Goal: Download file/media

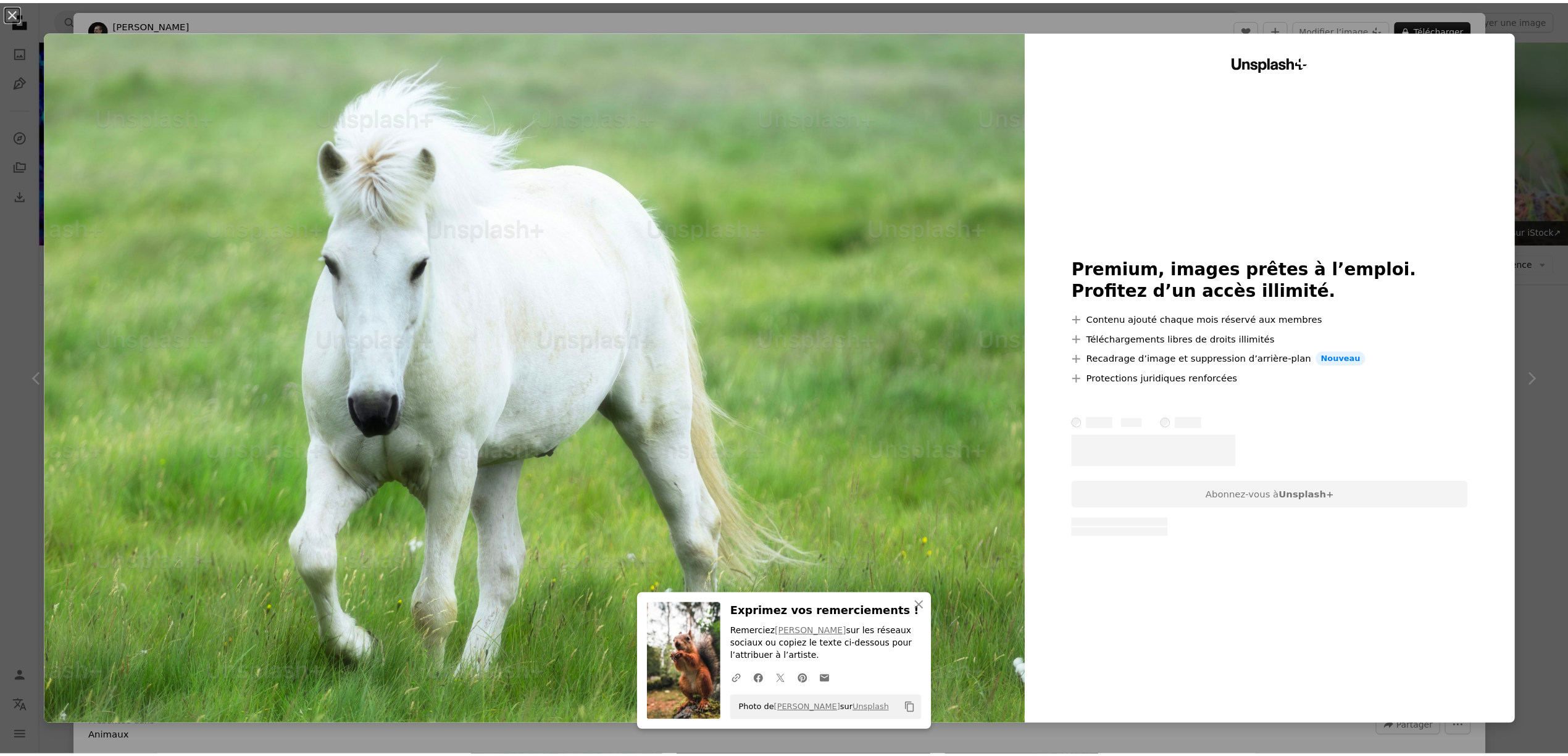
scroll to position [17623, 0]
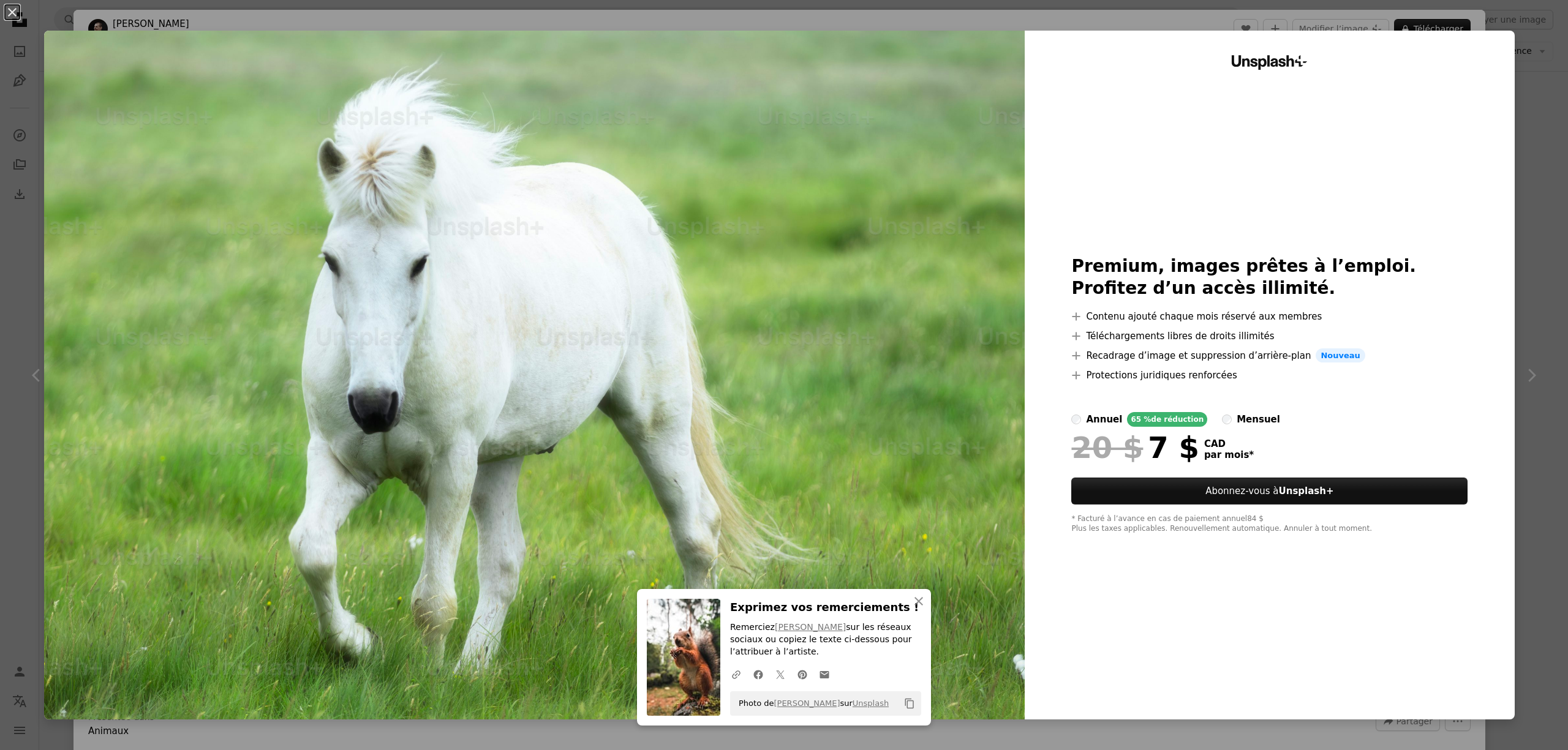
click at [1521, 137] on div "An X shape An X shape Fermer Exprimez vos remerciements ! Remerciez [PERSON_NAM…" at bounding box center [784, 375] width 1568 height 750
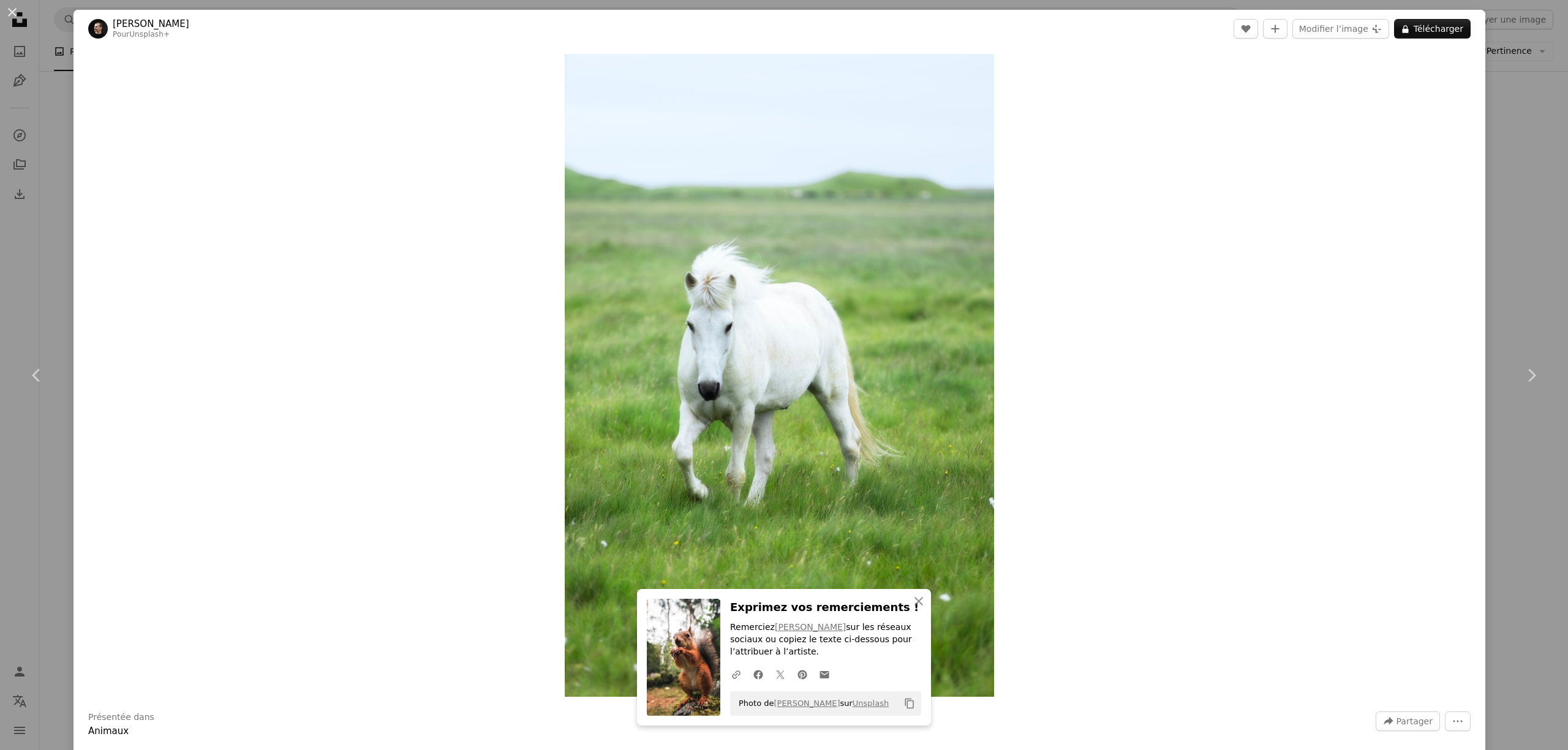
click at [1506, 104] on div "An X shape Chevron left Chevron right An X shape Fermer Exprimez vos remercieme…" at bounding box center [784, 375] width 1568 height 750
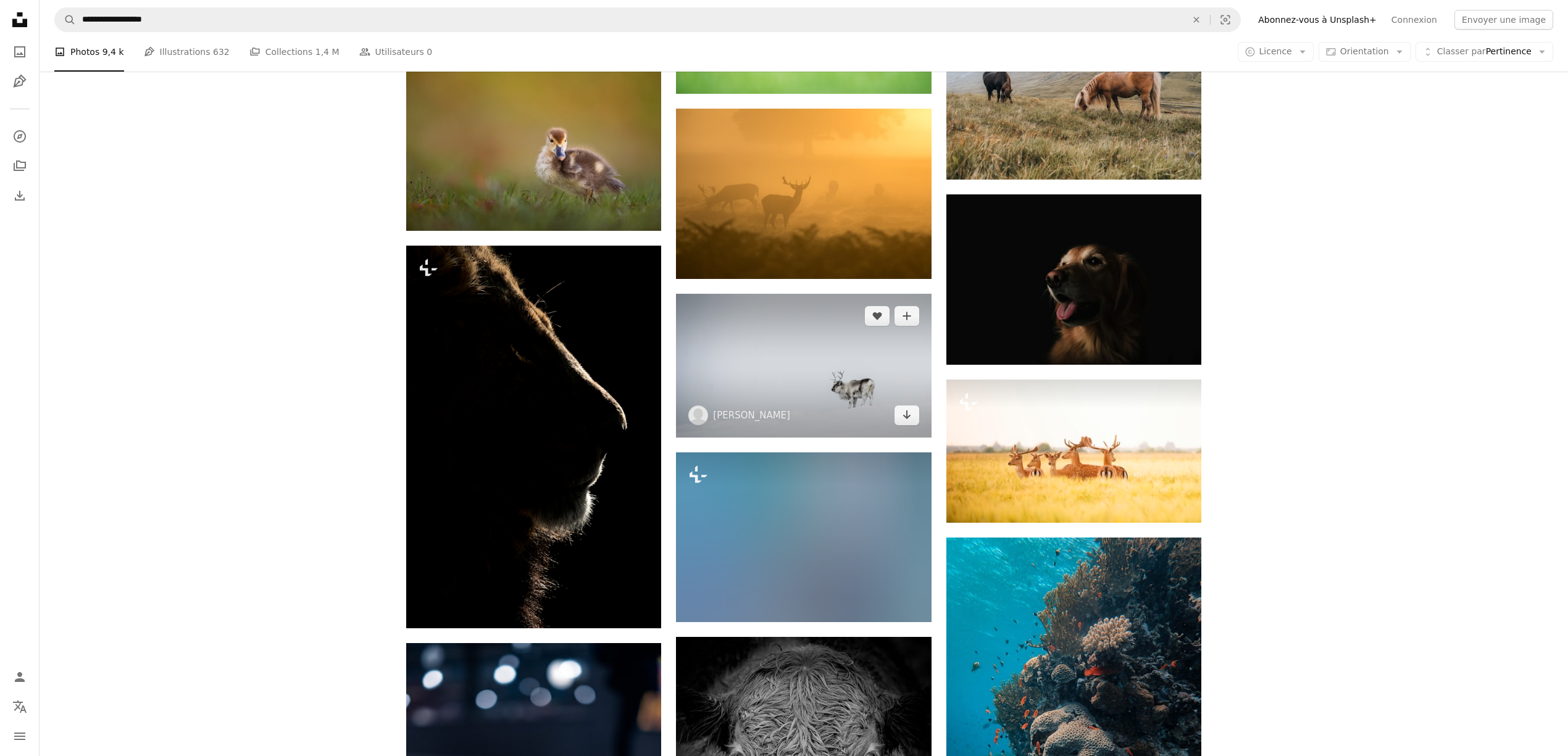
scroll to position [20668, 0]
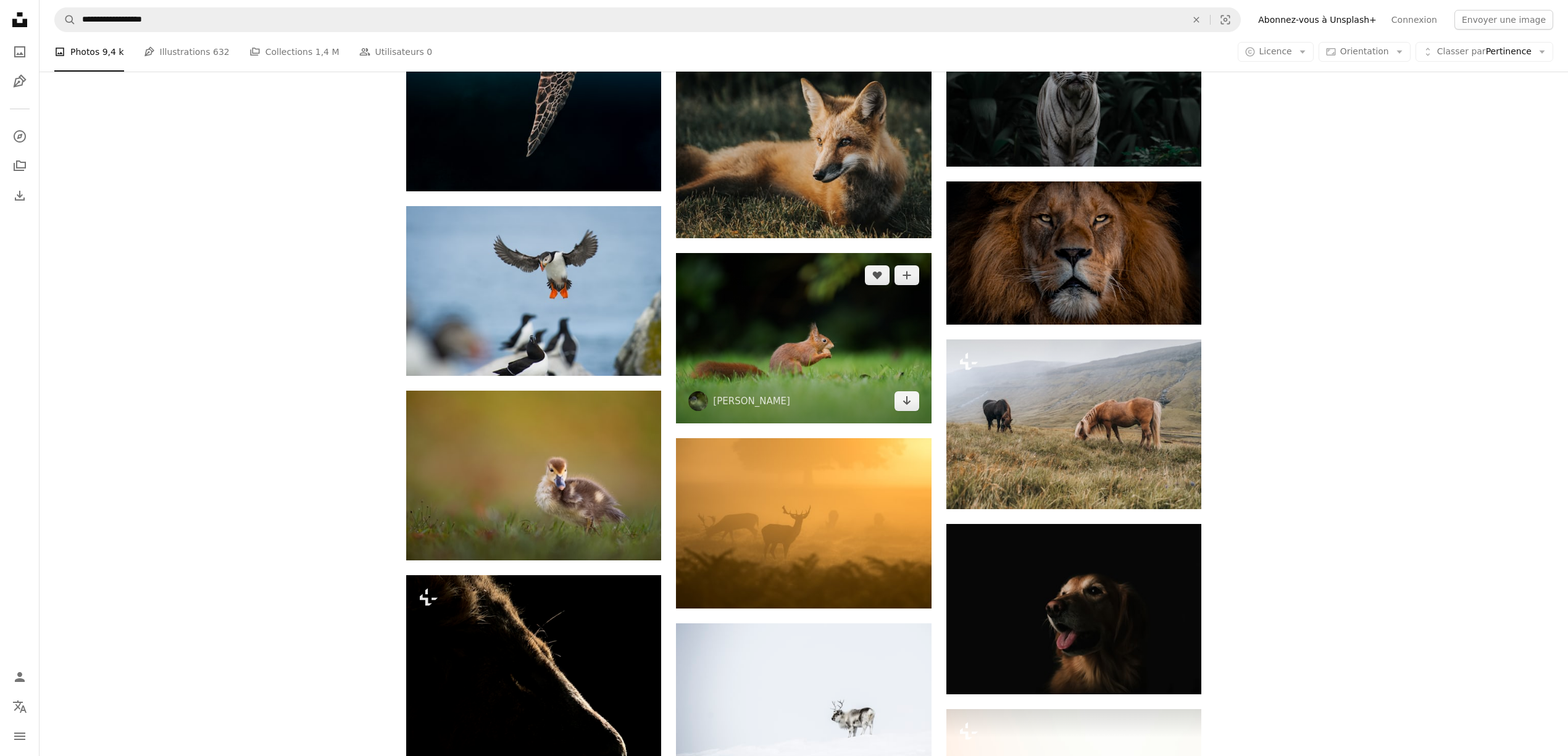
click at [921, 306] on img at bounding box center [804, 338] width 255 height 170
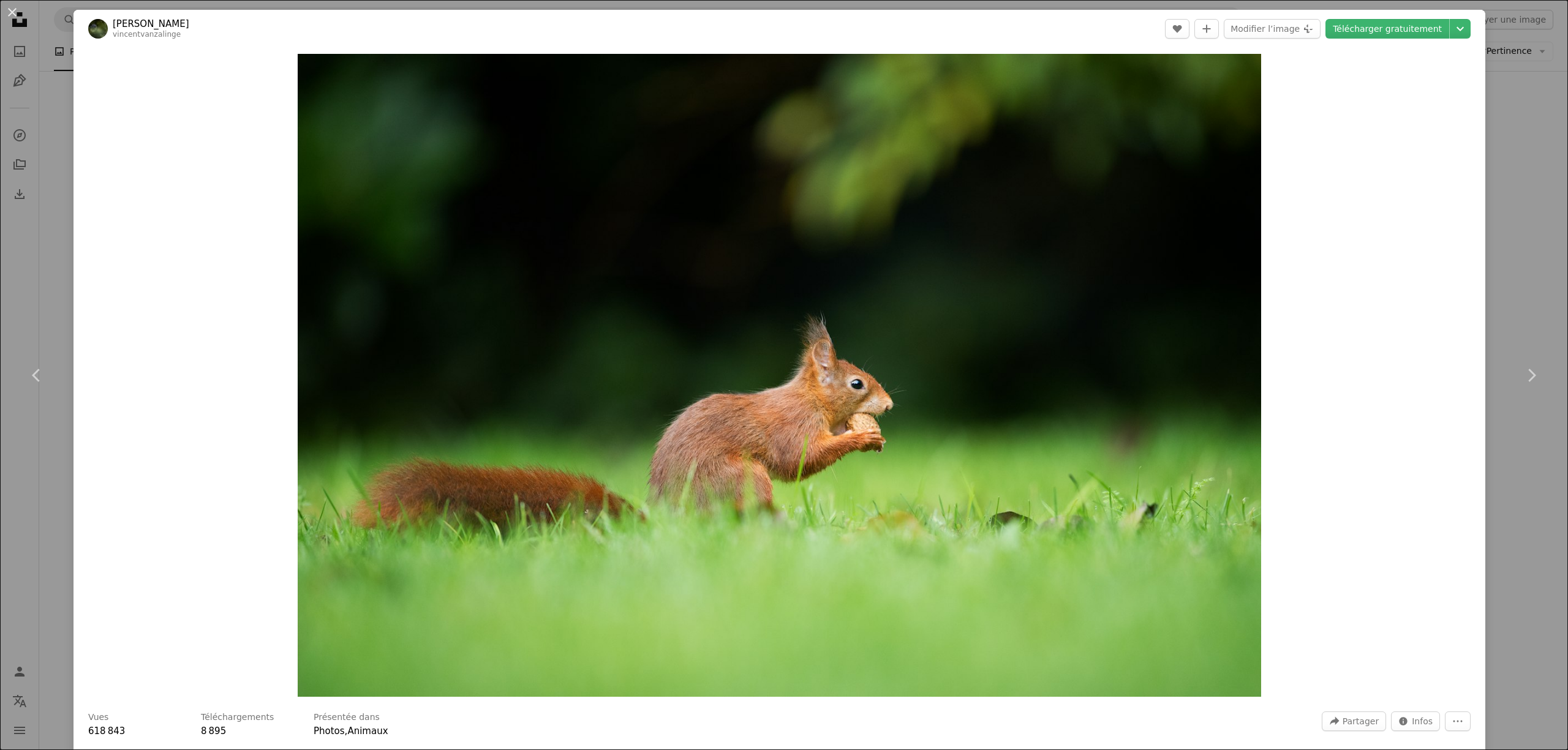
click at [1508, 147] on div "An X shape Chevron left Chevron right [PERSON_NAME] vincentvanzalinge A heart A…" at bounding box center [784, 375] width 1568 height 750
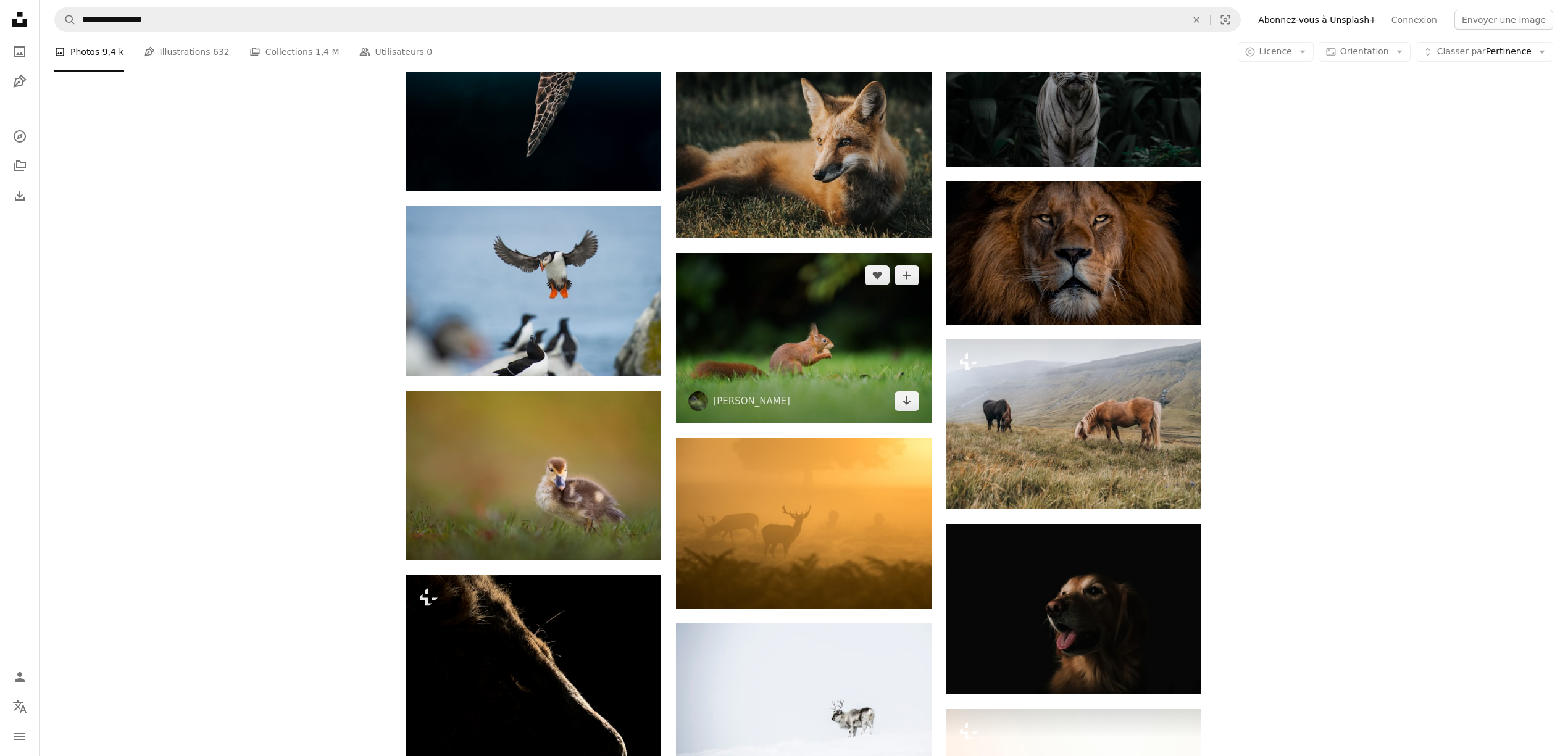
click at [801, 342] on img at bounding box center [804, 338] width 255 height 170
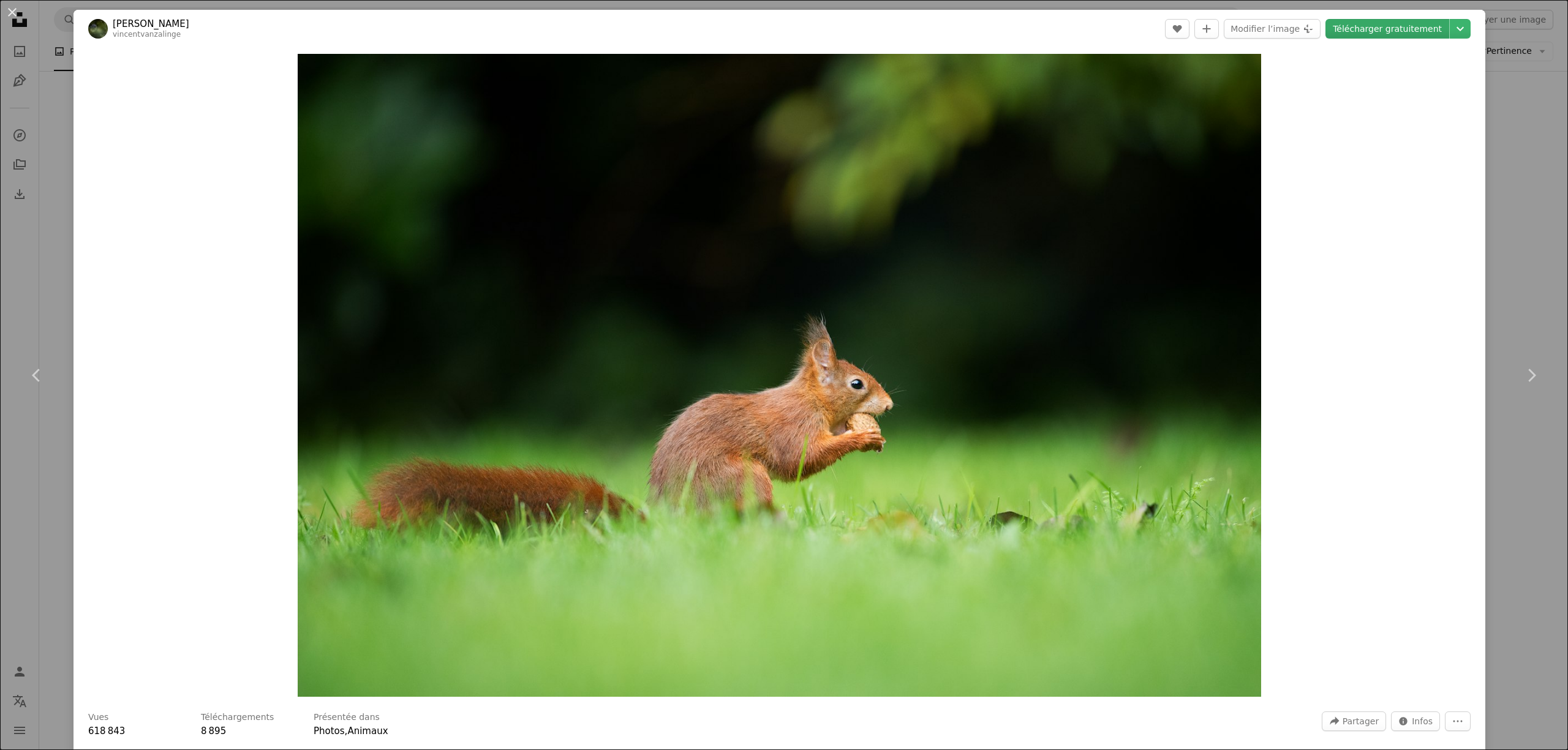
click at [1385, 27] on link "Télécharger gratuitement" at bounding box center [1387, 29] width 123 height 20
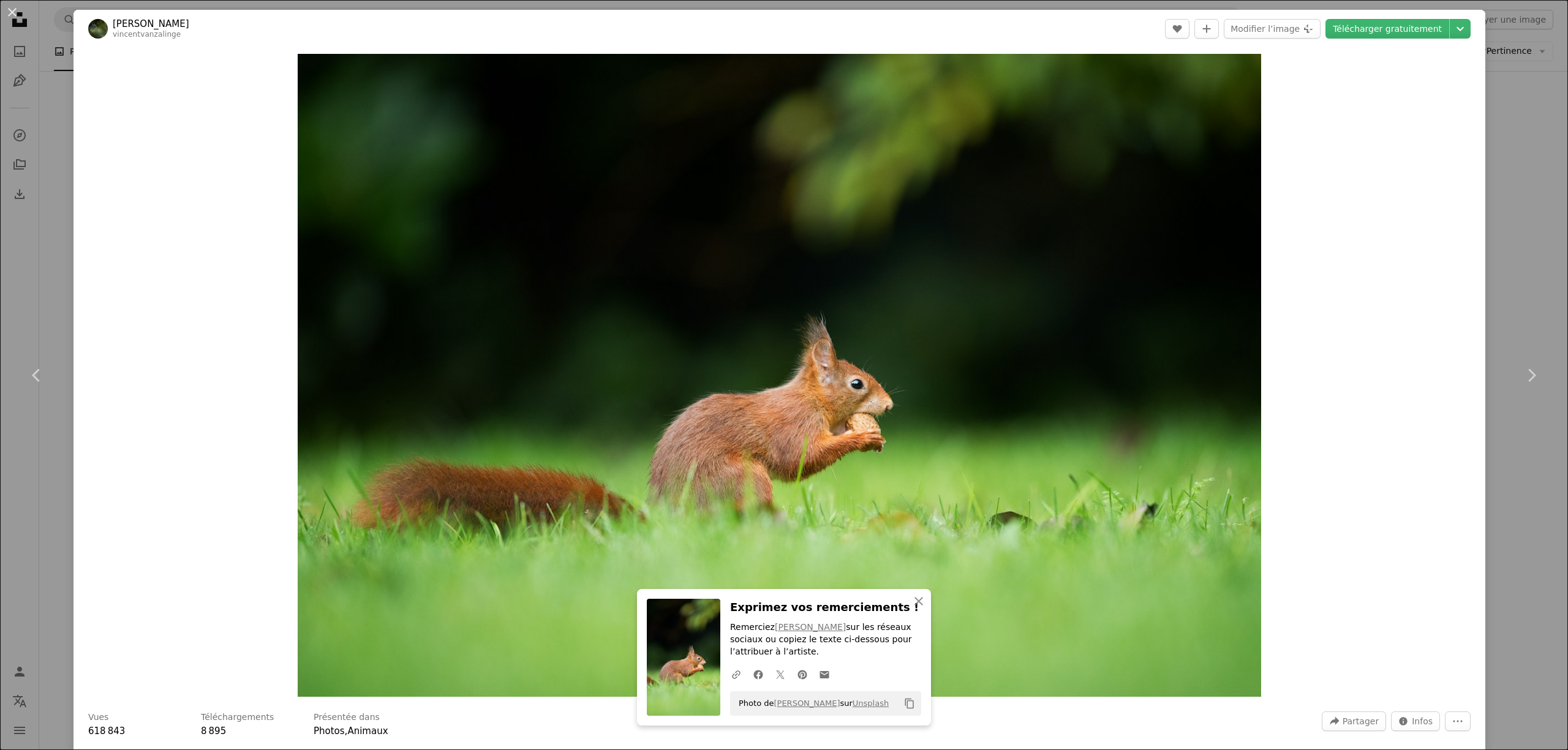
click at [1516, 114] on div "An X shape Chevron left Chevron right An X shape Fermer Exprimez vos remercieme…" at bounding box center [784, 375] width 1568 height 750
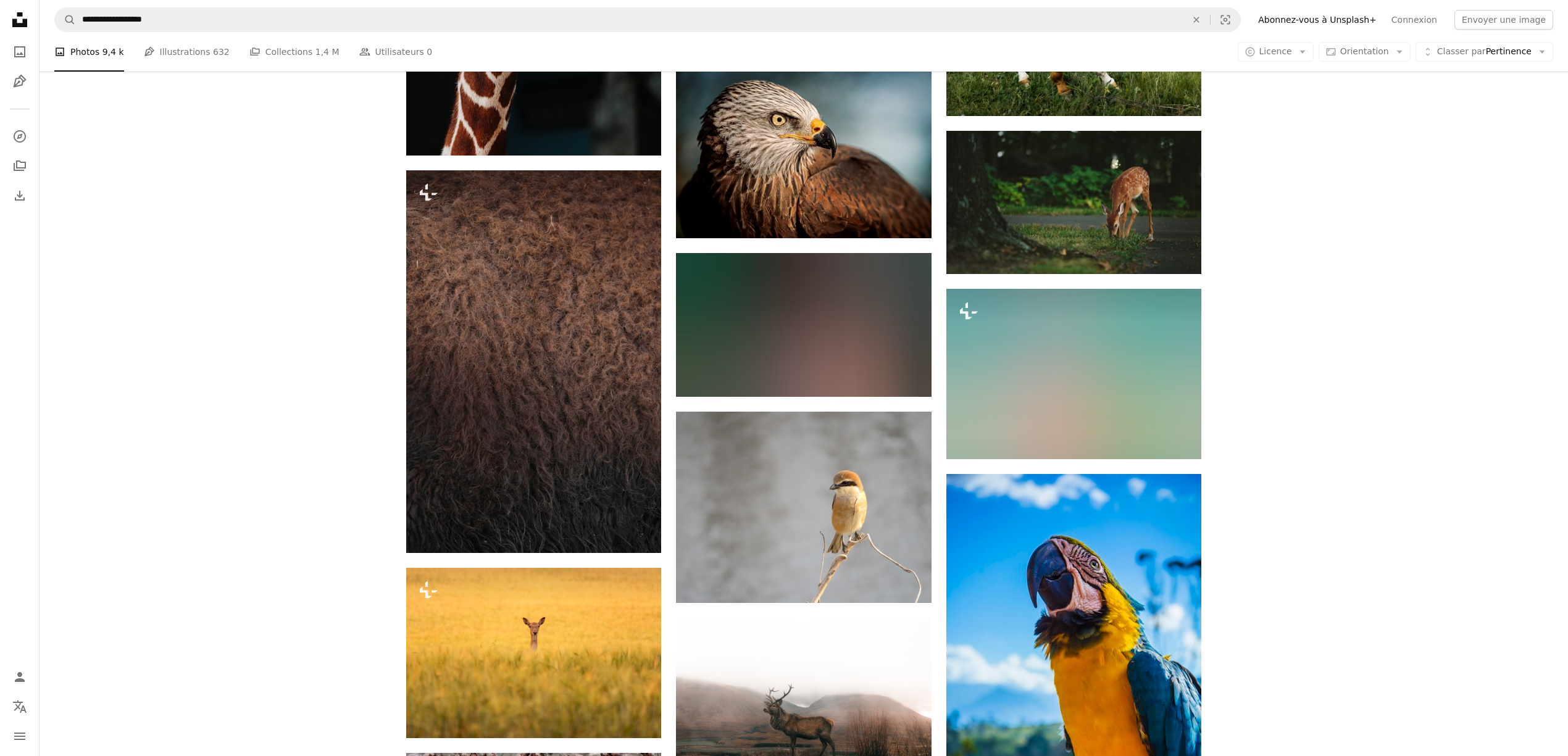
scroll to position [22890, 0]
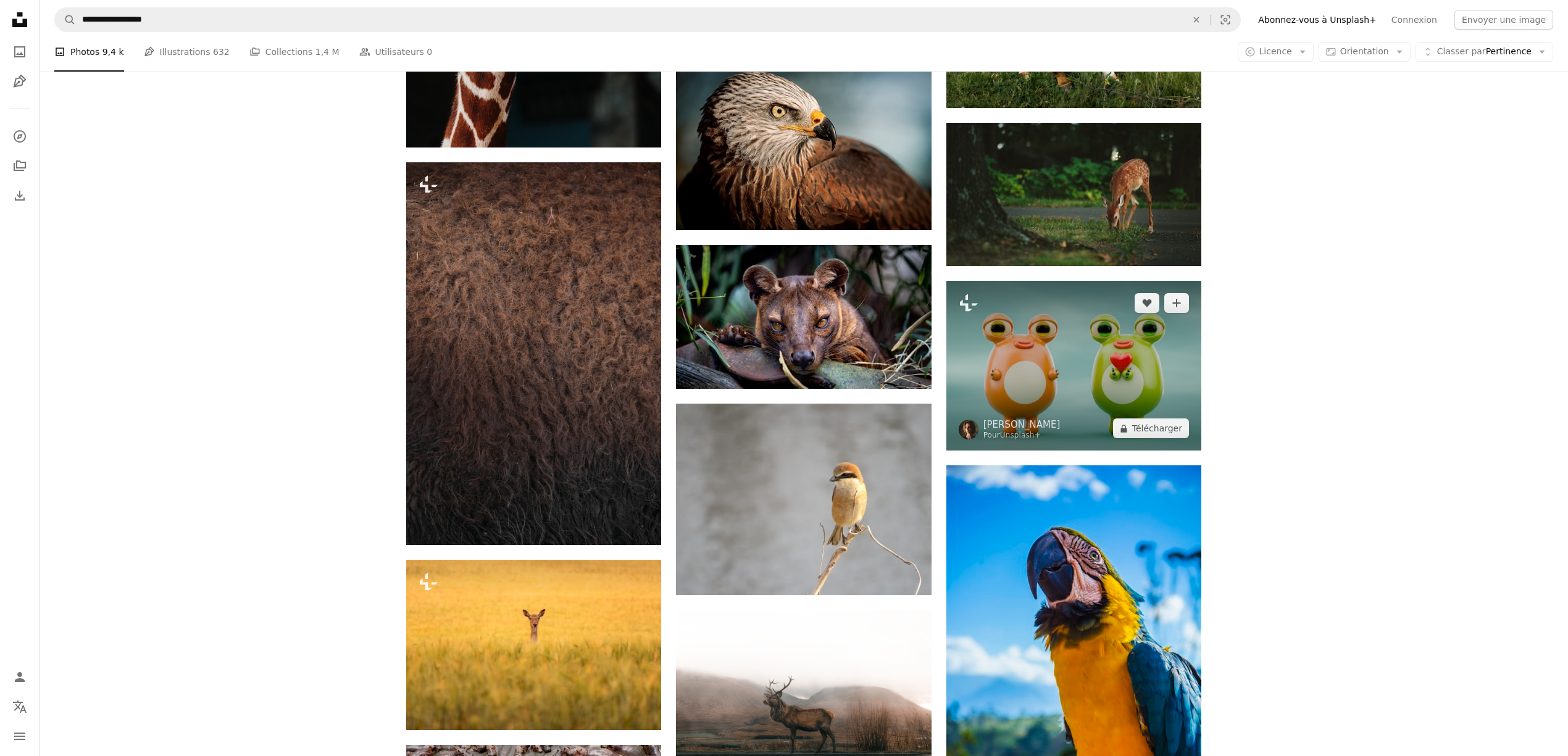
click at [1046, 391] on img at bounding box center [1074, 366] width 255 height 170
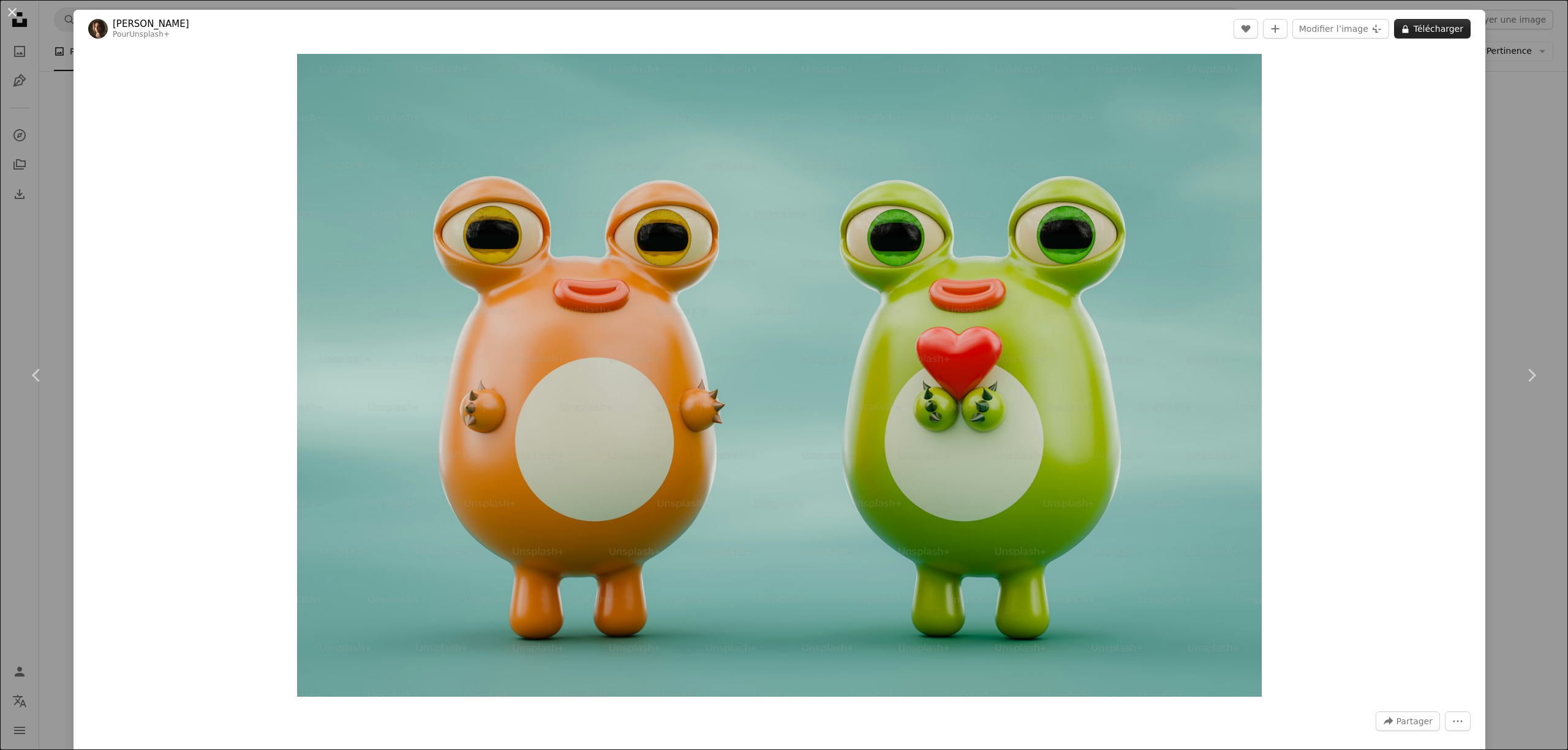
click at [1406, 33] on button "A lock Télécharger" at bounding box center [1432, 29] width 77 height 20
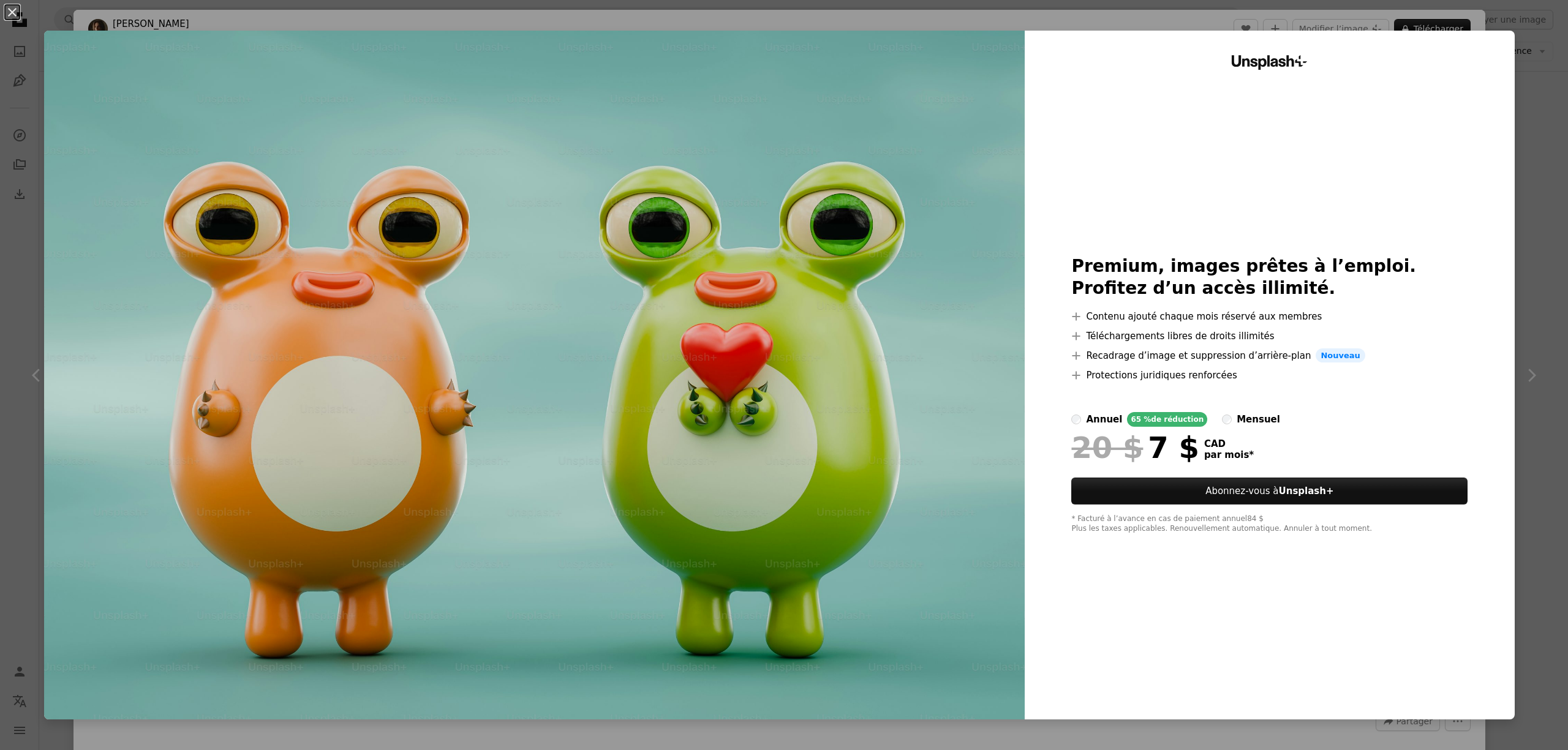
drag, startPoint x: 1410, startPoint y: 33, endPoint x: 1521, endPoint y: 121, distance: 141.7
click at [1530, 121] on div "An X shape Unsplash+ Premium, images prêtes à l’emploi. Profitez d’un accès ill…" at bounding box center [784, 375] width 1568 height 750
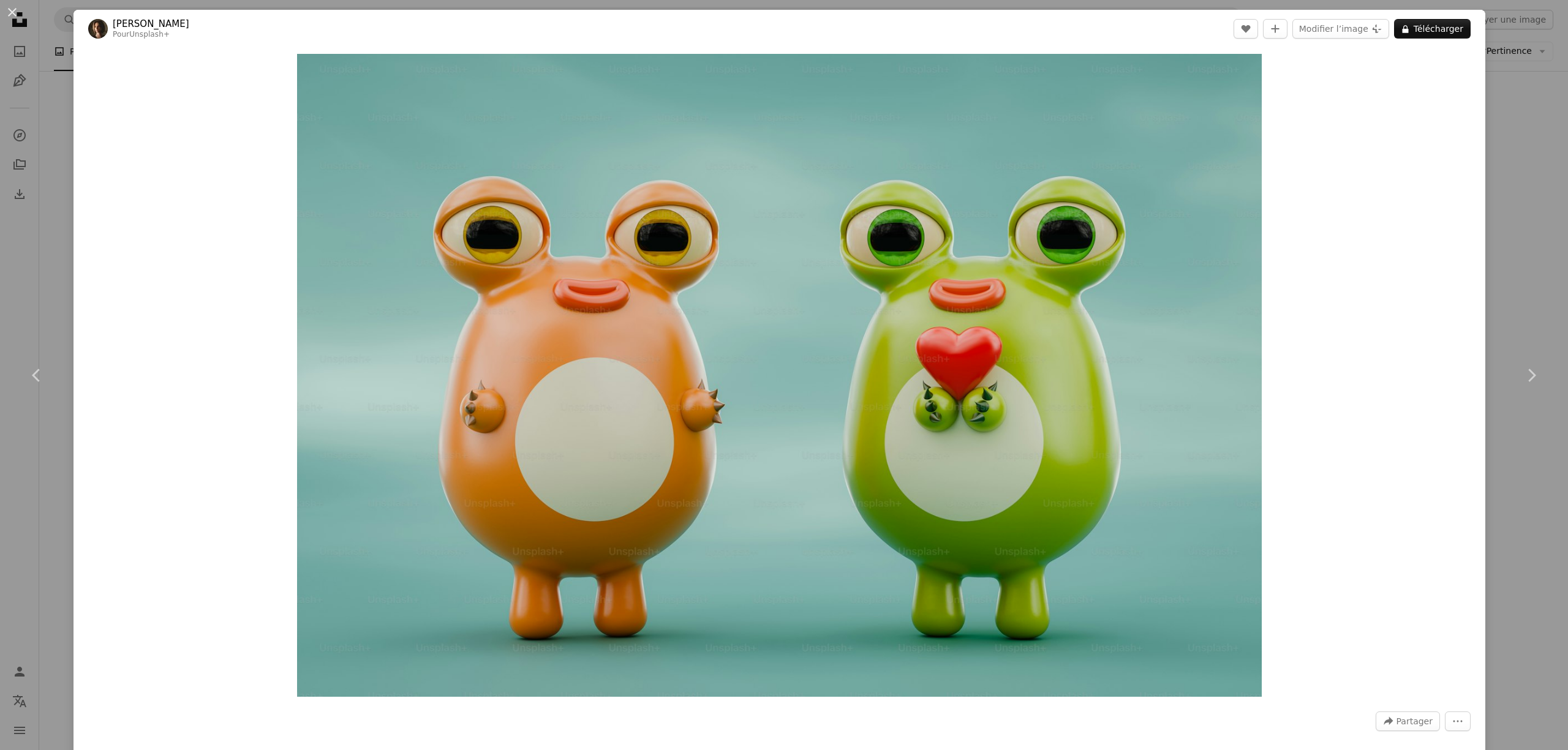
click at [1516, 145] on div "An X shape Chevron left Chevron right [PERSON_NAME] Pour Unsplash+ A heart A pl…" at bounding box center [784, 375] width 1568 height 750
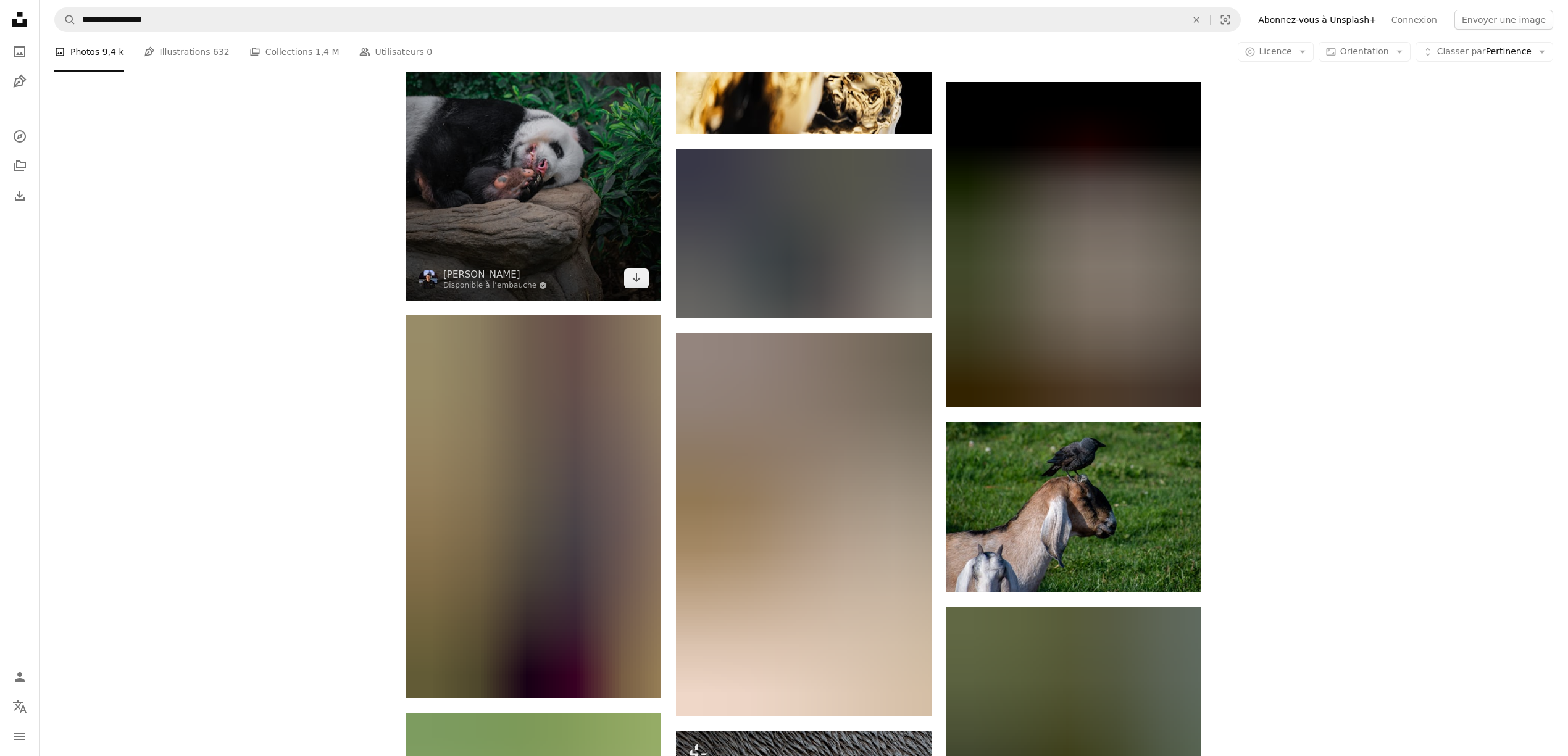
scroll to position [29888, 0]
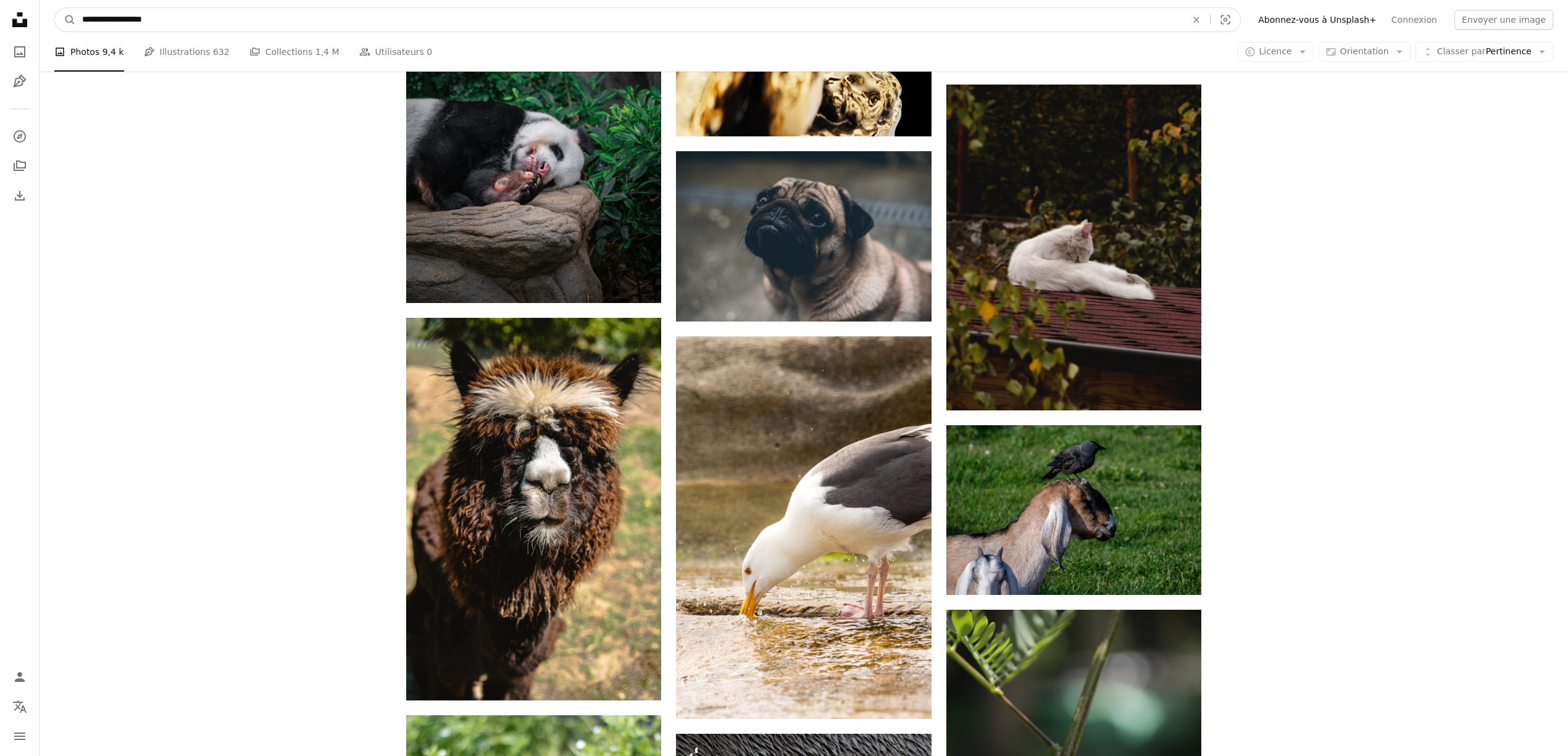
click at [289, 22] on input "**********" at bounding box center [629, 20] width 1107 height 23
click at [189, 20] on input "**********" at bounding box center [629, 20] width 1107 height 23
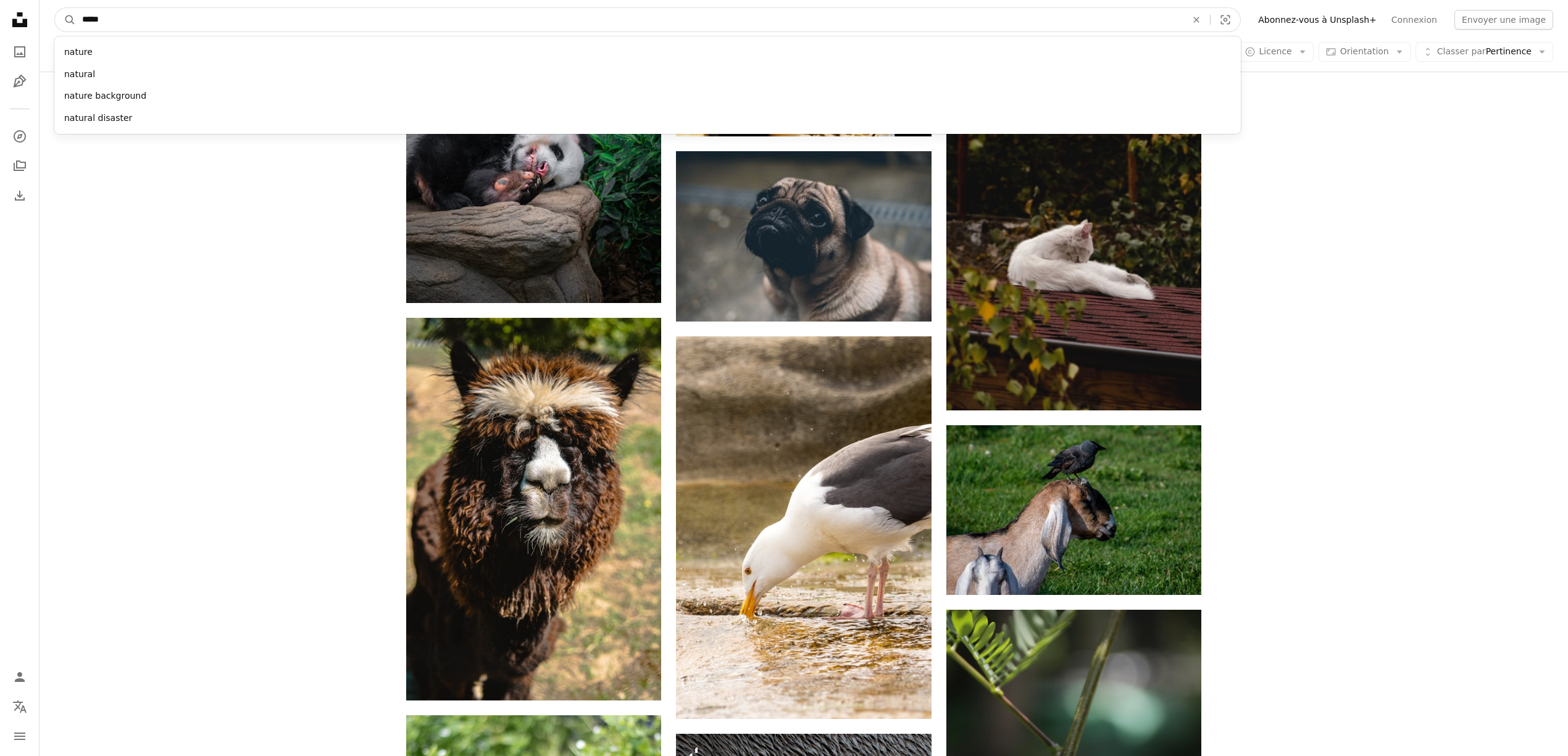
type input "******"
click button "A magnifying glass" at bounding box center [65, 20] width 21 height 23
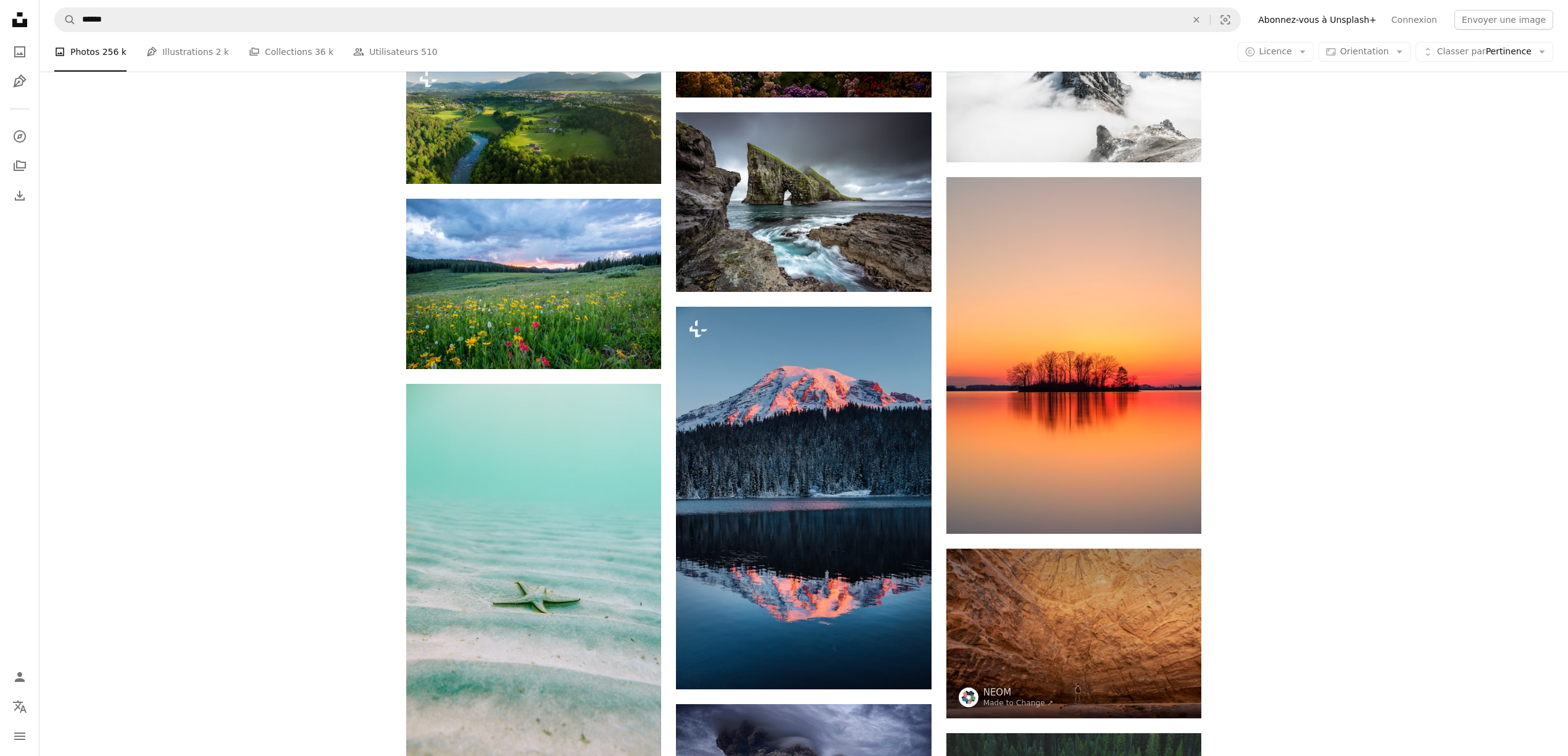
scroll to position [5352, 0]
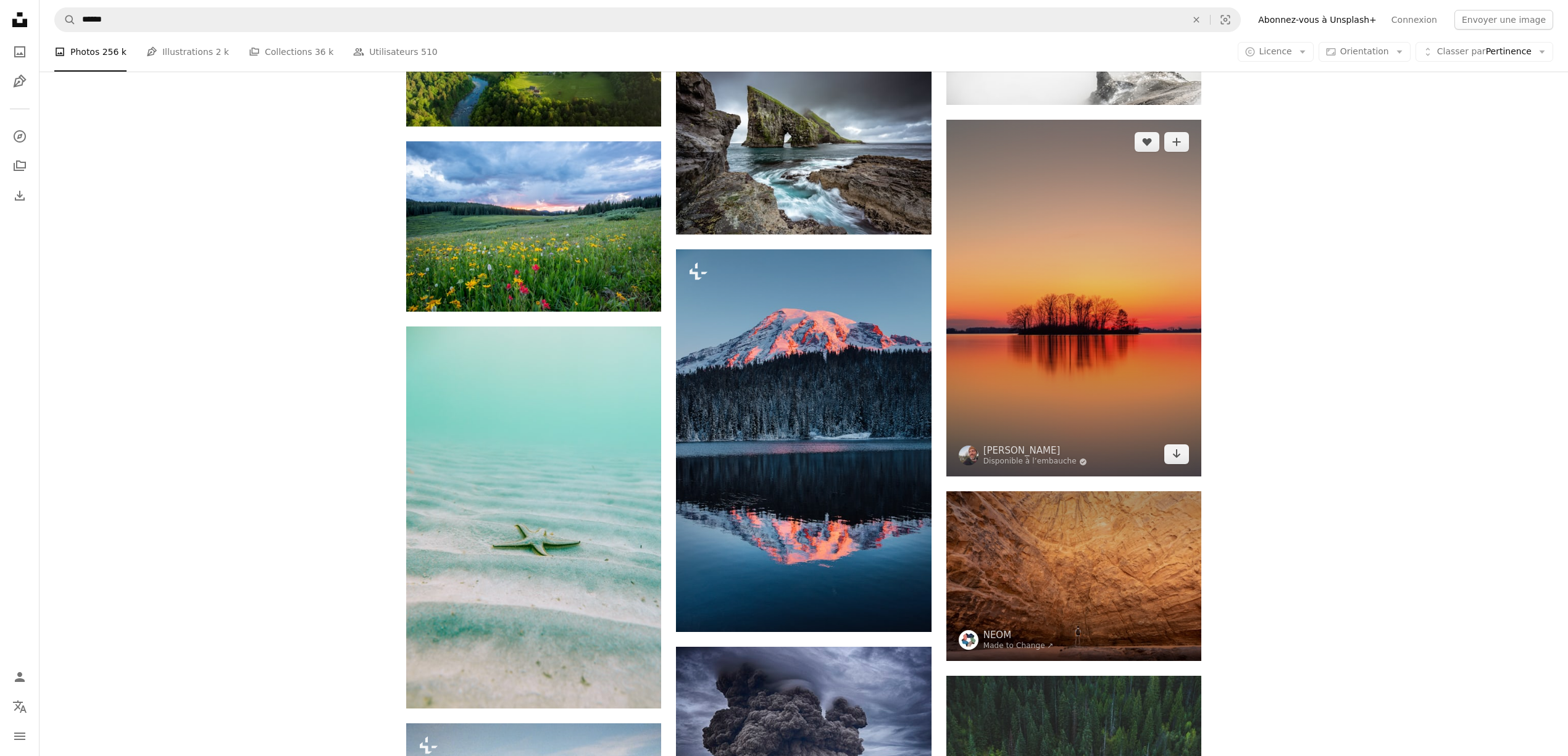
click at [1010, 184] on img at bounding box center [1074, 298] width 255 height 357
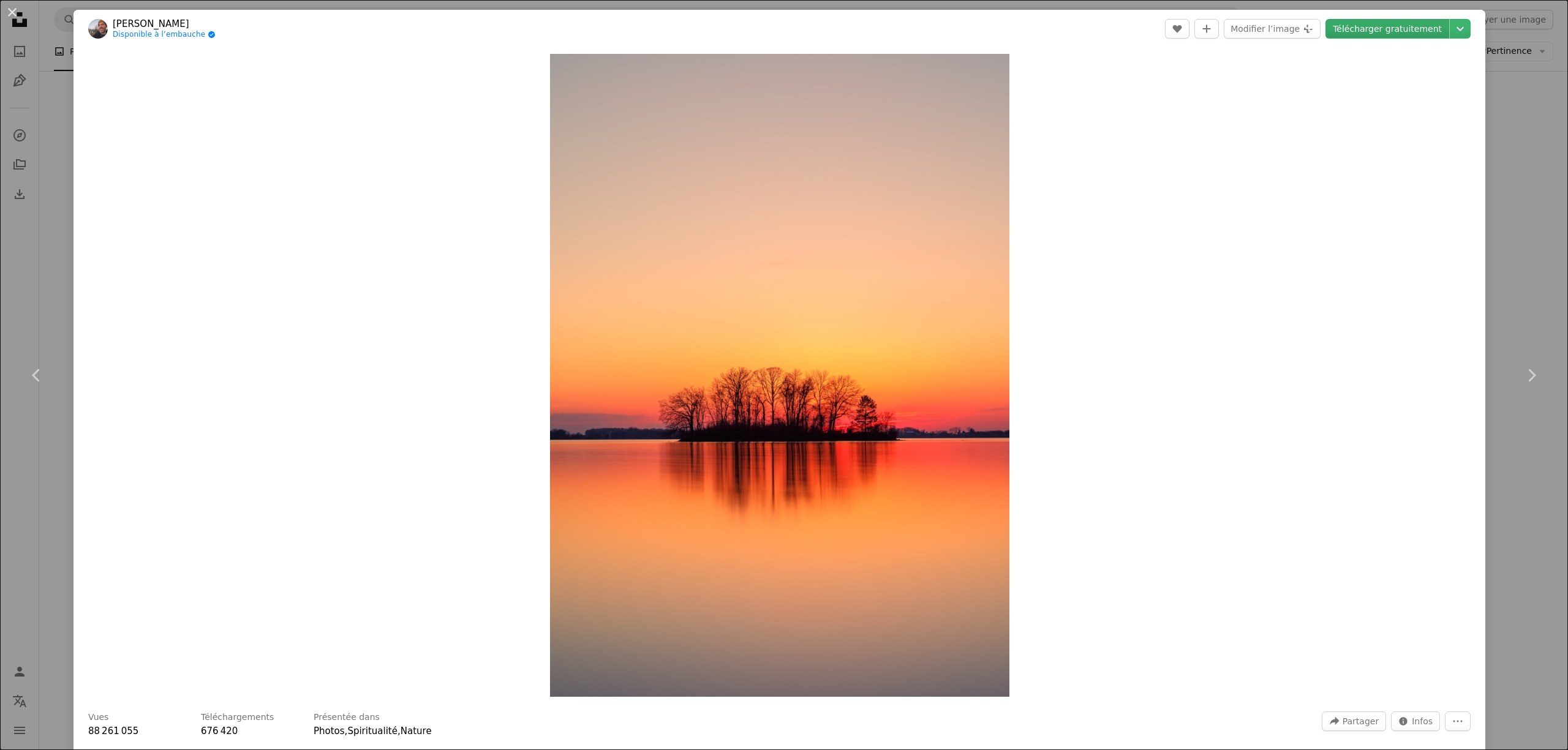
click at [1402, 28] on link "Télécharger gratuitement" at bounding box center [1387, 29] width 123 height 20
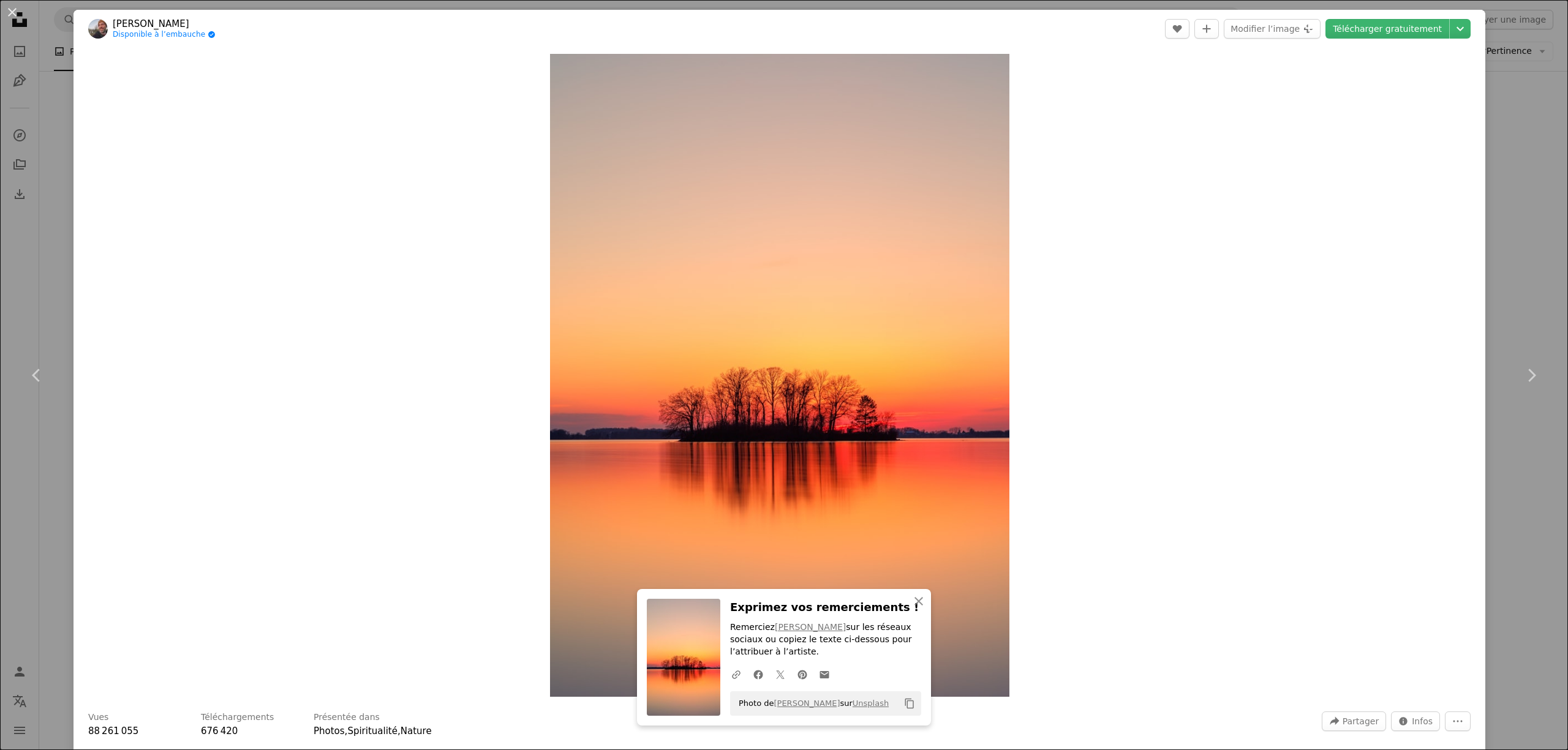
click at [1526, 148] on div "An X shape Chevron left Chevron right An X shape Fermer Exprimez vos remercieme…" at bounding box center [784, 375] width 1568 height 750
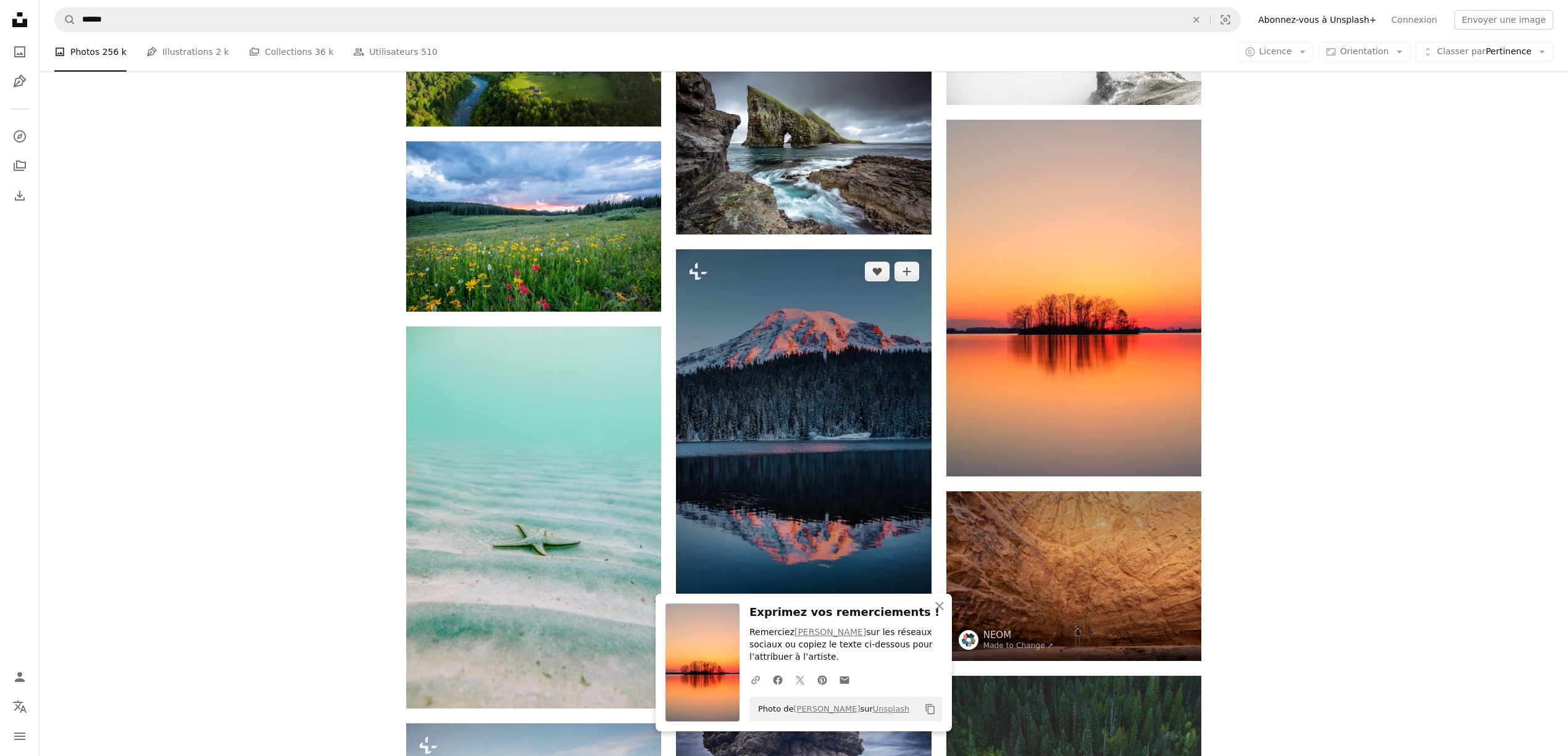
click at [796, 474] on img at bounding box center [804, 441] width 255 height 383
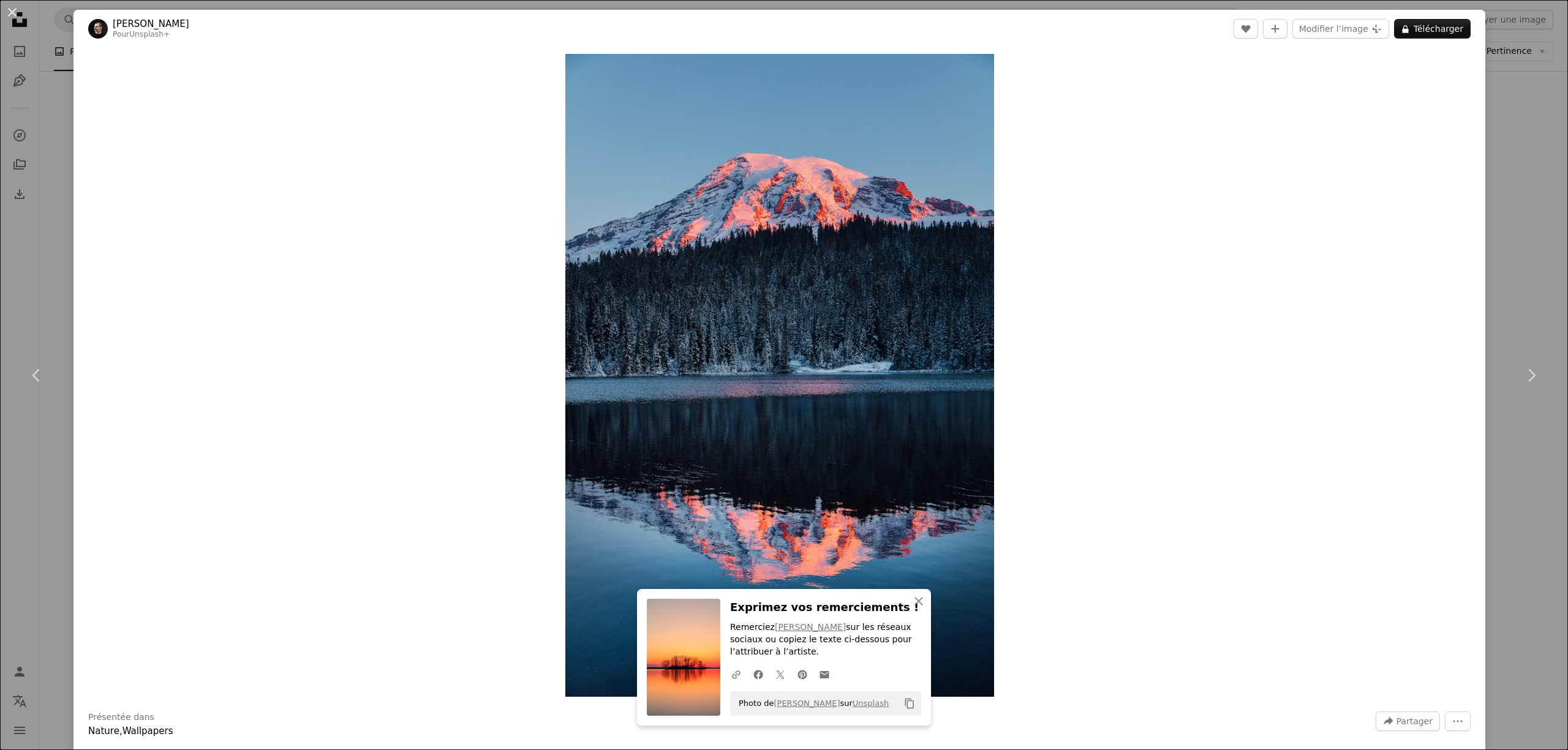
click at [1512, 209] on div "An X shape Chevron left Chevron right An X shape Fermer Exprimez vos remercieme…" at bounding box center [784, 375] width 1568 height 750
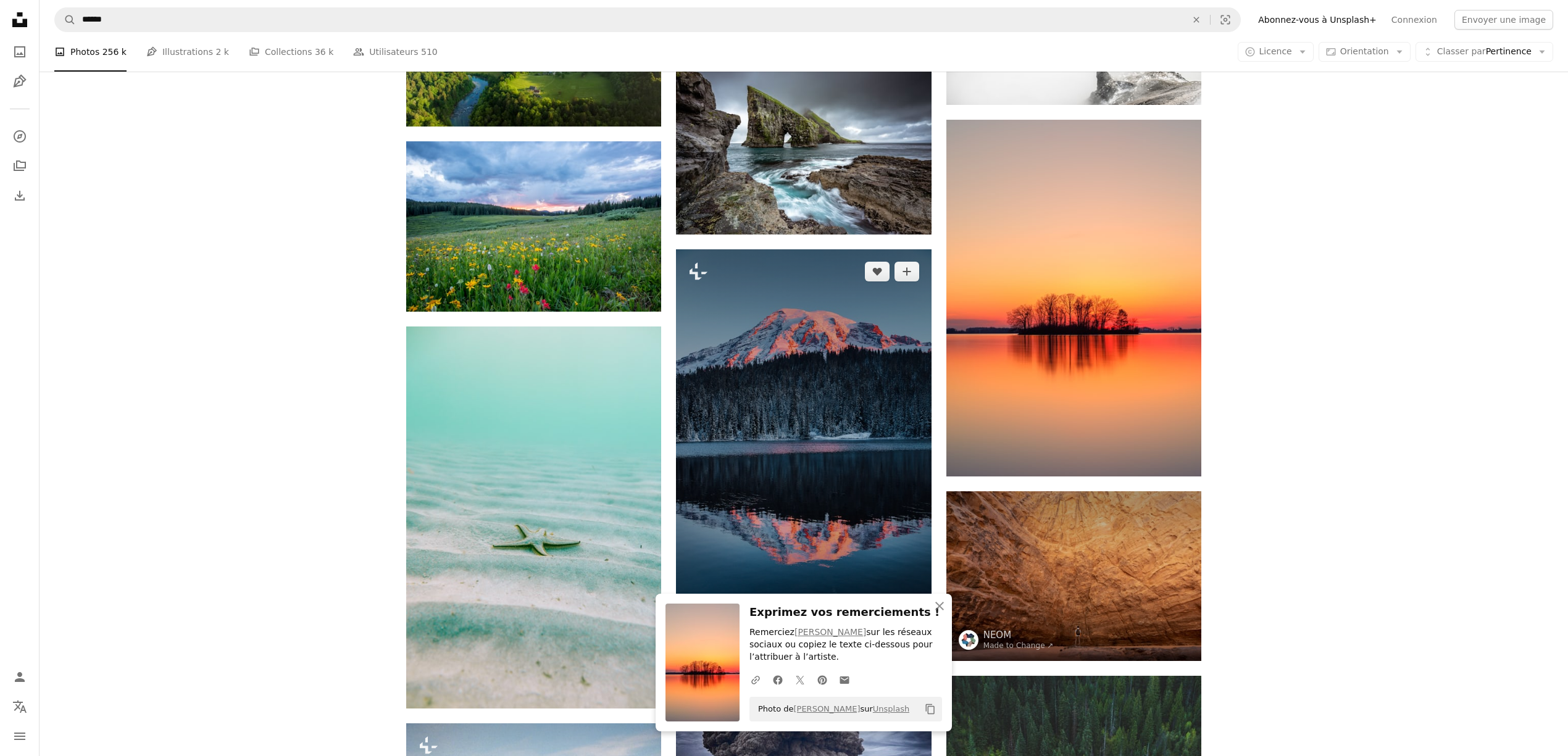
click at [809, 396] on img at bounding box center [804, 441] width 255 height 383
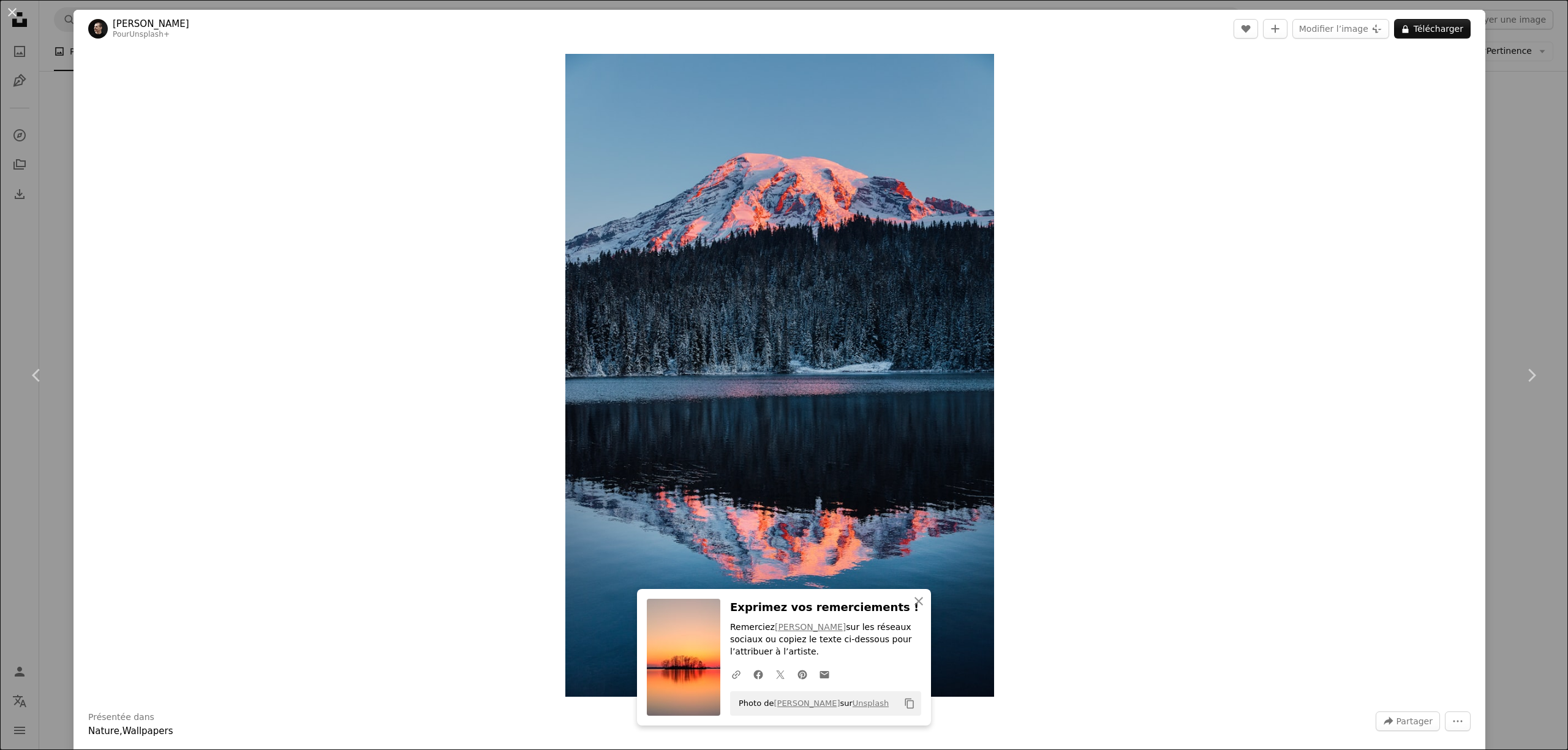
click at [1493, 145] on div "An X shape Chevron left Chevron right An X shape Fermer Exprimez vos remercieme…" at bounding box center [784, 375] width 1568 height 750
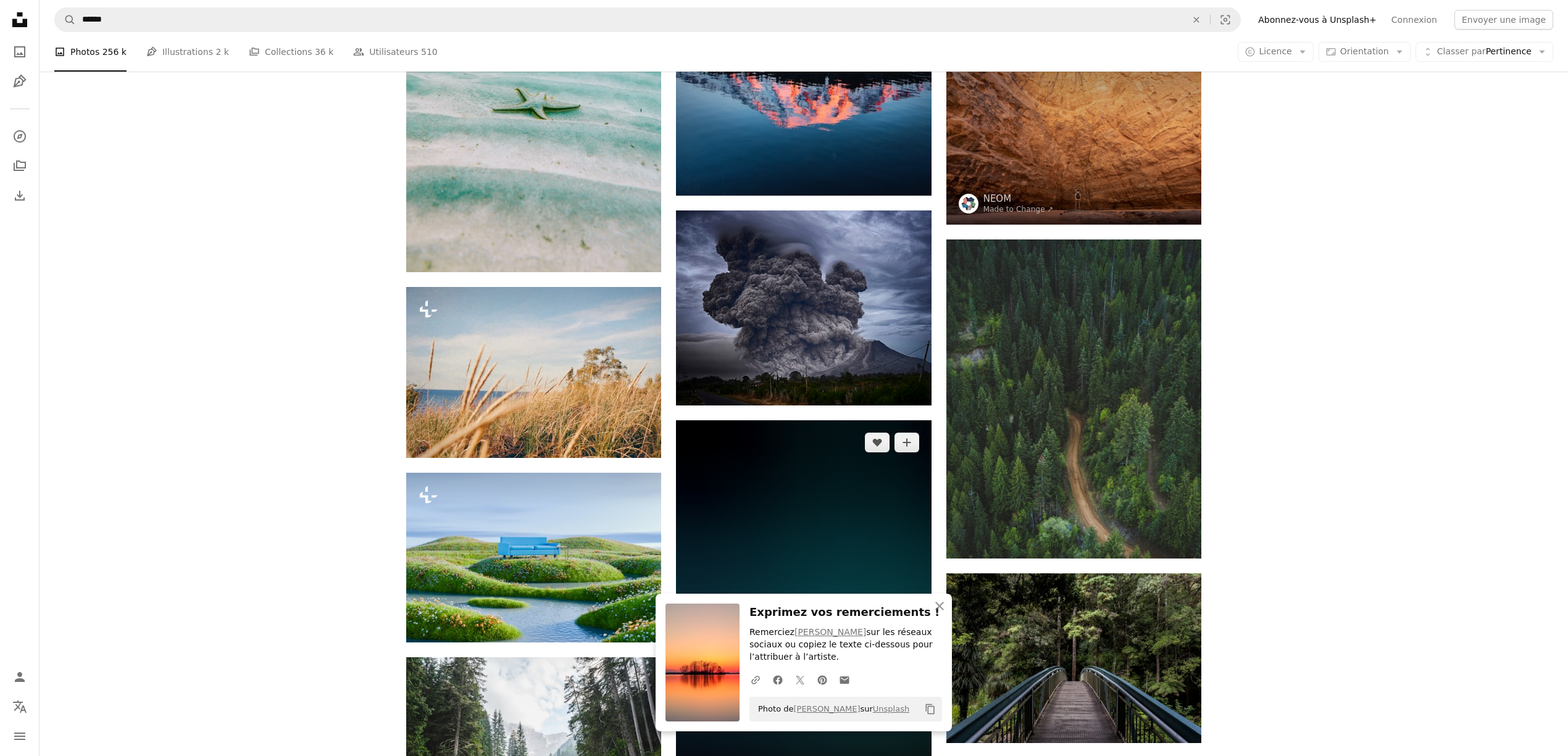
scroll to position [5764, 0]
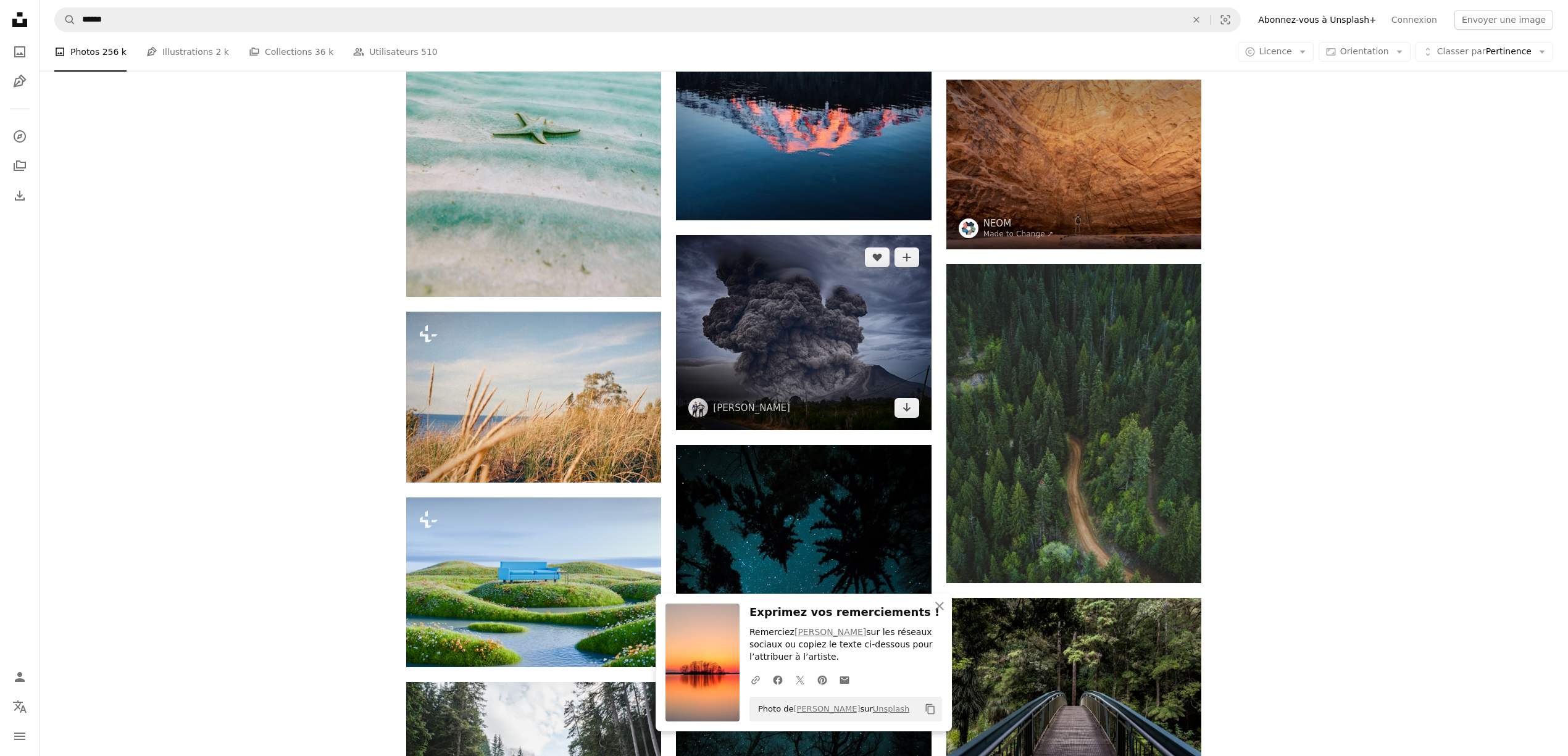
click at [870, 327] on img at bounding box center [804, 334] width 255 height 196
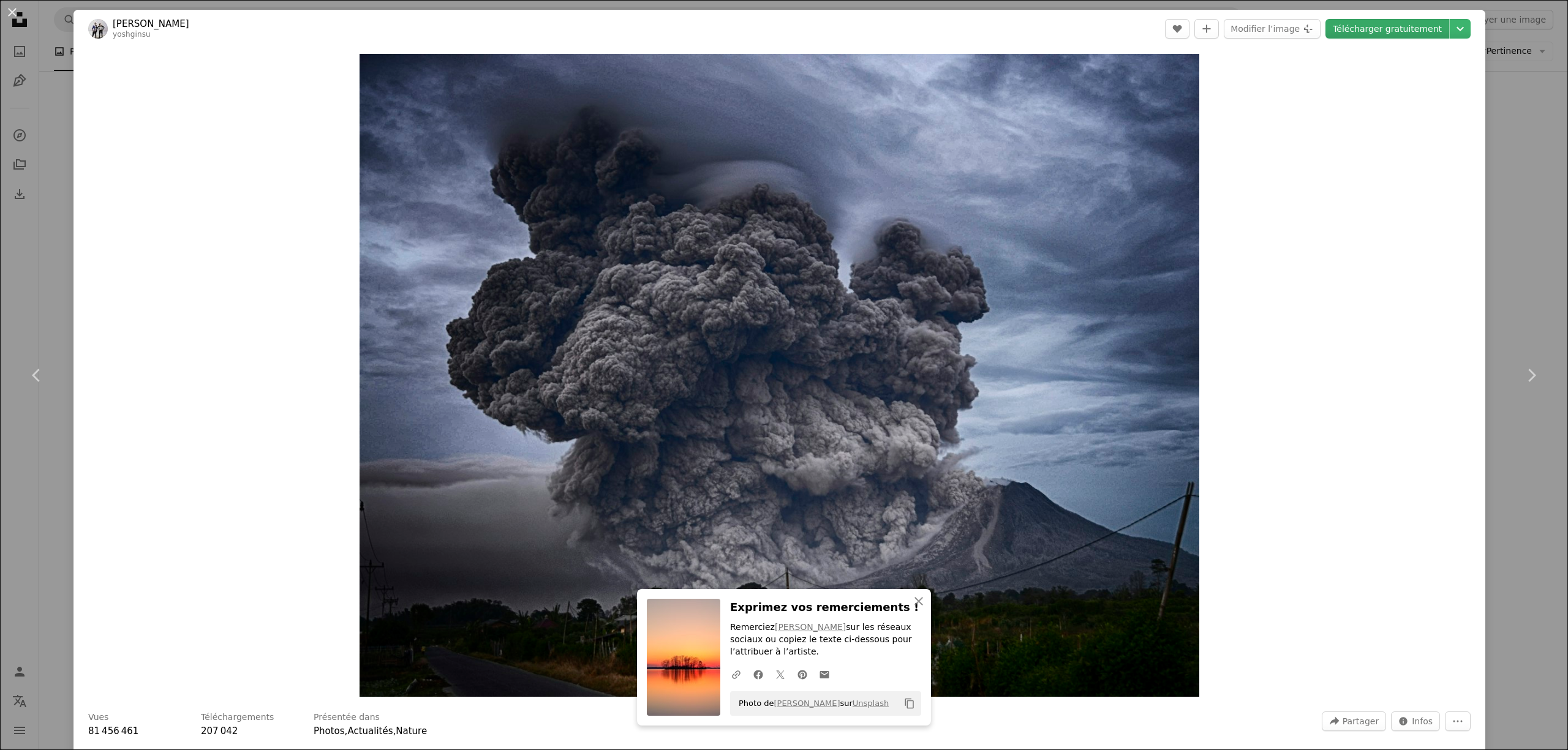
click at [1392, 33] on link "Télécharger gratuitement" at bounding box center [1387, 29] width 123 height 20
click at [1516, 123] on div "An X shape Chevron left Chevron right An X shape Fermer Exprimez vos remercieme…" at bounding box center [784, 375] width 1568 height 750
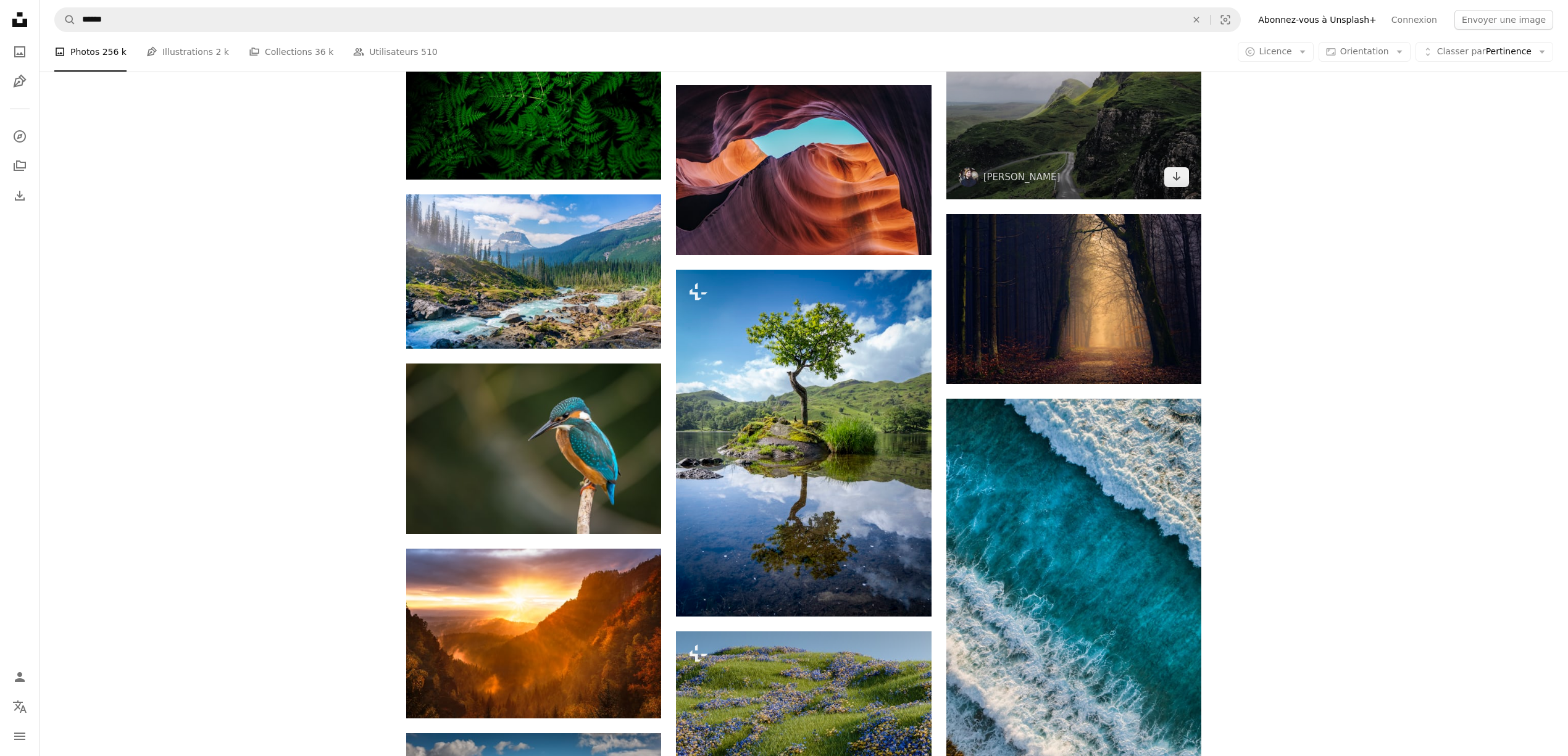
scroll to position [8233, 0]
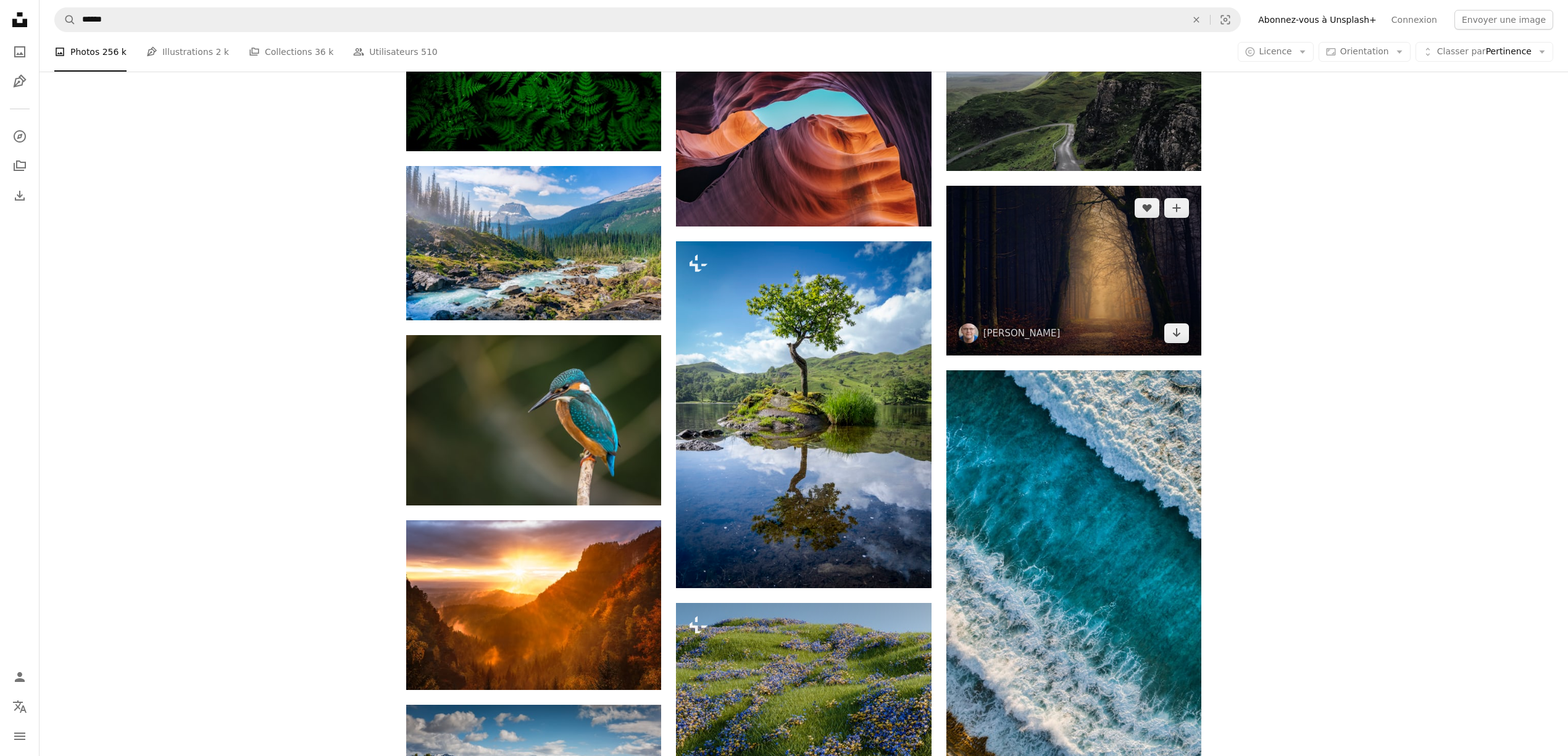
click at [1130, 290] on img at bounding box center [1074, 271] width 255 height 170
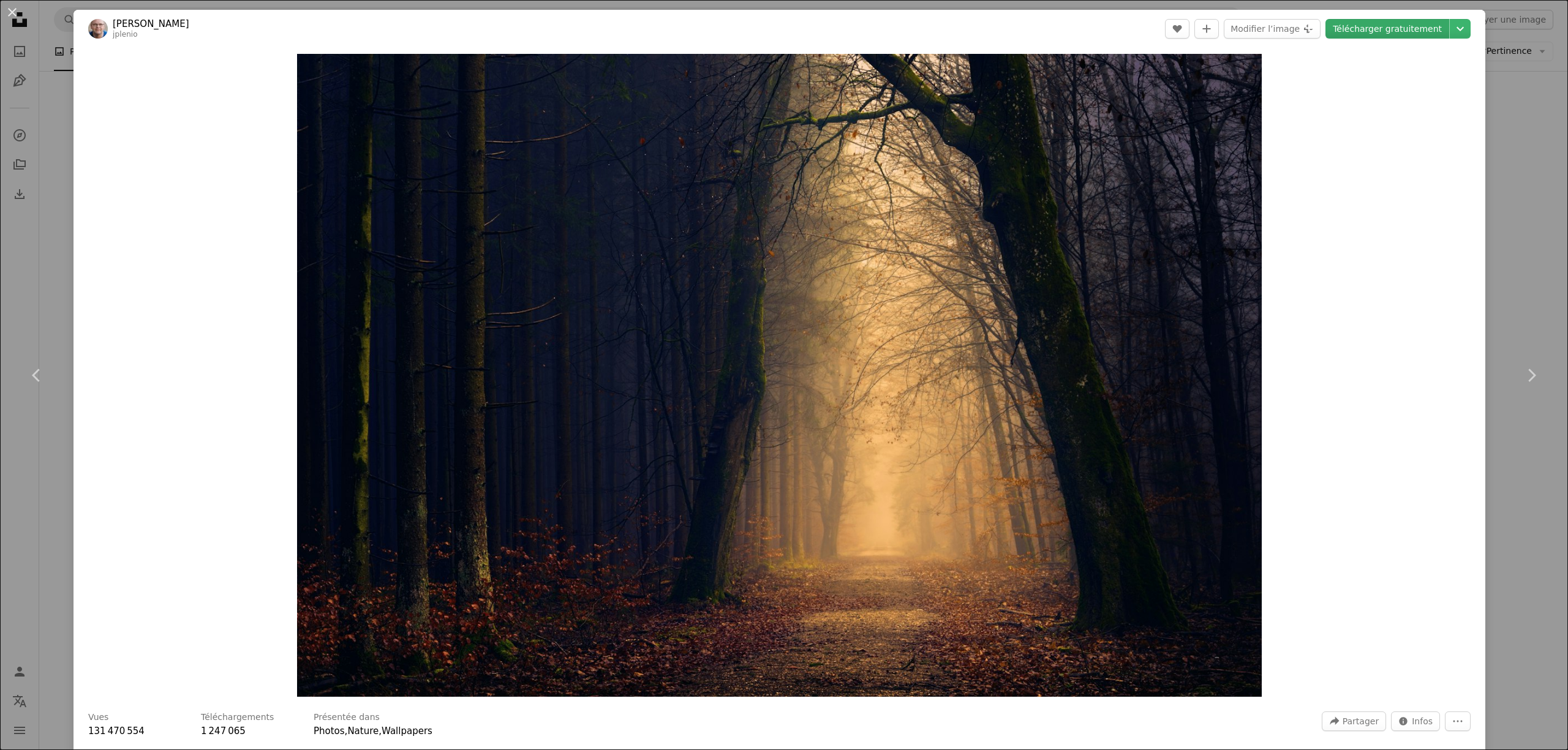
click at [1409, 25] on link "Télécharger gratuitement" at bounding box center [1387, 29] width 123 height 20
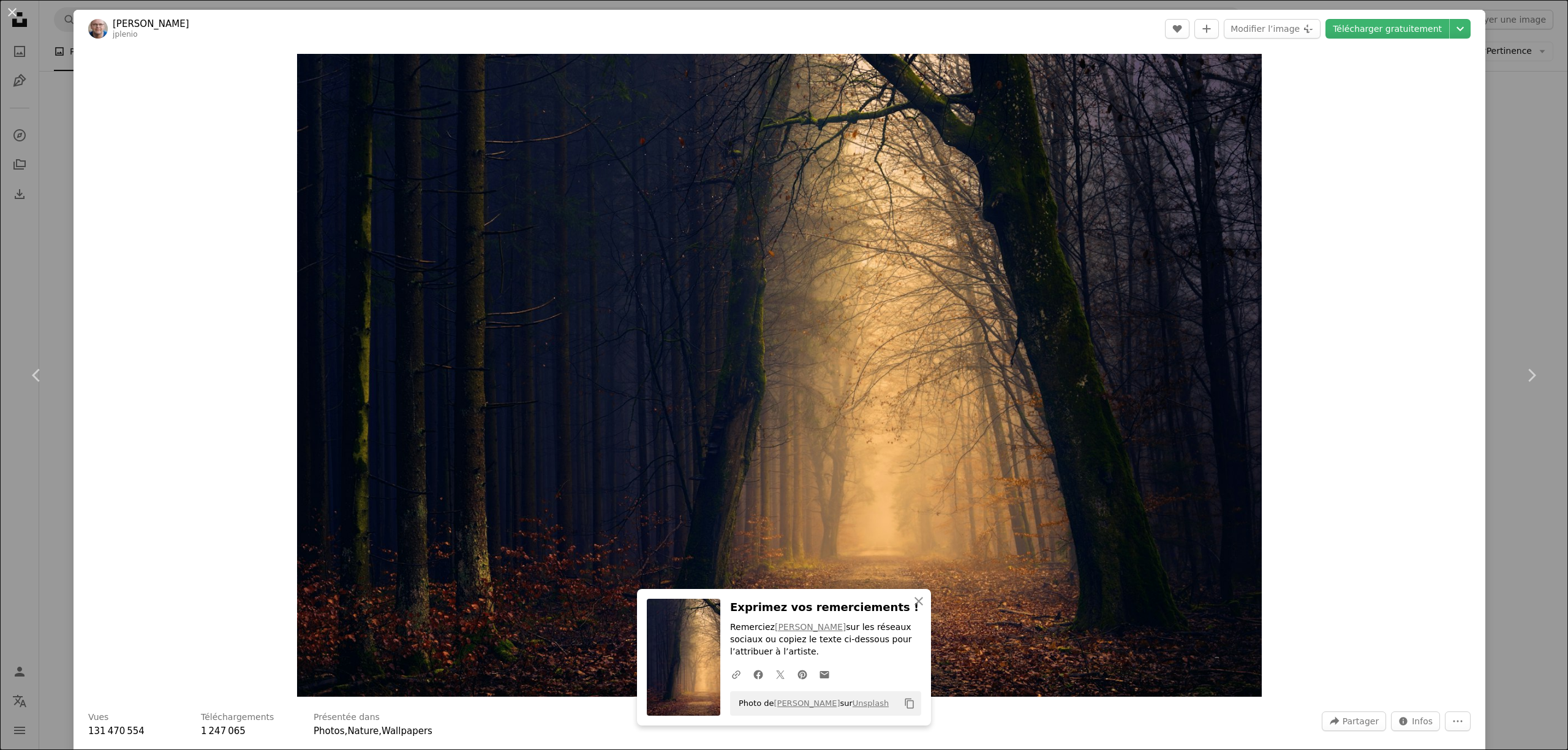
click at [1526, 132] on div "An X shape Chevron left Chevron right An X shape Fermer Exprimez vos remercieme…" at bounding box center [784, 375] width 1568 height 750
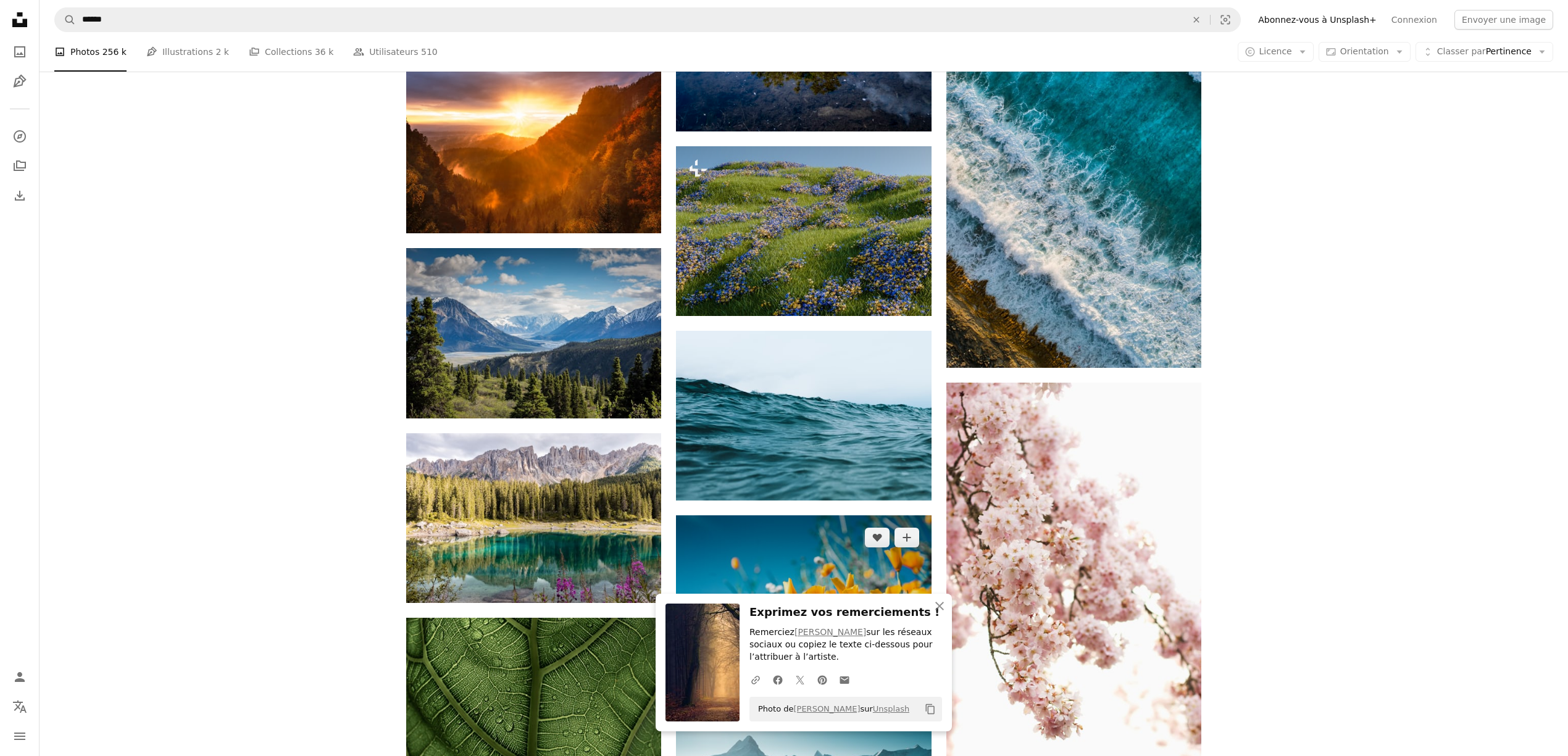
scroll to position [8562, 0]
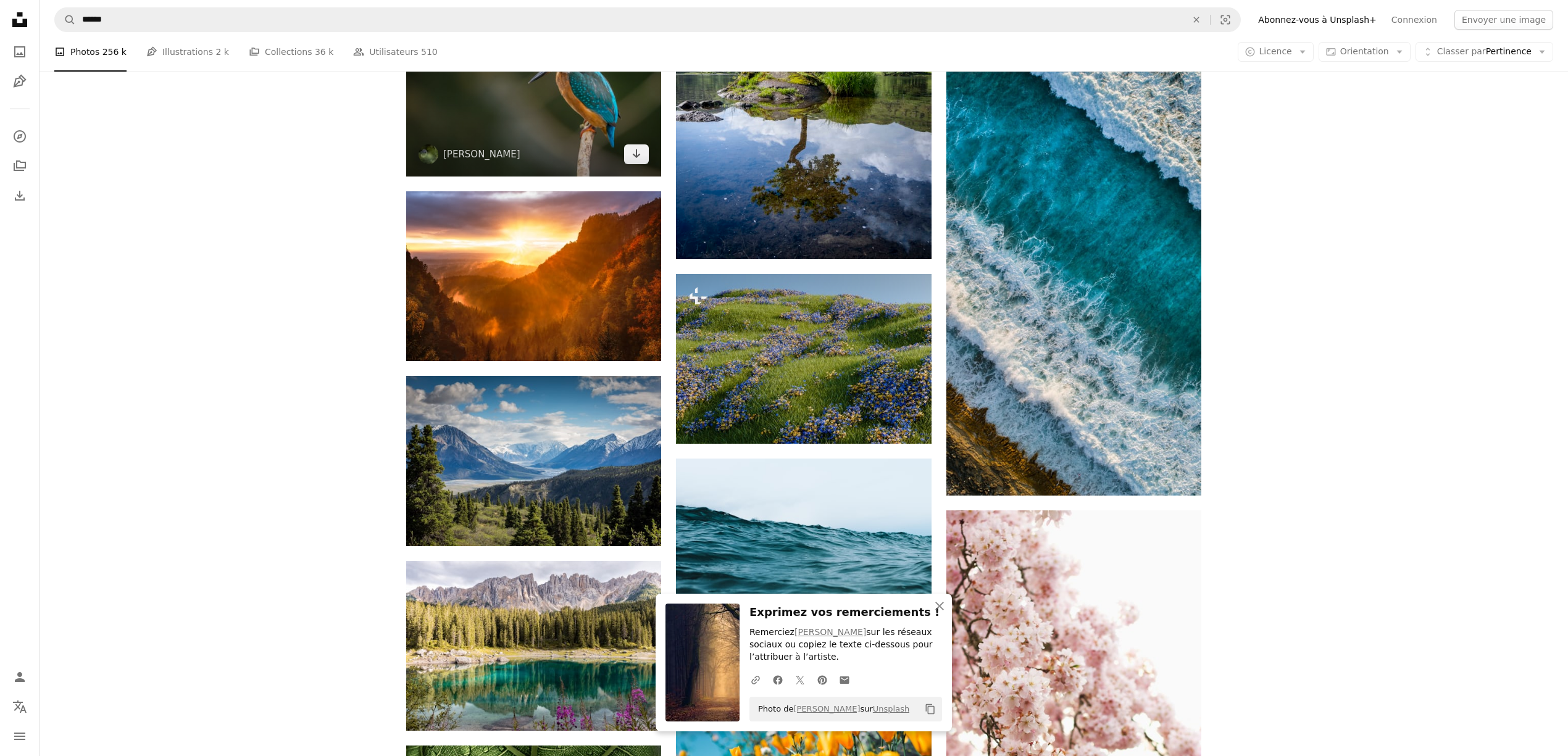
click at [474, 164] on span "[PERSON_NAME]" at bounding box center [469, 154] width 102 height 20
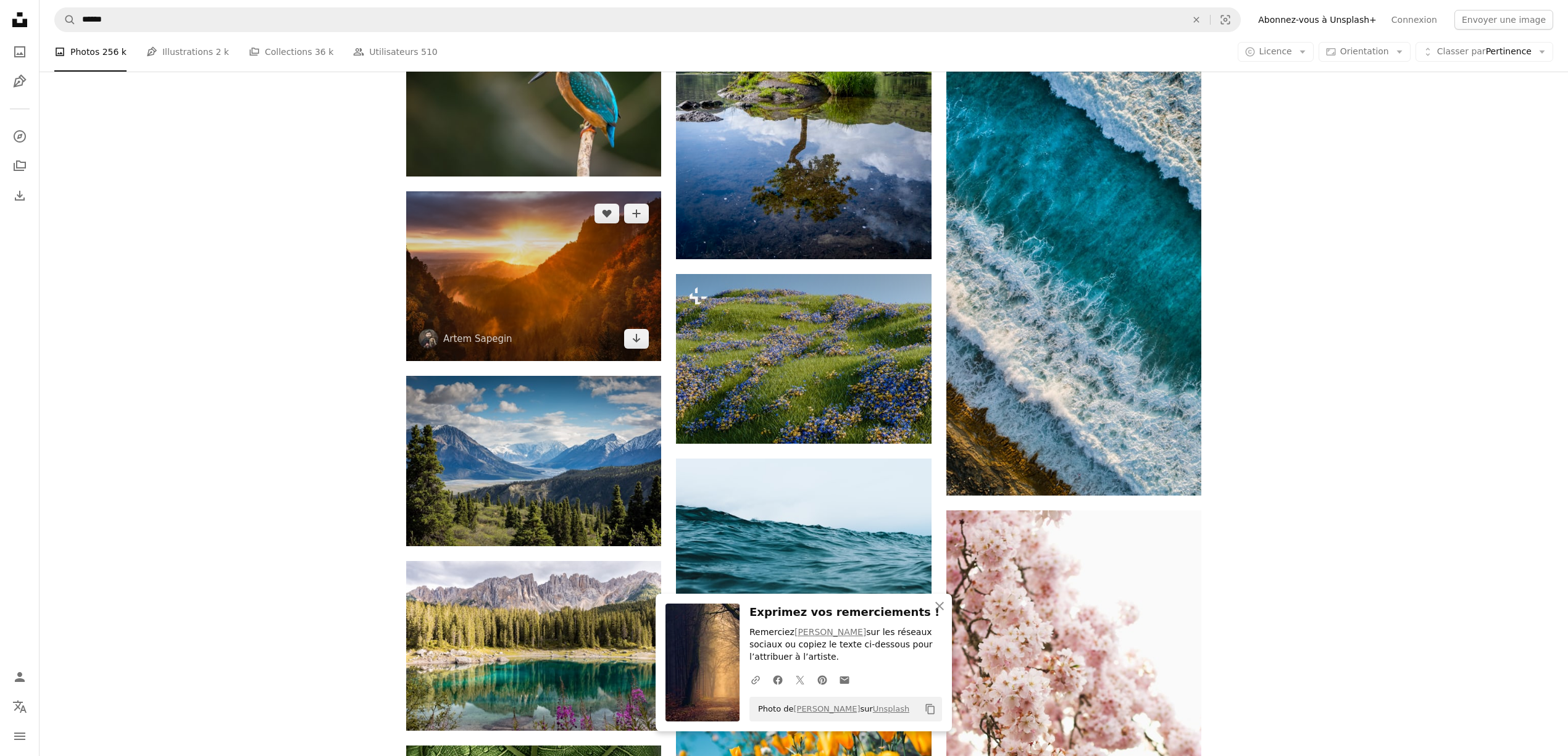
click at [534, 270] on img at bounding box center [534, 276] width 255 height 170
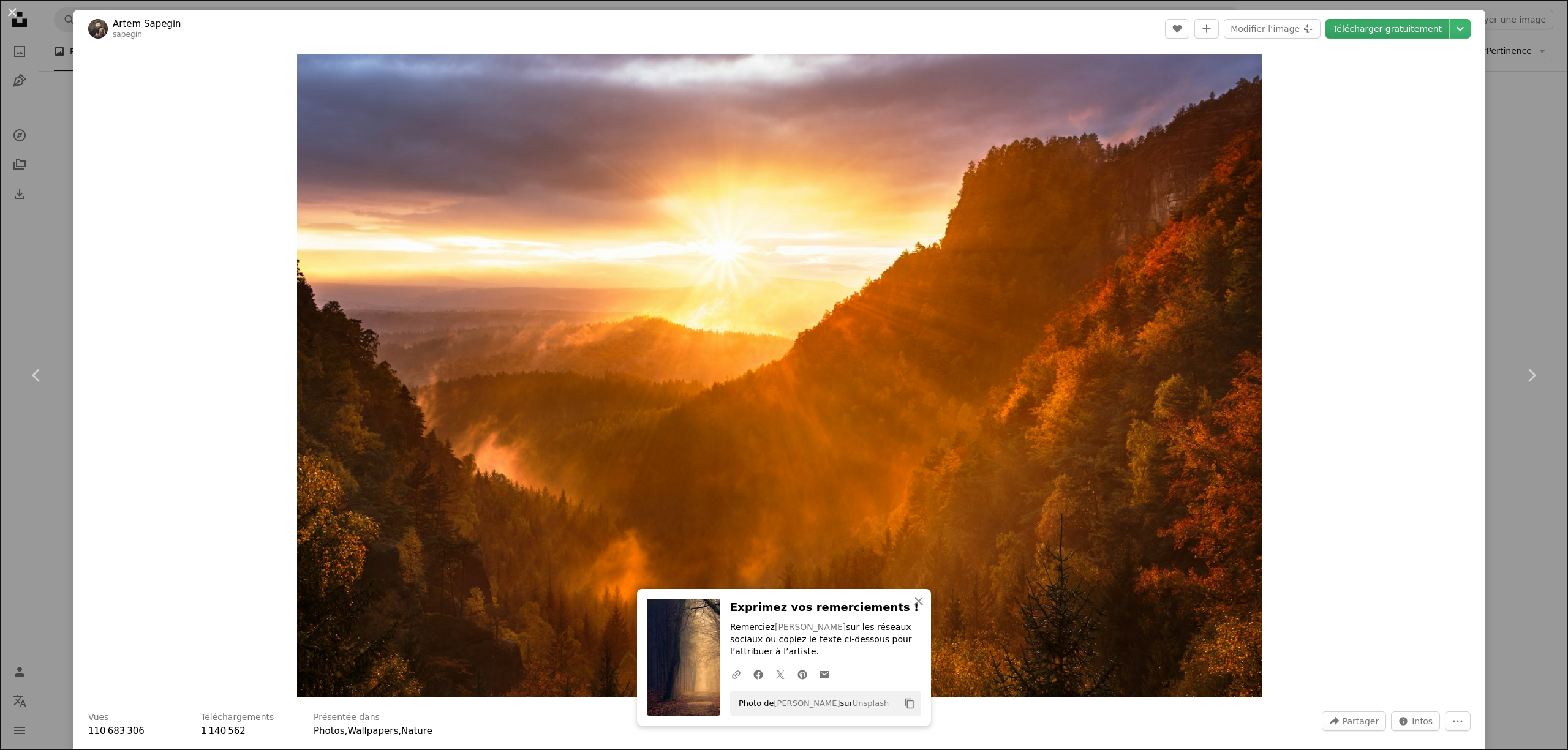
click at [1362, 28] on link "Télécharger gratuitement" at bounding box center [1387, 29] width 123 height 20
click at [1496, 106] on div "An X shape Chevron left Chevron right An X shape Fermer Exprimez vos remercieme…" at bounding box center [784, 375] width 1568 height 750
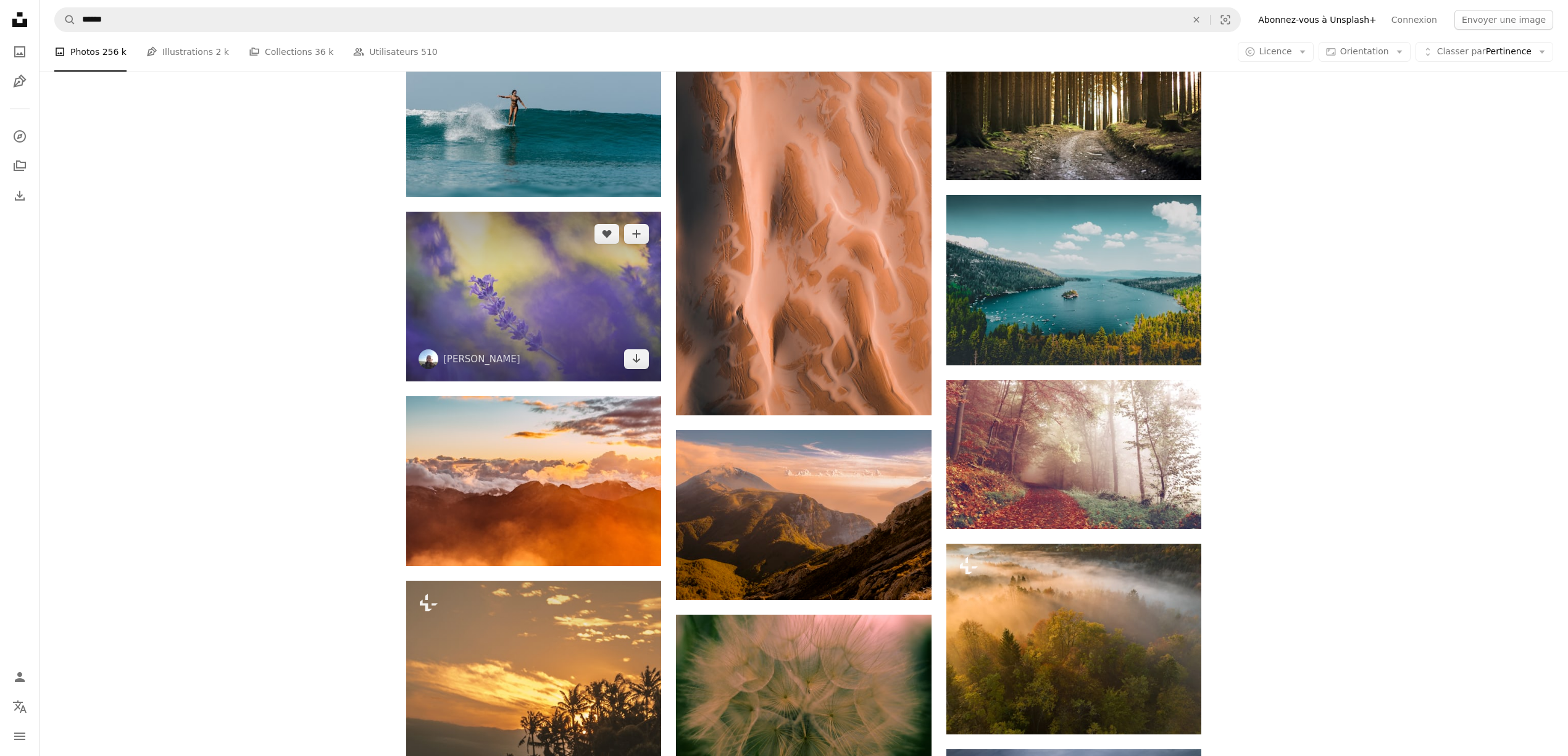
scroll to position [10456, 0]
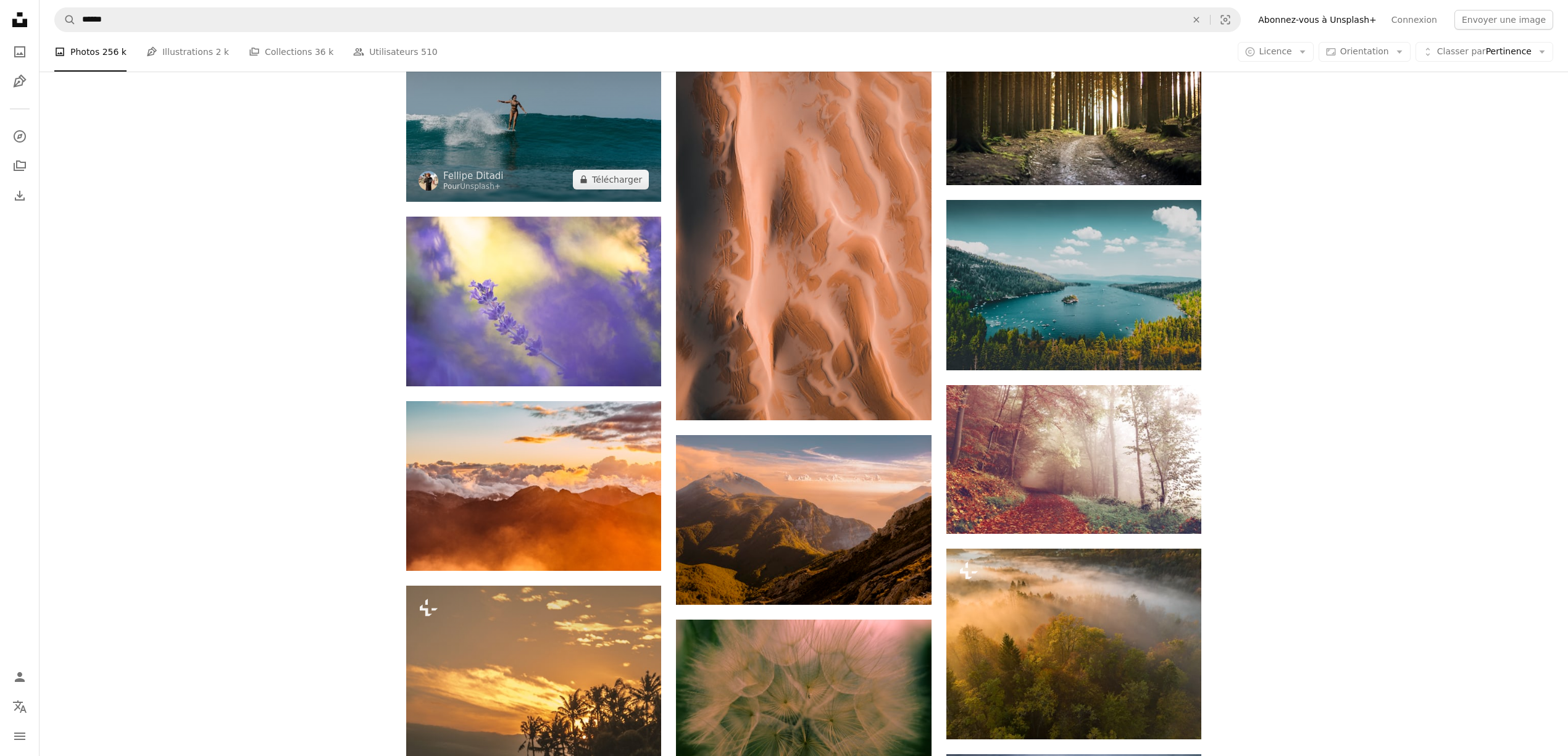
click at [537, 169] on img at bounding box center [534, 116] width 255 height 170
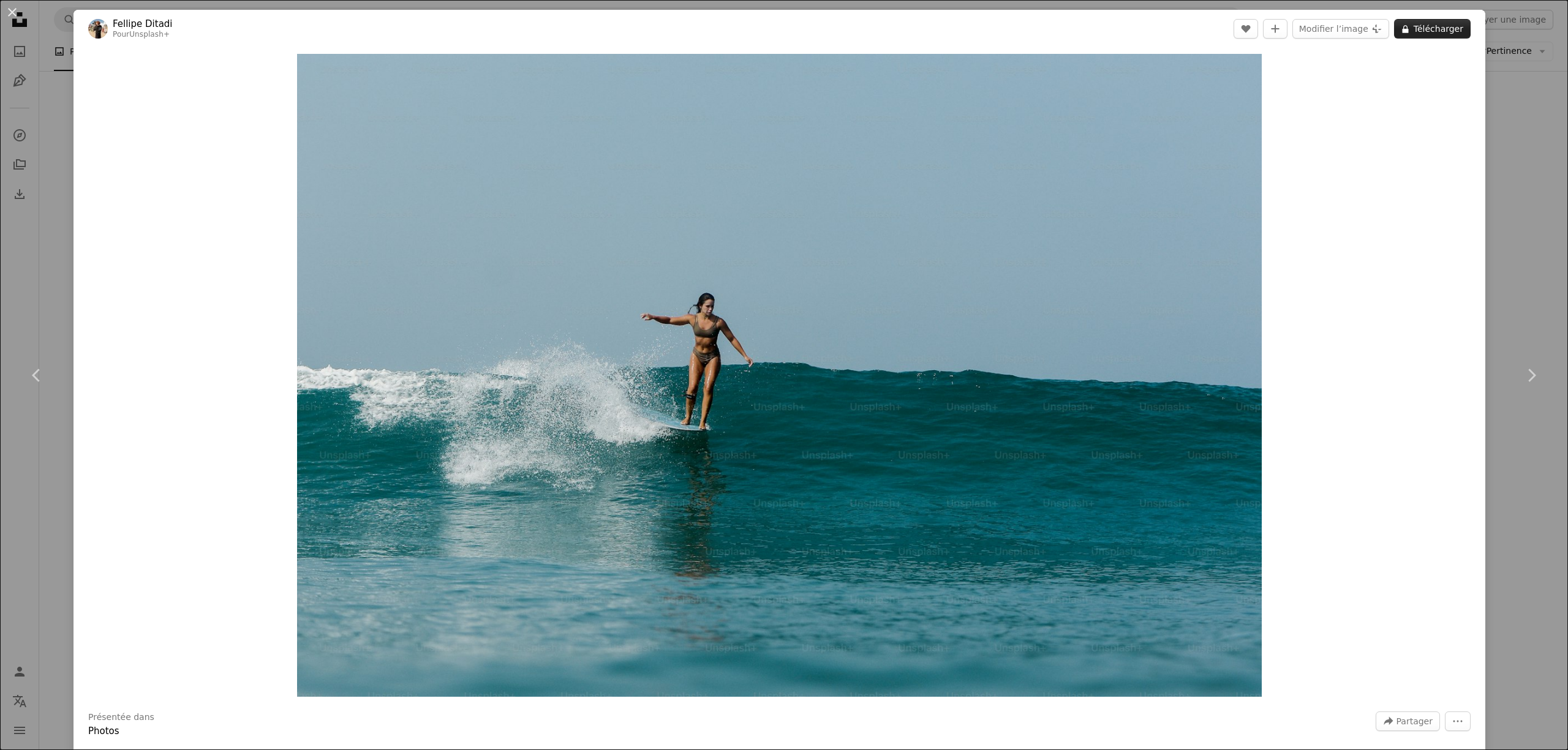
click at [1406, 33] on button "A lock Télécharger" at bounding box center [1432, 29] width 77 height 20
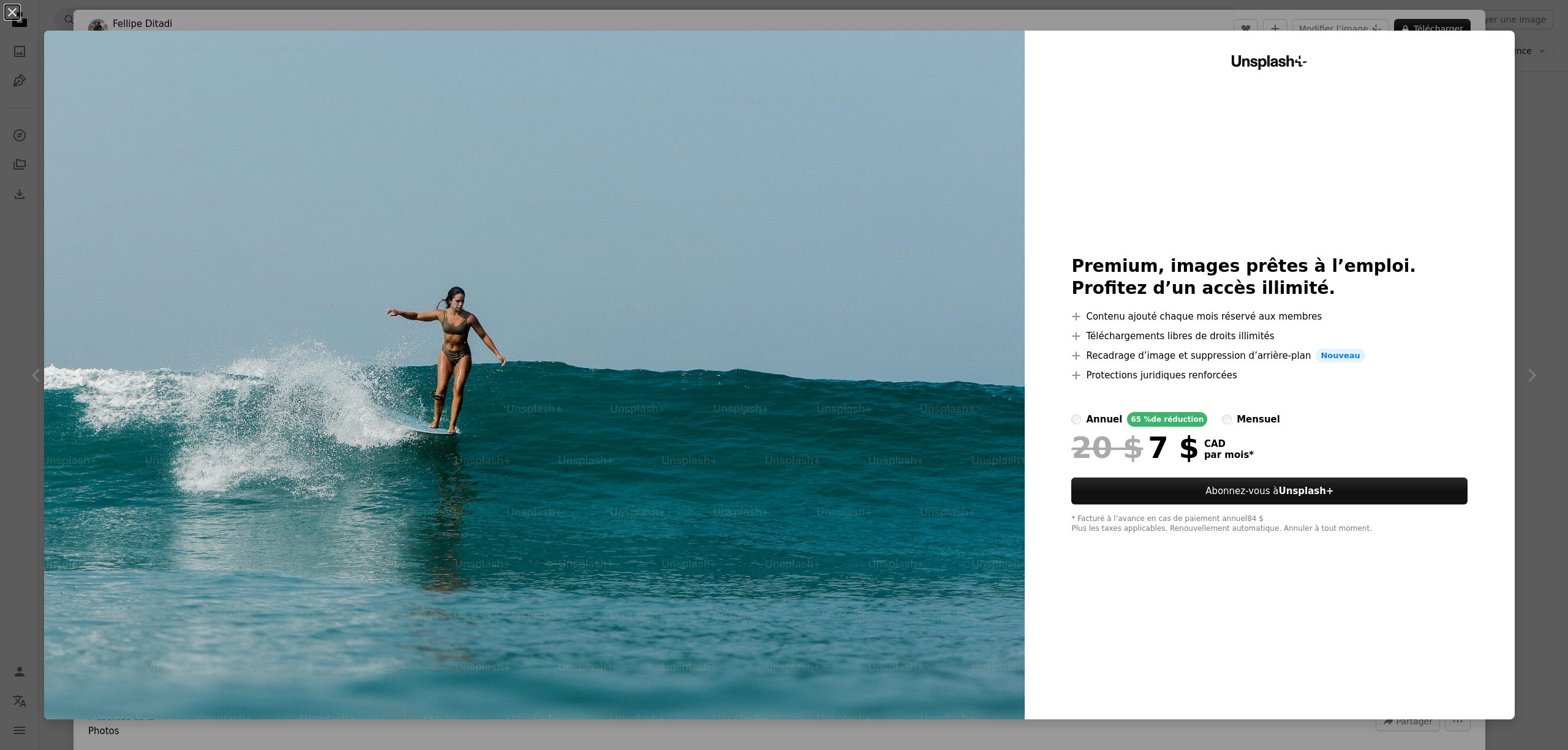
click at [1538, 180] on div "An X shape Unsplash+ Premium, images prêtes à l’emploi. Profitez d’un accès ill…" at bounding box center [784, 375] width 1568 height 750
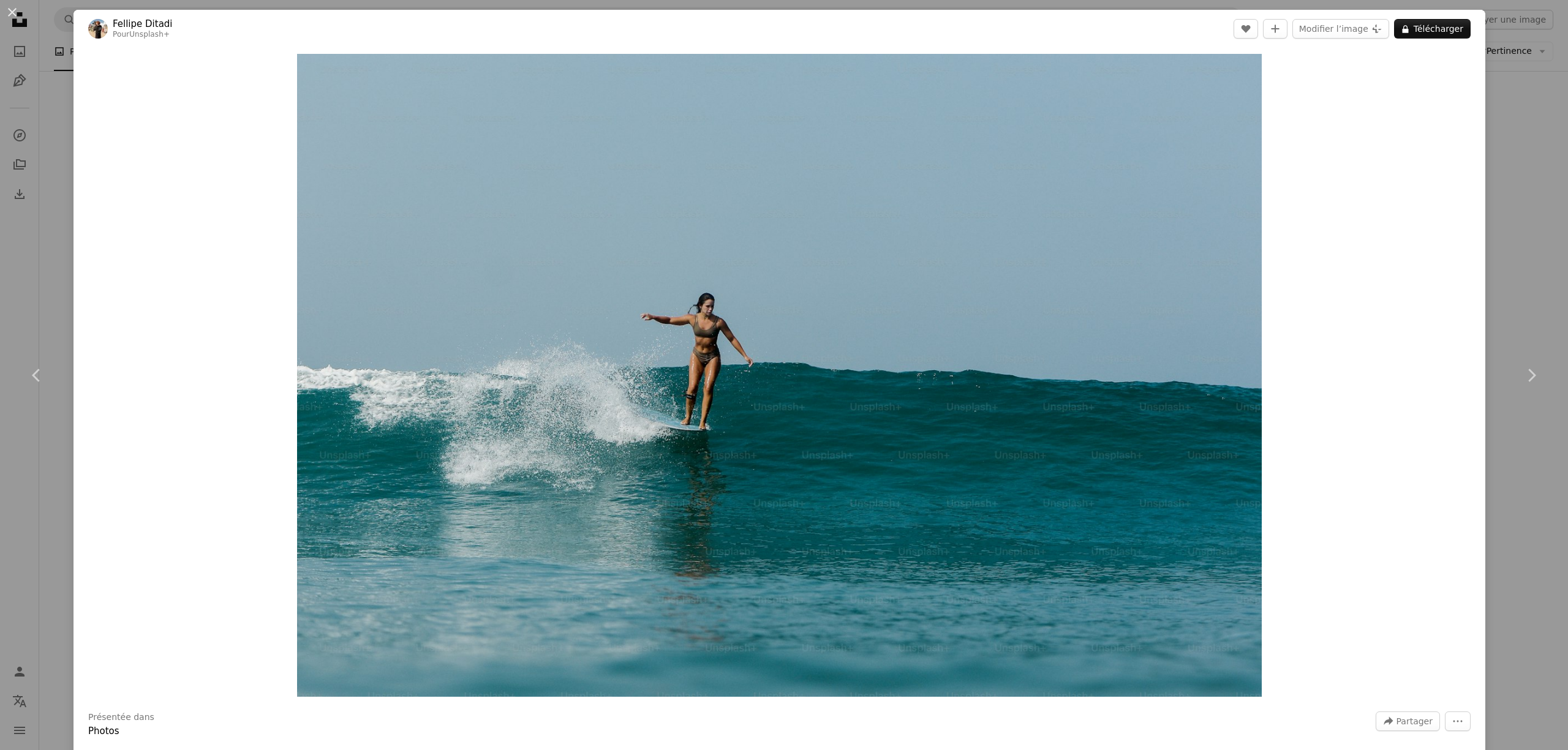
click at [1521, 143] on div "An X shape Chevron left Chevron right [PERSON_NAME] Pour Unsplash+ A heart A pl…" at bounding box center [784, 375] width 1568 height 750
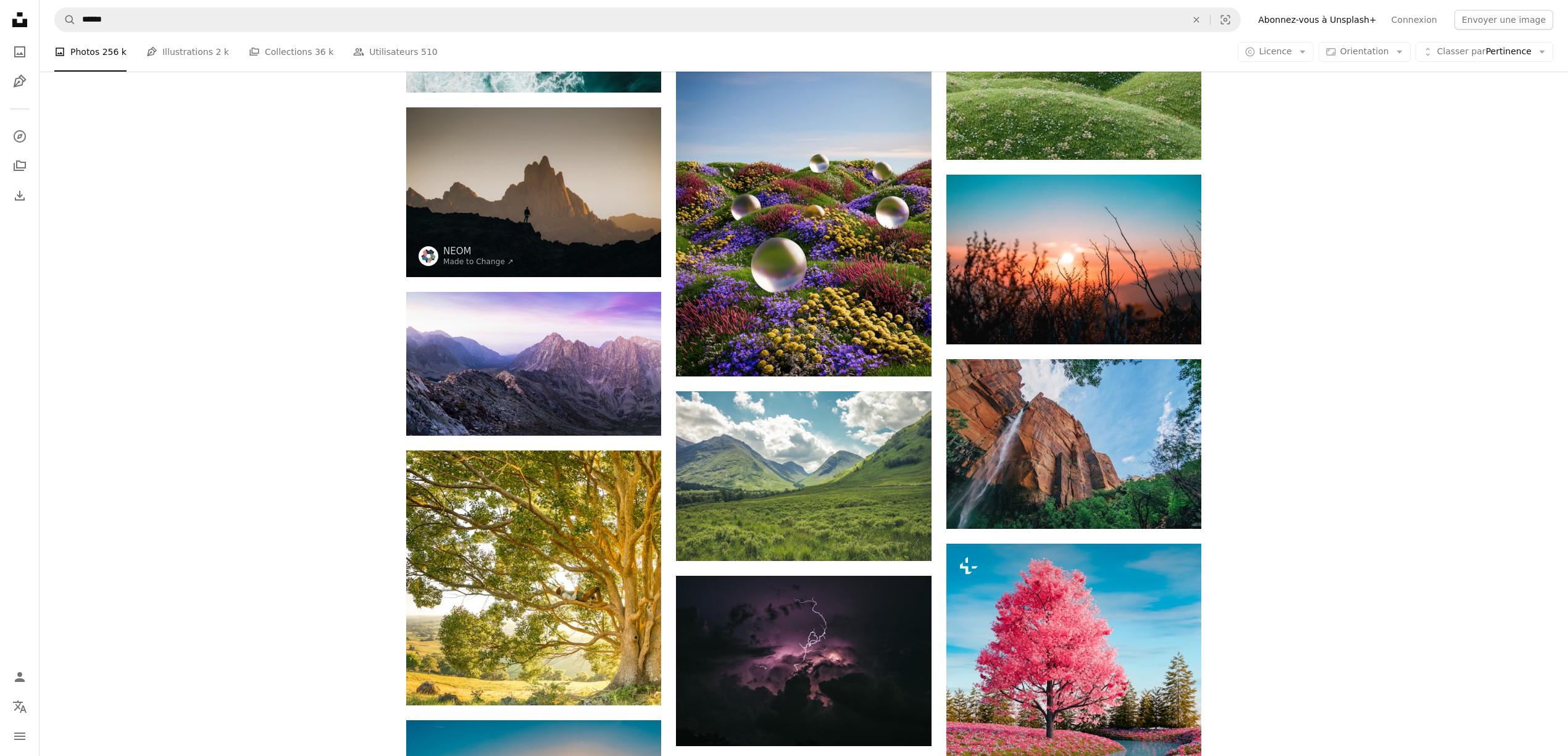
scroll to position [15971, 0]
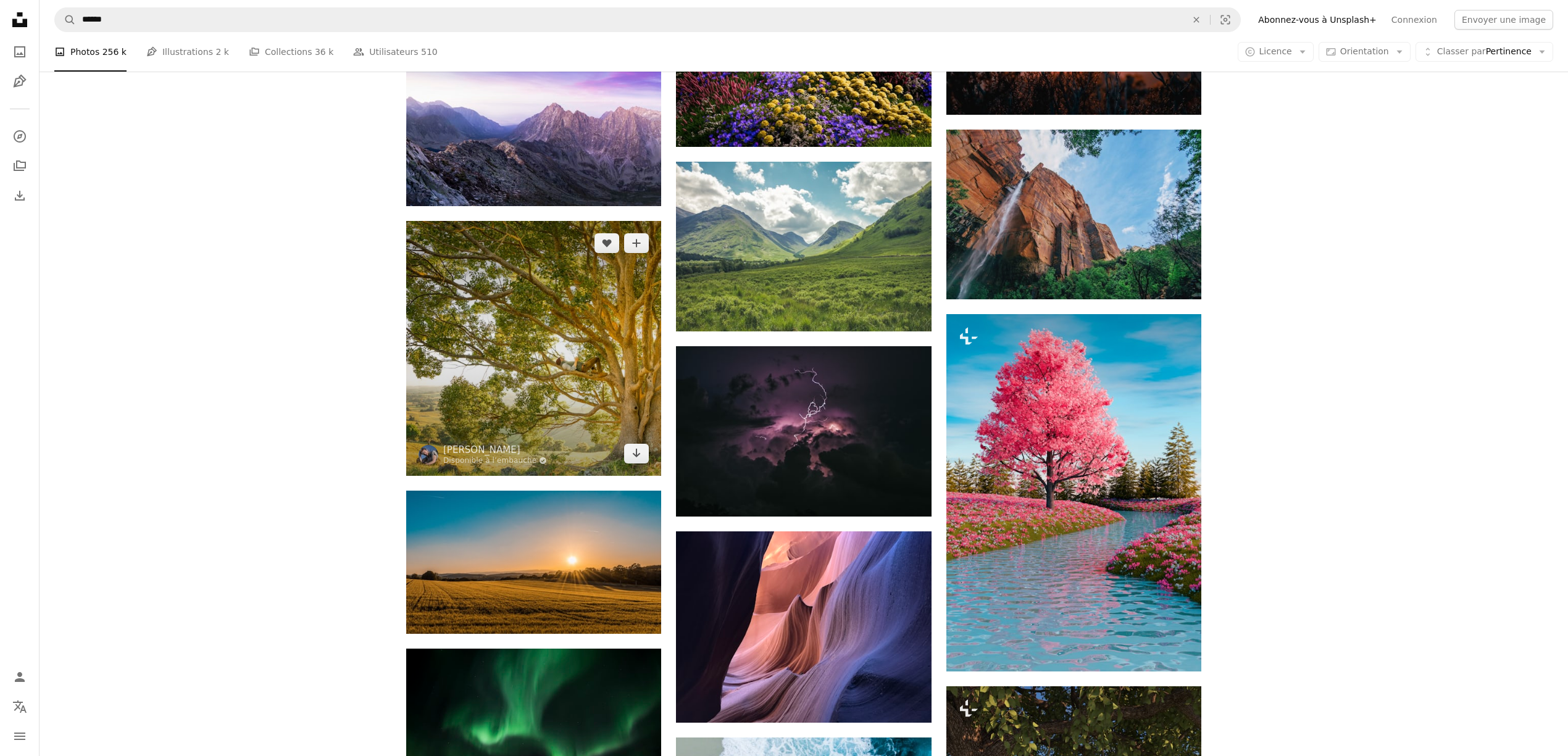
click at [574, 385] on img at bounding box center [534, 348] width 255 height 255
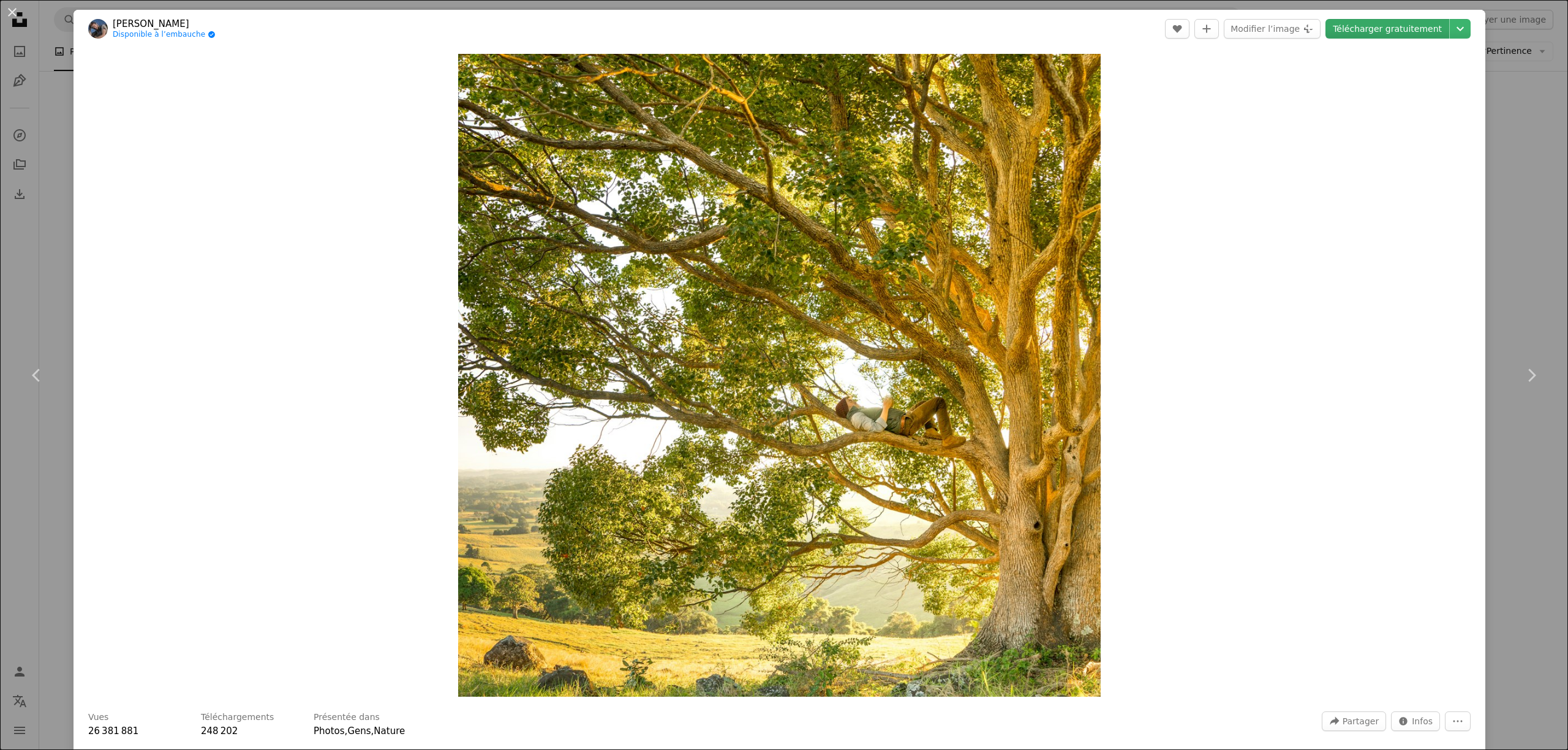
click at [1384, 37] on link "Télécharger gratuitement" at bounding box center [1387, 29] width 123 height 20
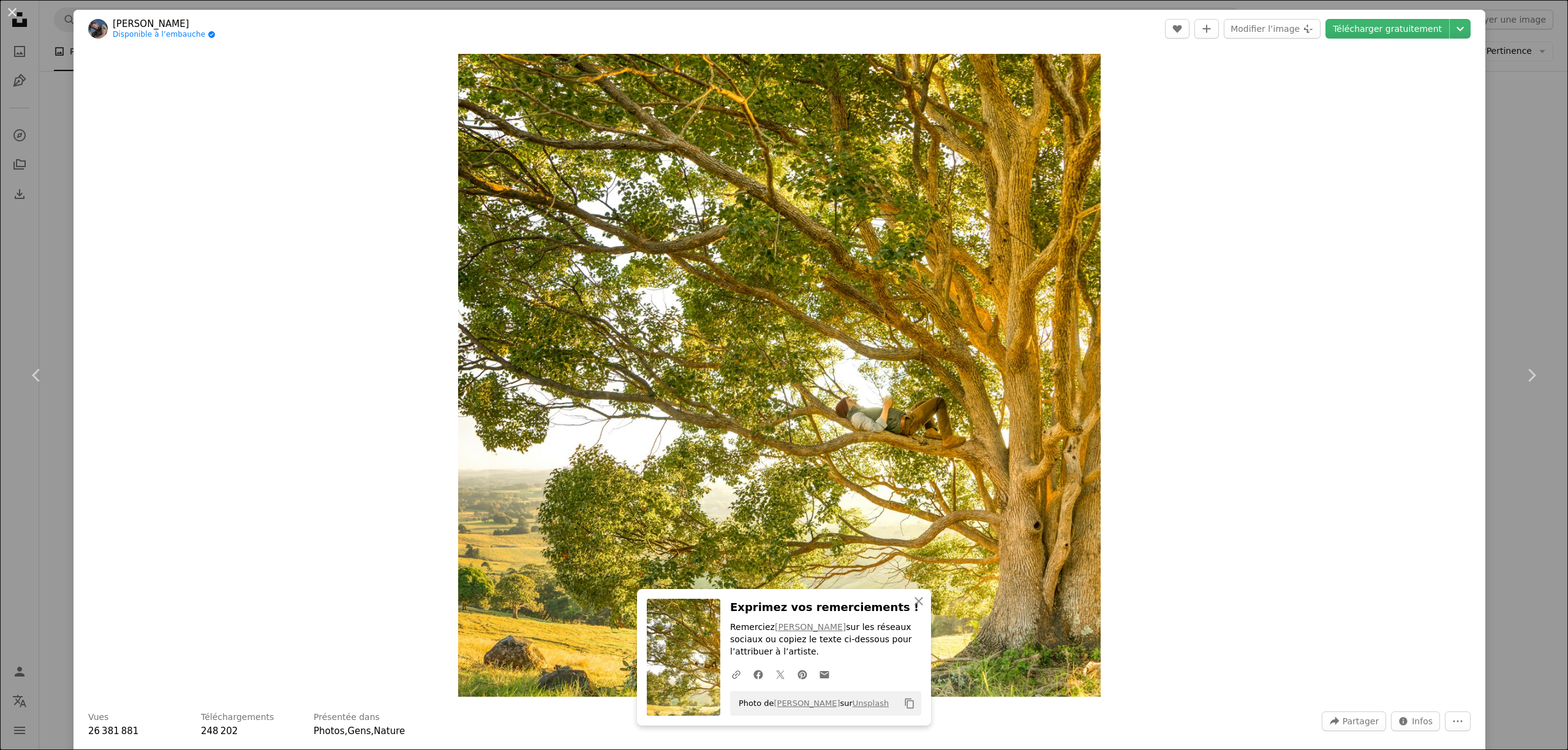
click at [1527, 229] on div "An X shape Chevron left Chevron right An X shape Fermer Exprimez vos remercieme…" at bounding box center [784, 375] width 1568 height 750
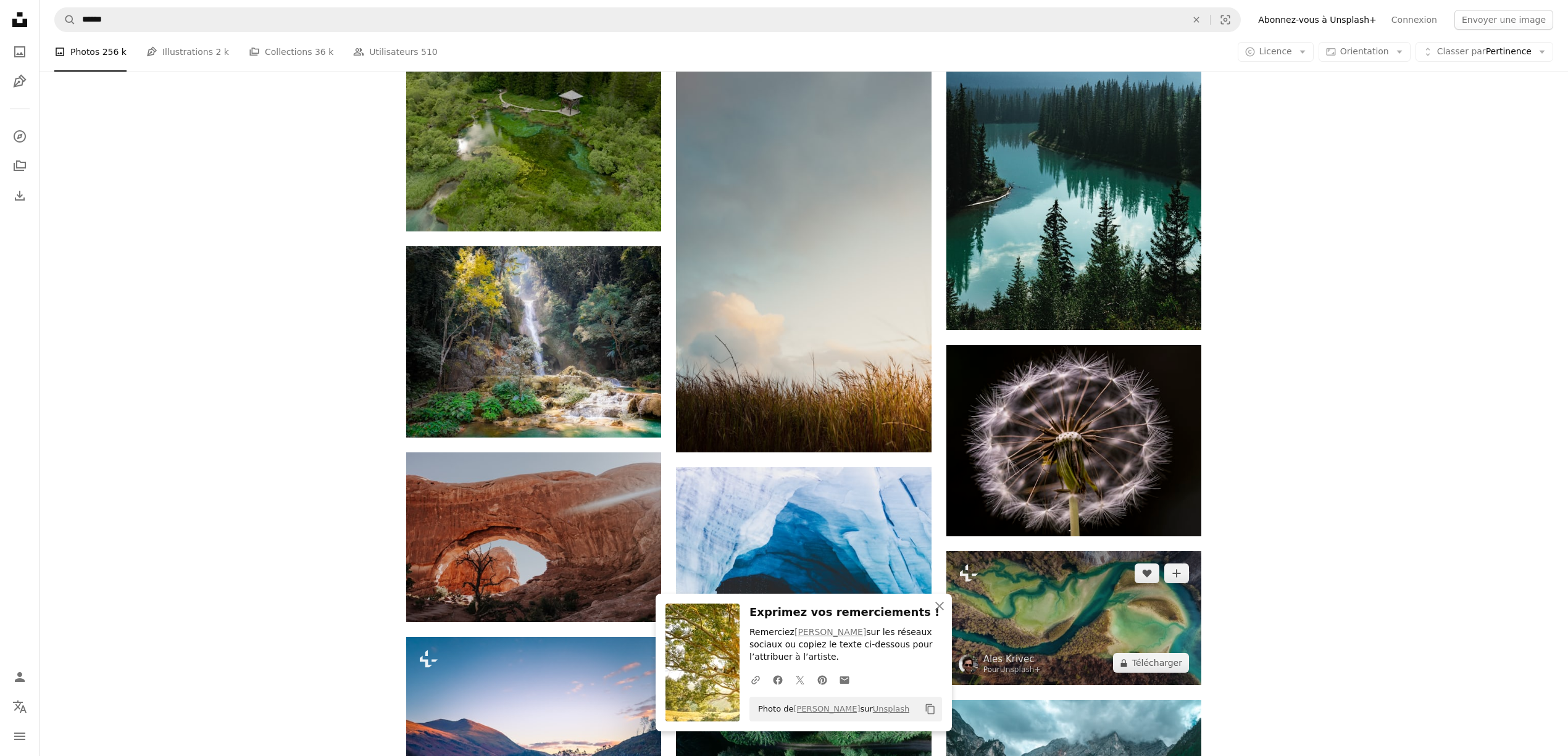
scroll to position [17123, 0]
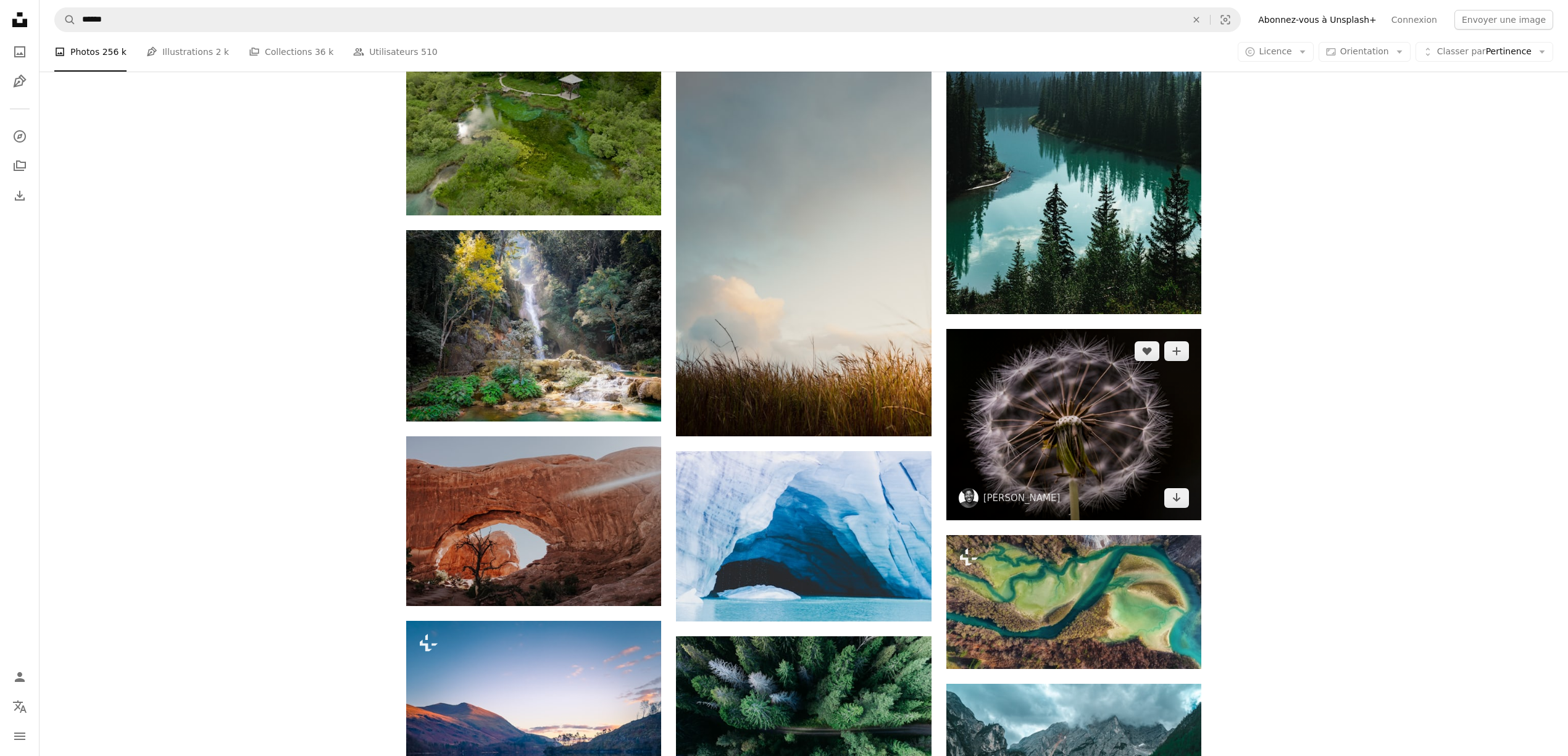
click at [1121, 329] on img at bounding box center [1074, 425] width 255 height 191
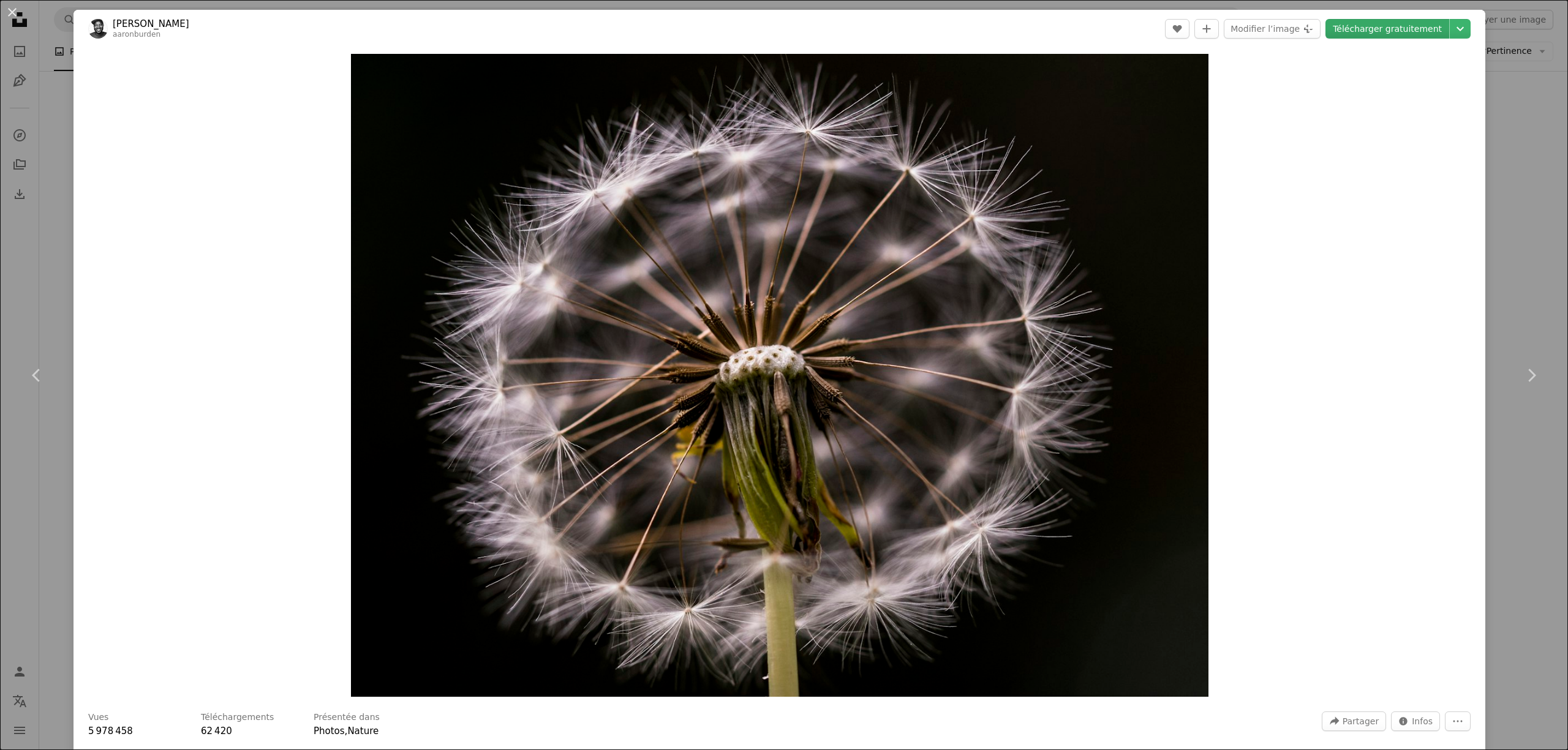
click at [1422, 28] on link "Télécharger gratuitement" at bounding box center [1387, 29] width 123 height 20
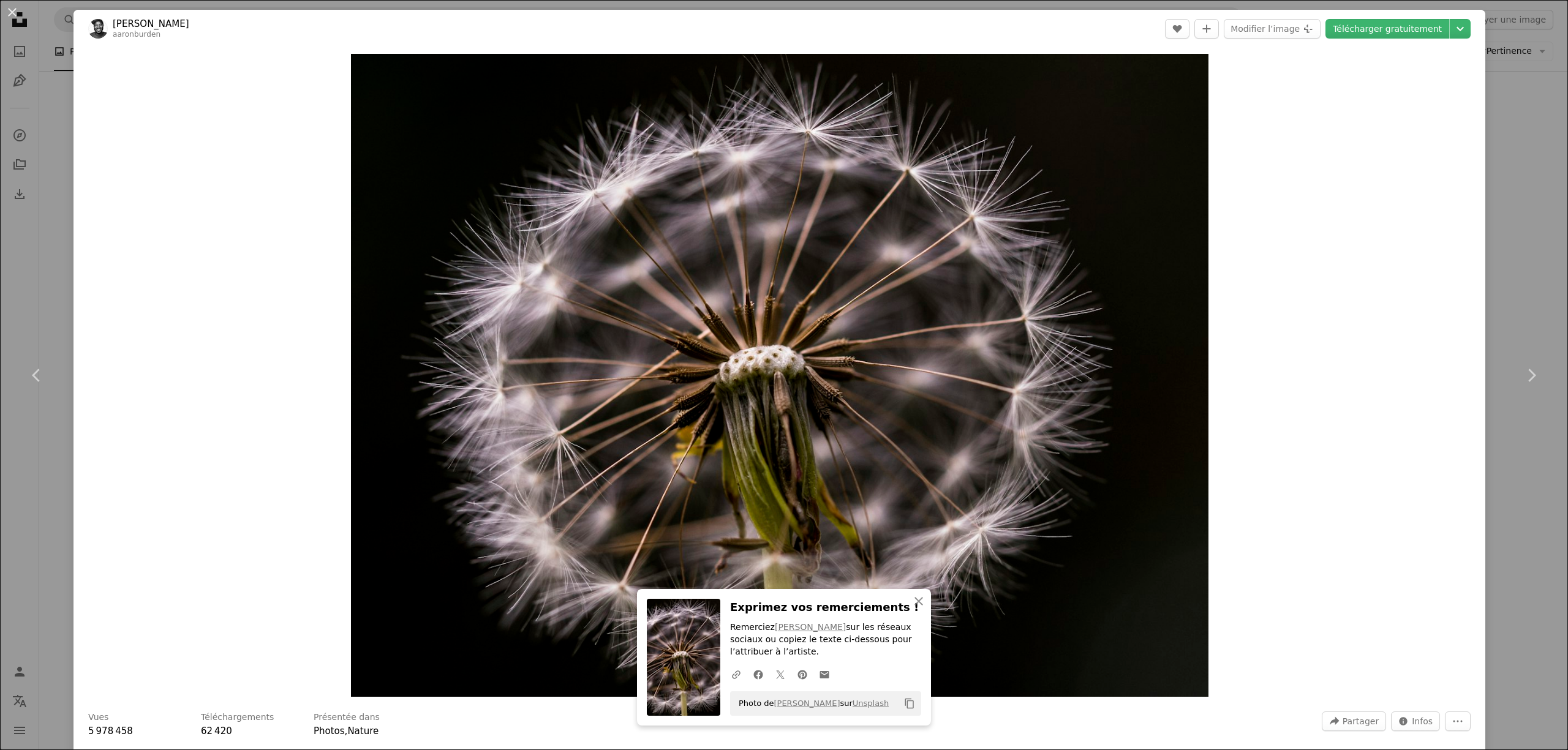
click at [1500, 231] on div "An X shape Chevron left Chevron right An X shape Fermer Exprimez vos remercieme…" at bounding box center [784, 375] width 1568 height 750
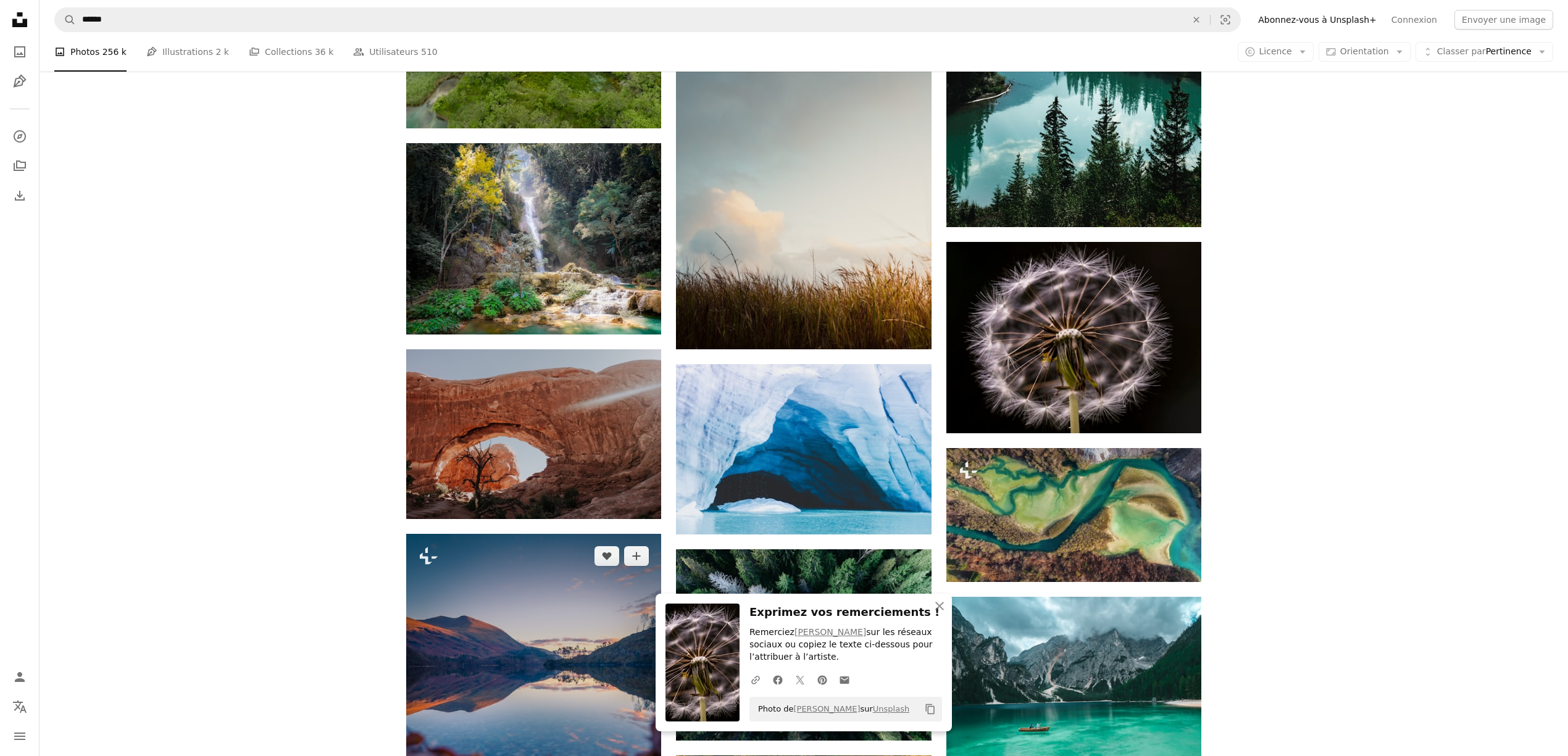
scroll to position [17205, 0]
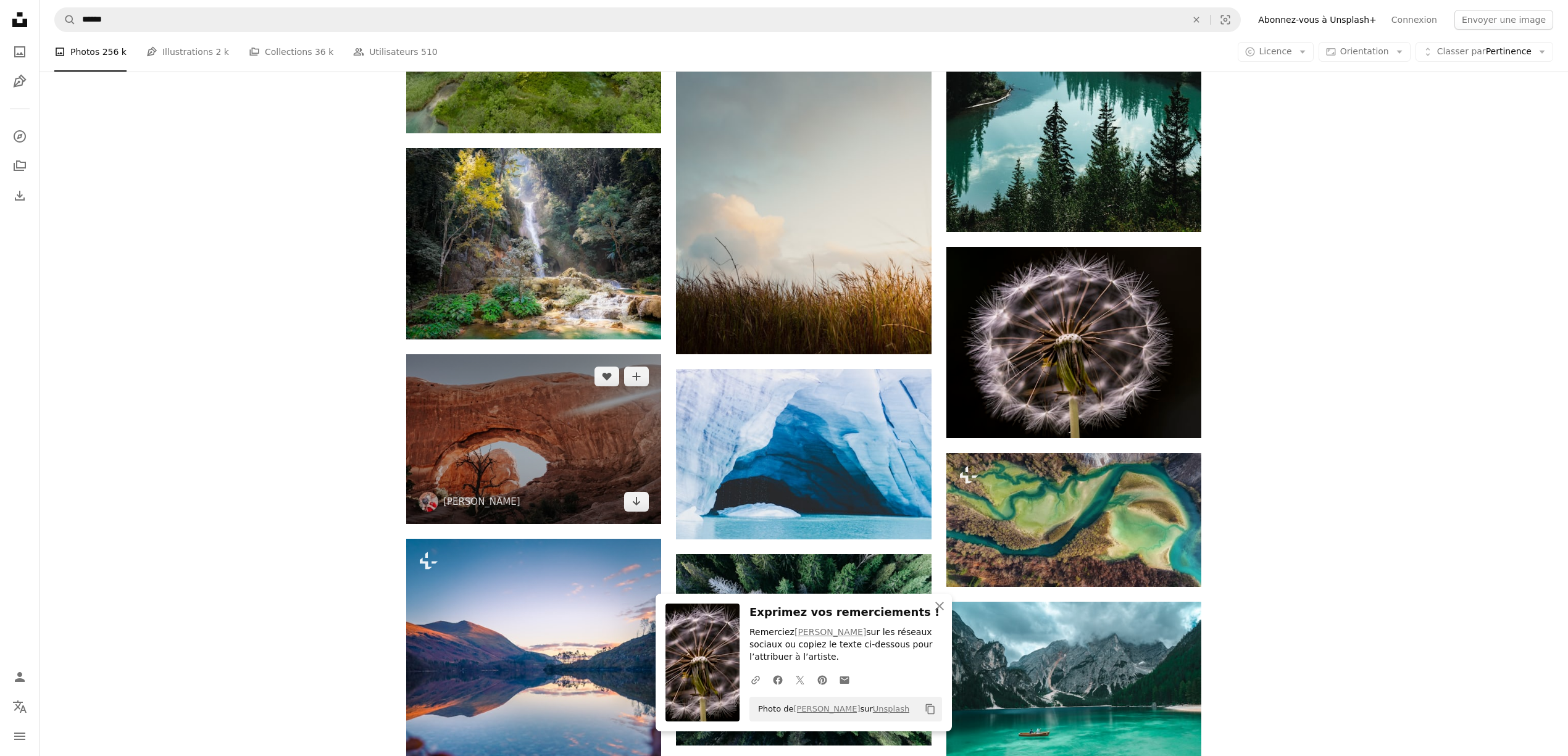
click at [593, 446] on img at bounding box center [534, 439] width 255 height 170
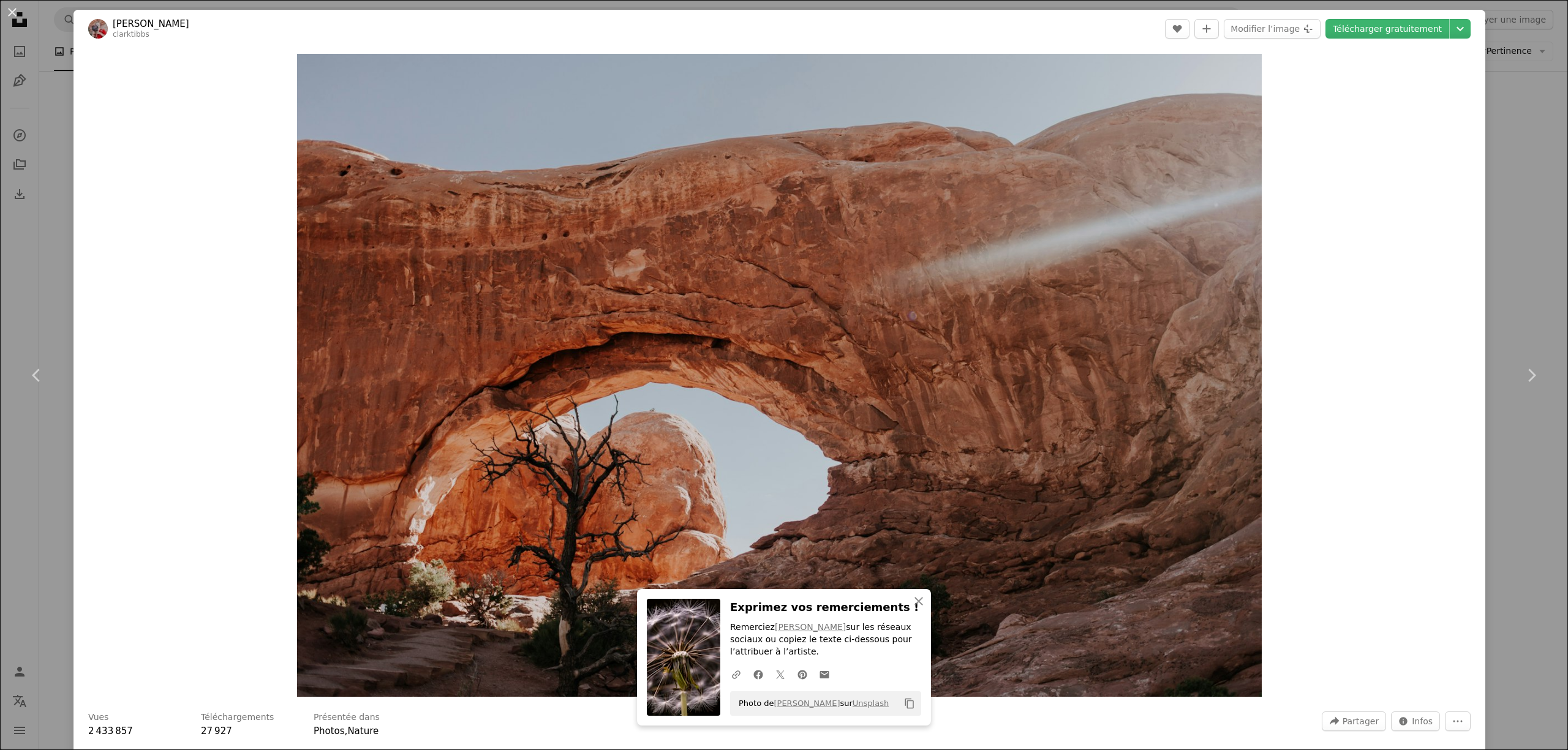
click at [1363, 40] on header "[PERSON_NAME] clarktibbs A heart A plus sign Modifier l’image Plus sign for Uns…" at bounding box center [780, 29] width 1412 height 38
click at [1361, 35] on link "Télécharger gratuitement" at bounding box center [1387, 29] width 123 height 20
click at [1522, 176] on div "An X shape Chevron left Chevron right An X shape Fermer Exprimez vos remercieme…" at bounding box center [784, 375] width 1568 height 750
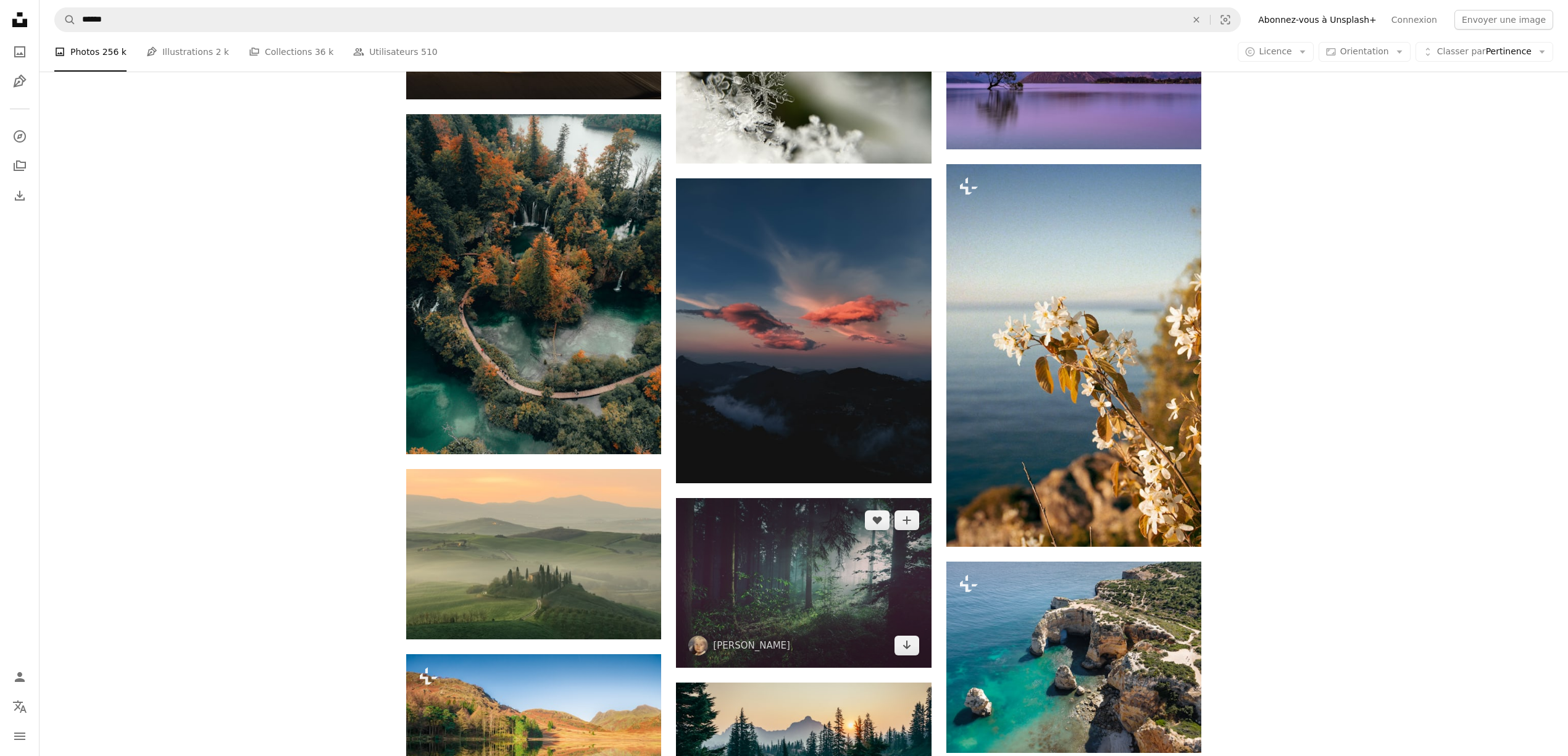
scroll to position [18357, 0]
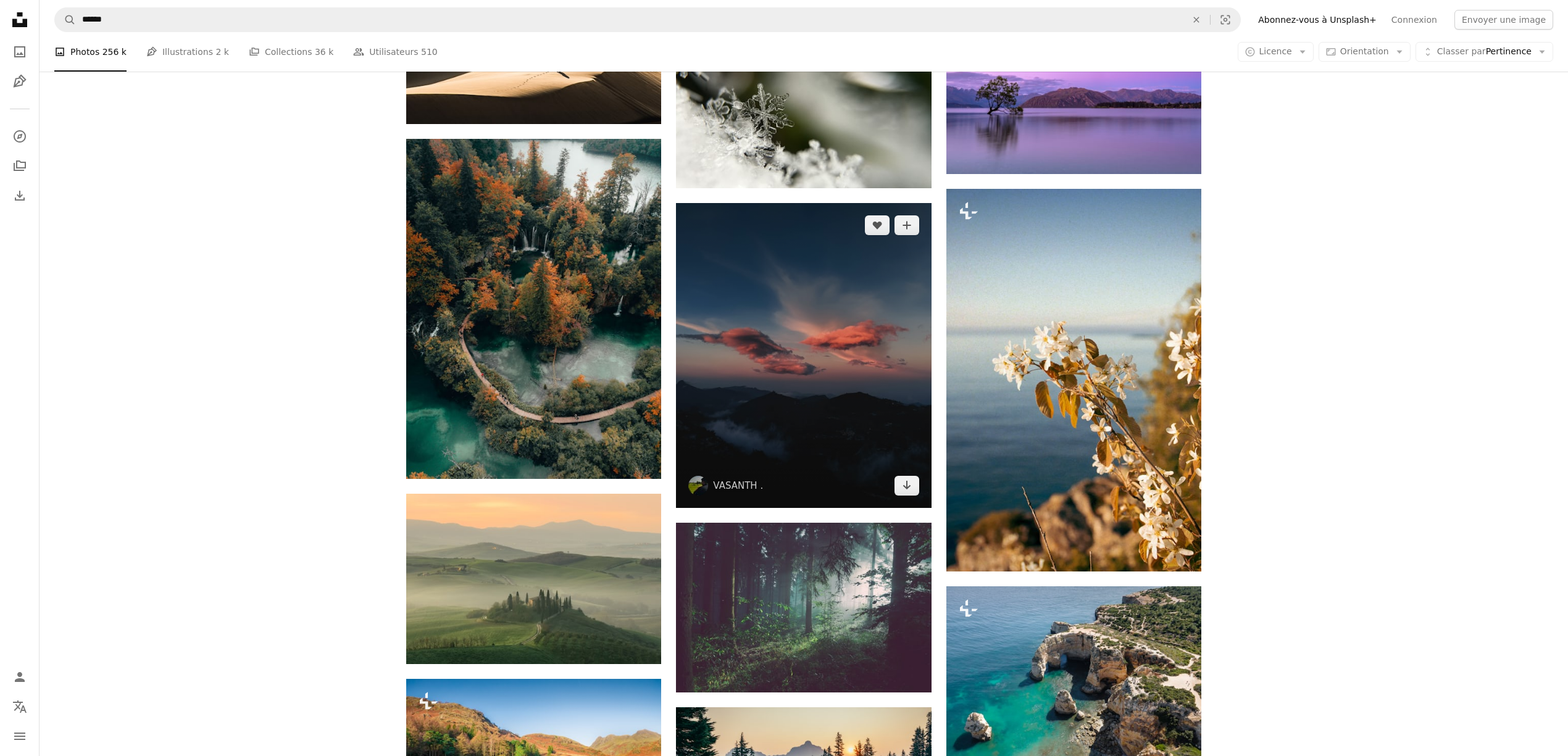
click at [763, 426] on img at bounding box center [804, 356] width 255 height 305
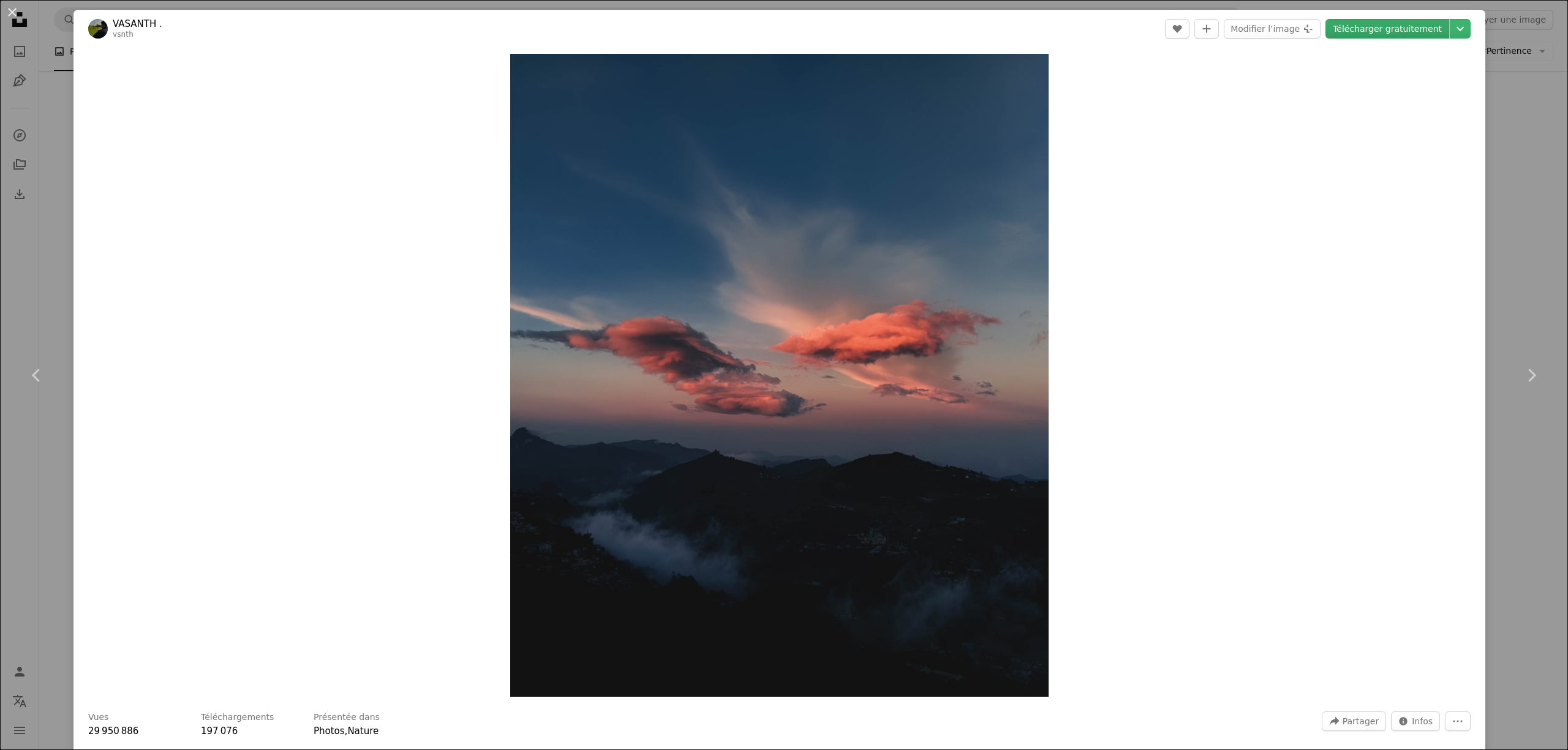
click at [1387, 20] on link "Télécharger gratuitement" at bounding box center [1387, 29] width 123 height 20
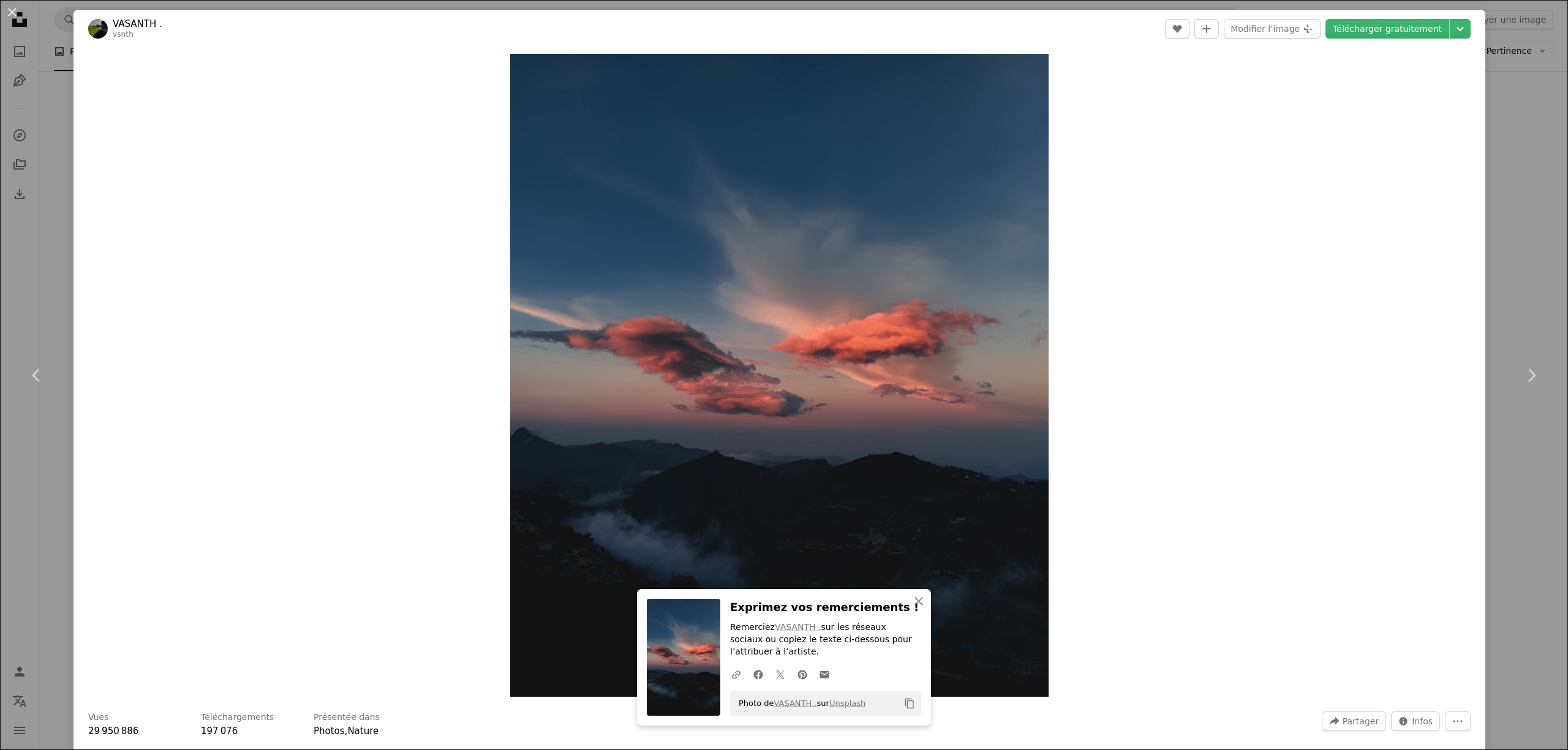
click at [1491, 160] on div "An X shape Chevron left Chevron right An X shape Fermer Exprimez vos remercieme…" at bounding box center [784, 375] width 1568 height 750
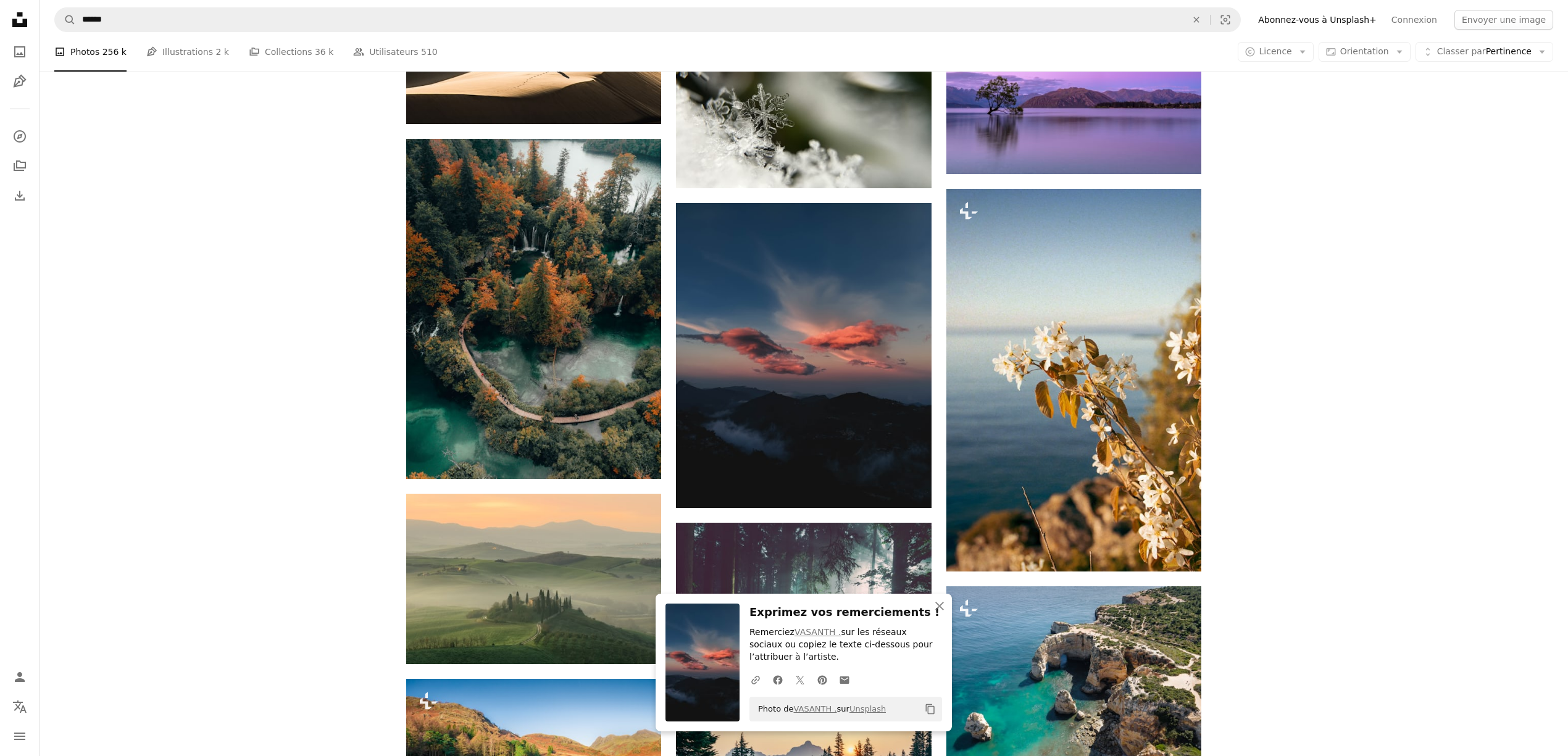
scroll to position [18687, 0]
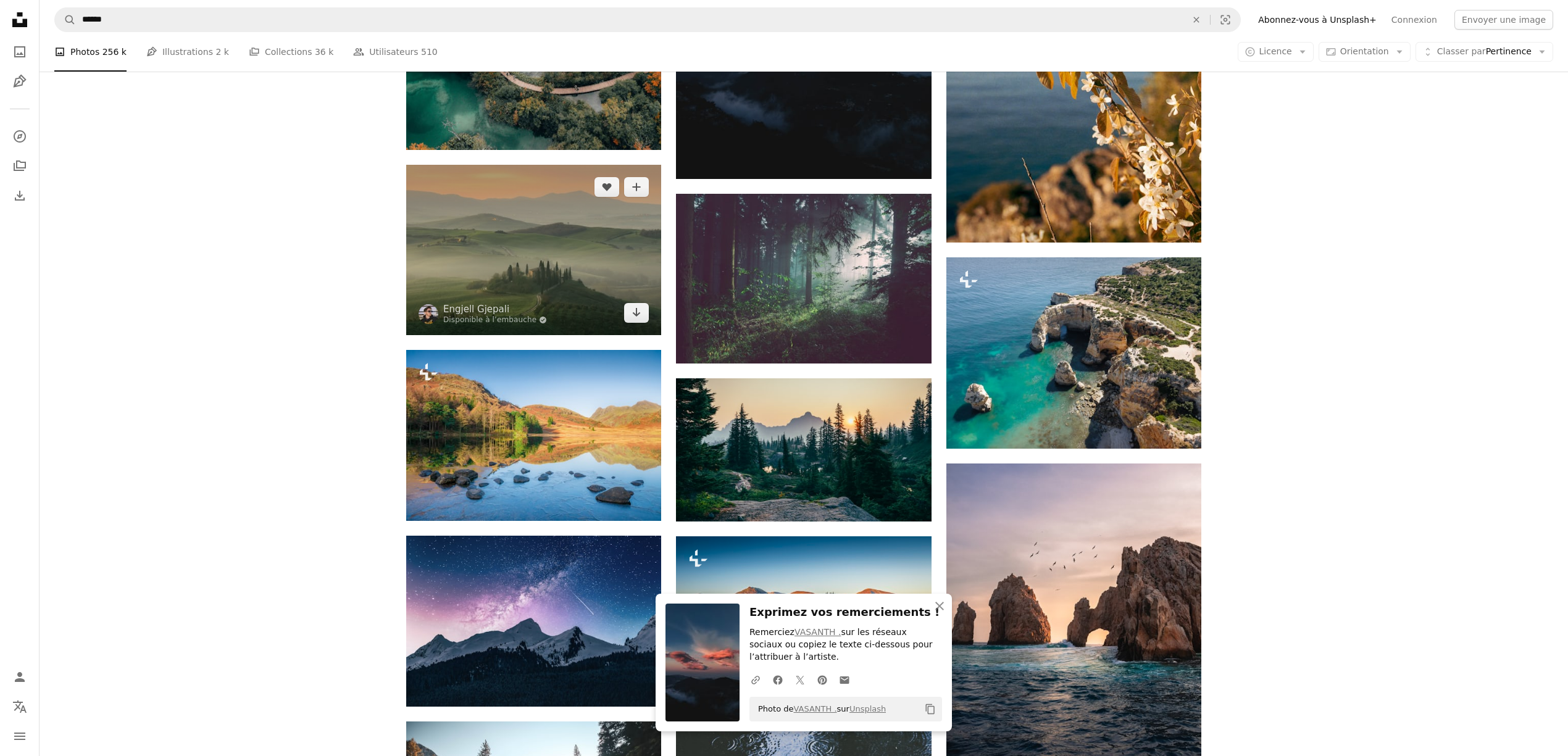
click at [492, 255] on img at bounding box center [534, 250] width 255 height 170
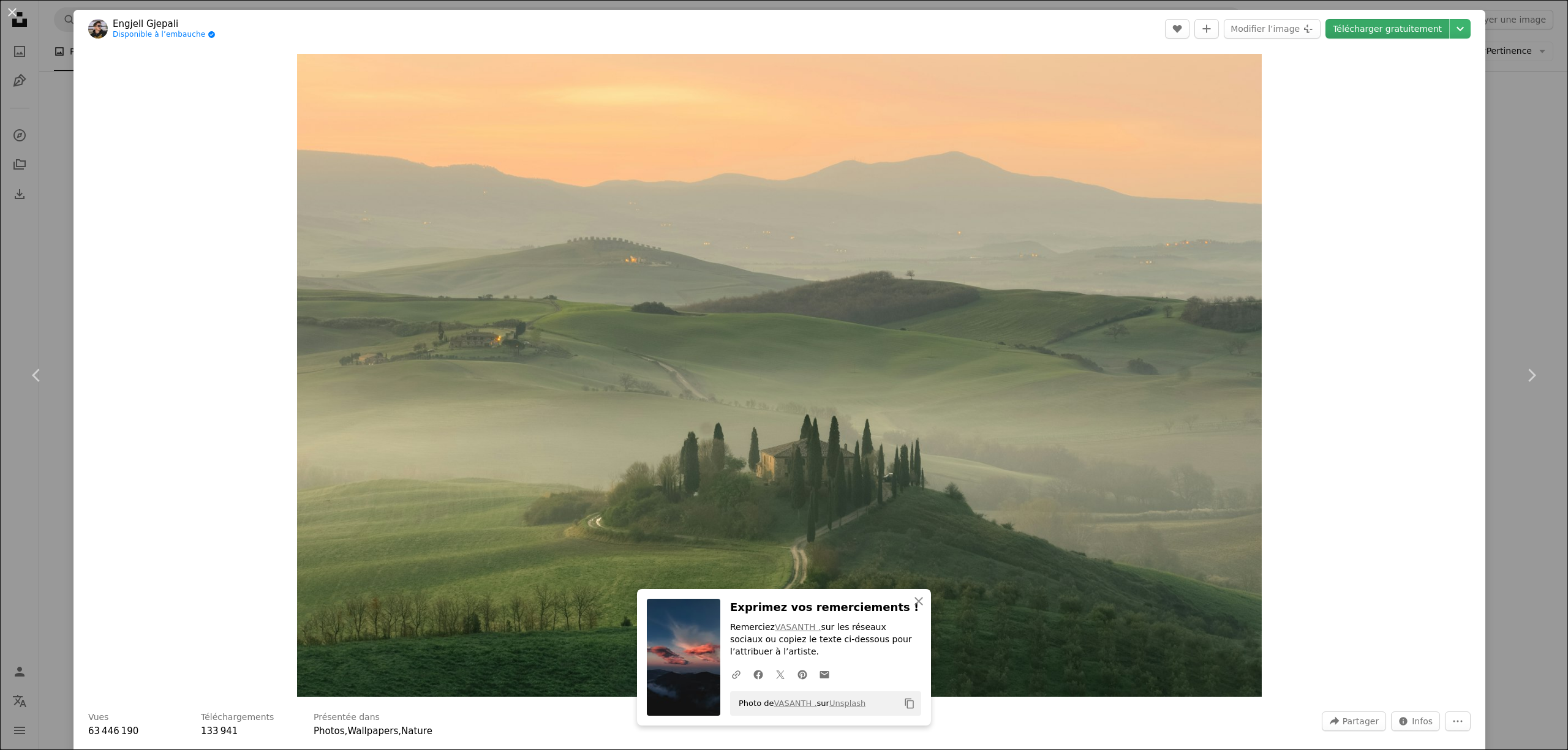
click at [1378, 30] on link "Télécharger gratuitement" at bounding box center [1387, 29] width 123 height 20
click at [1519, 191] on div "An X shape Chevron left Chevron right An X shape Fermer Exprimez vos remercieme…" at bounding box center [784, 375] width 1568 height 750
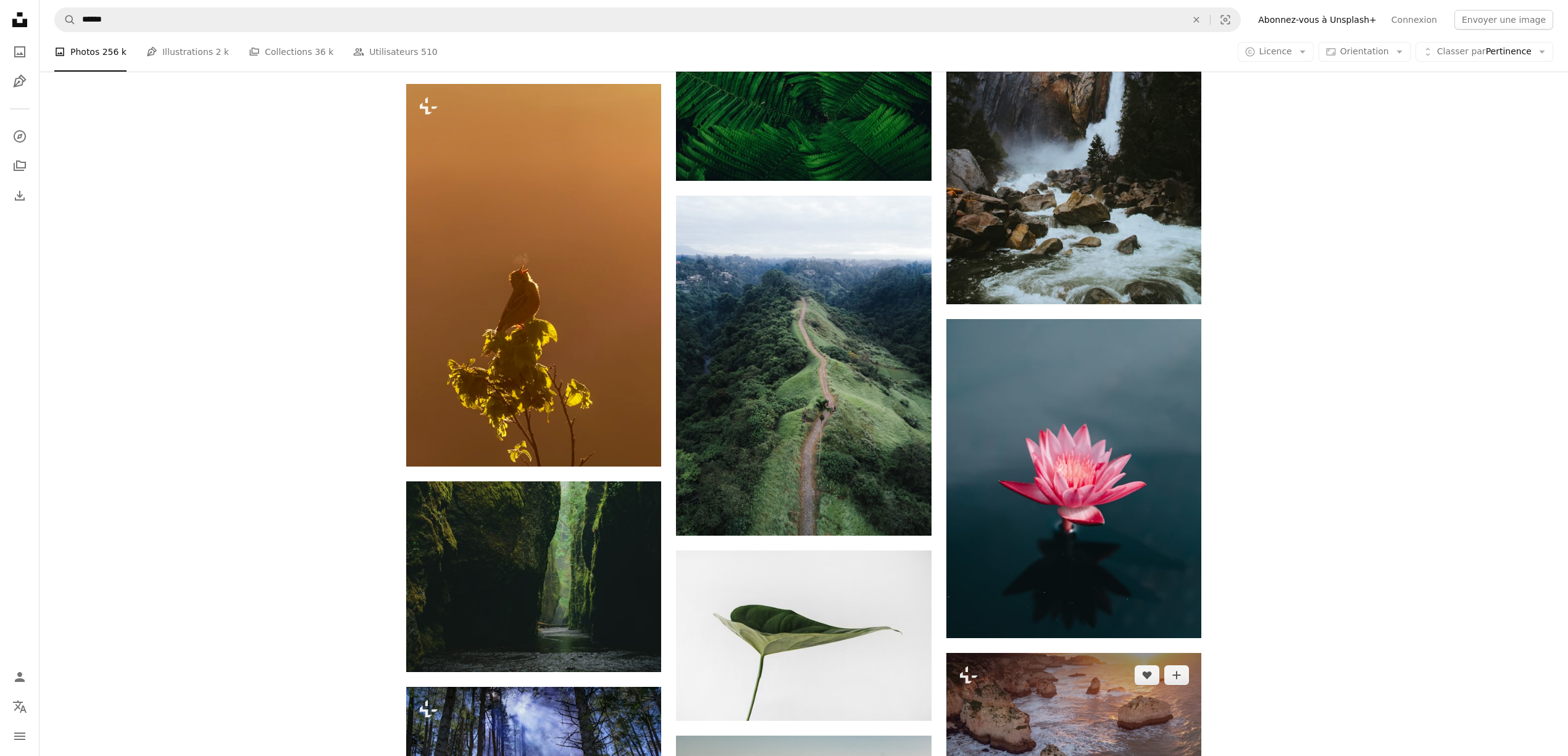
scroll to position [27494, 0]
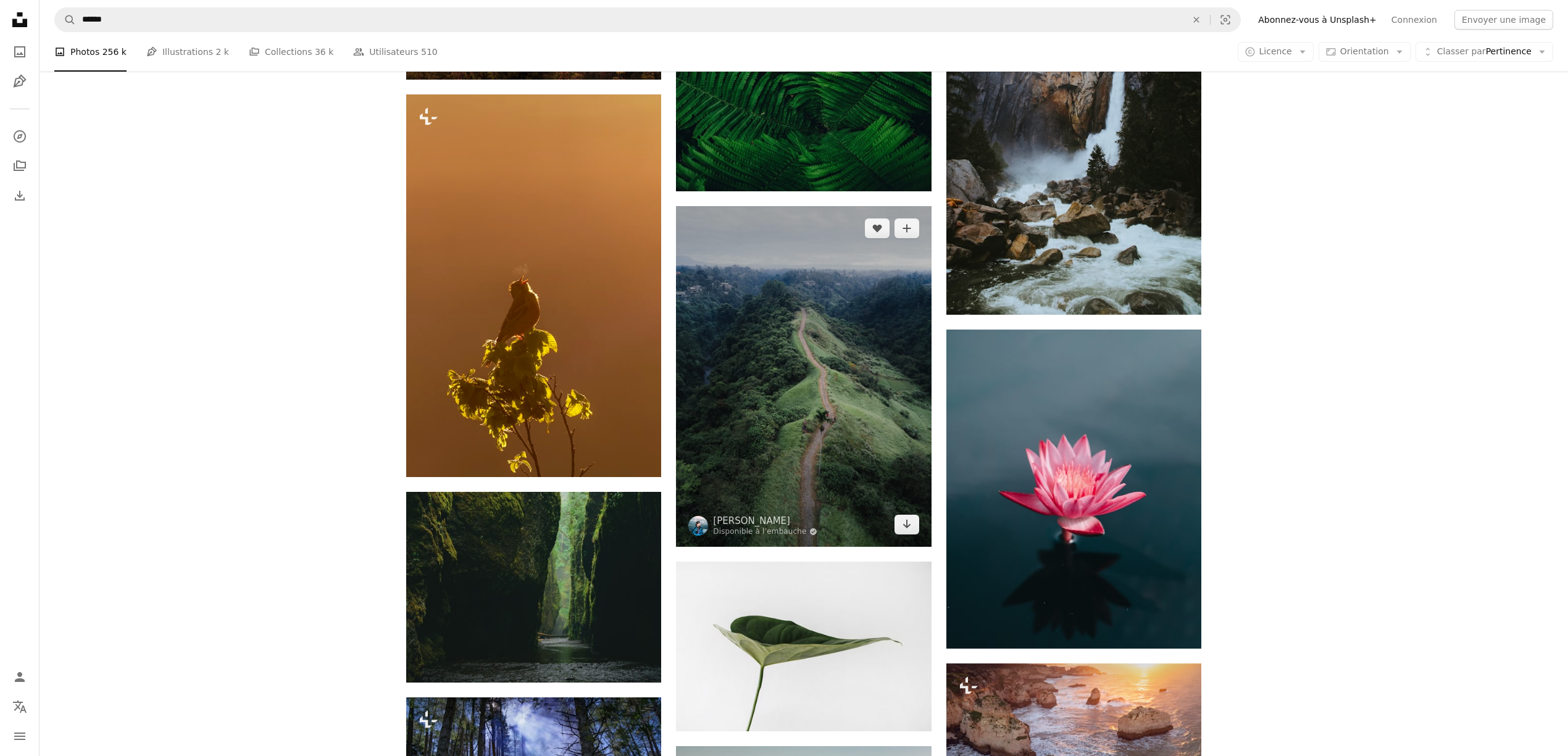
click at [842, 373] on img at bounding box center [804, 376] width 255 height 340
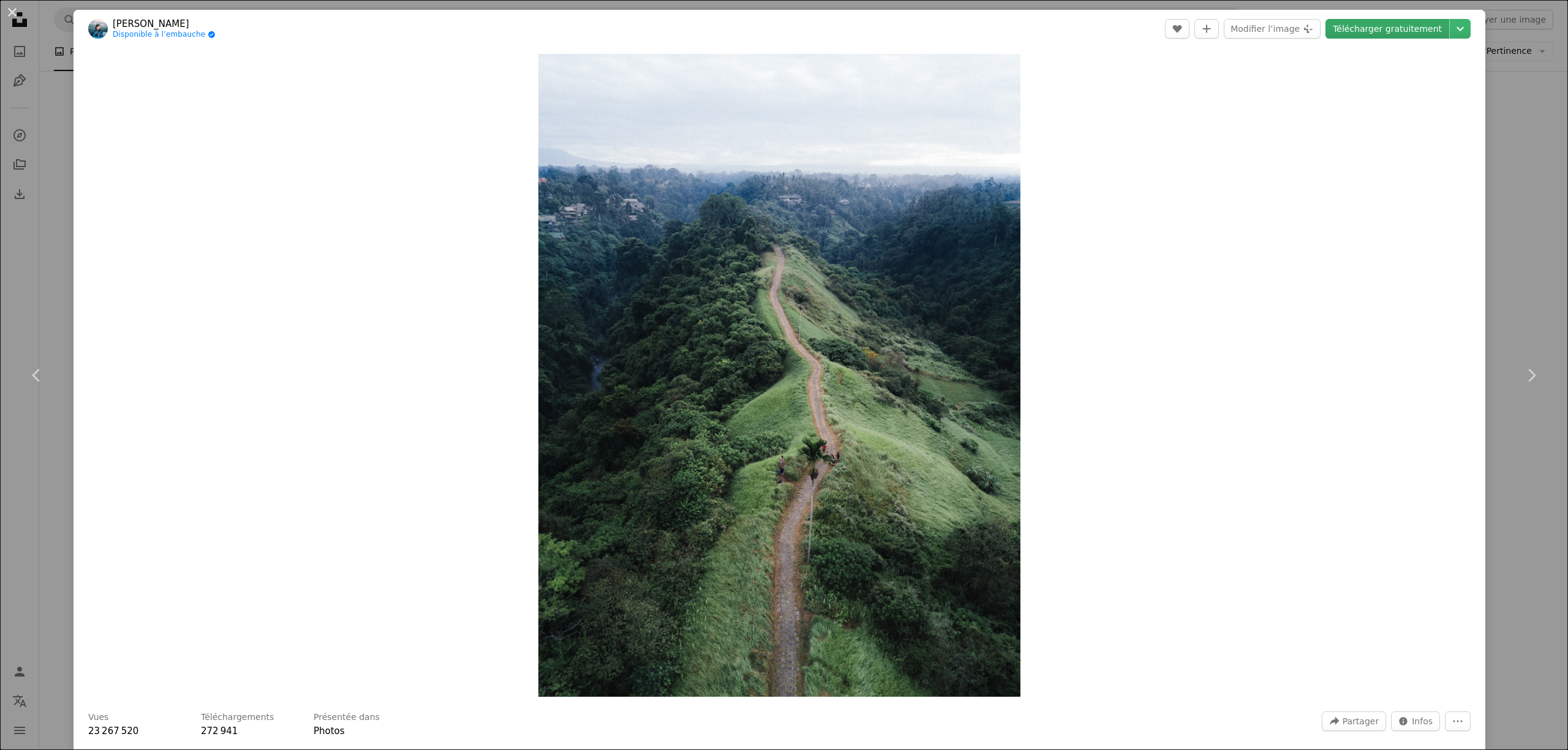
click at [1387, 28] on link "Télécharger gratuitement" at bounding box center [1387, 29] width 123 height 20
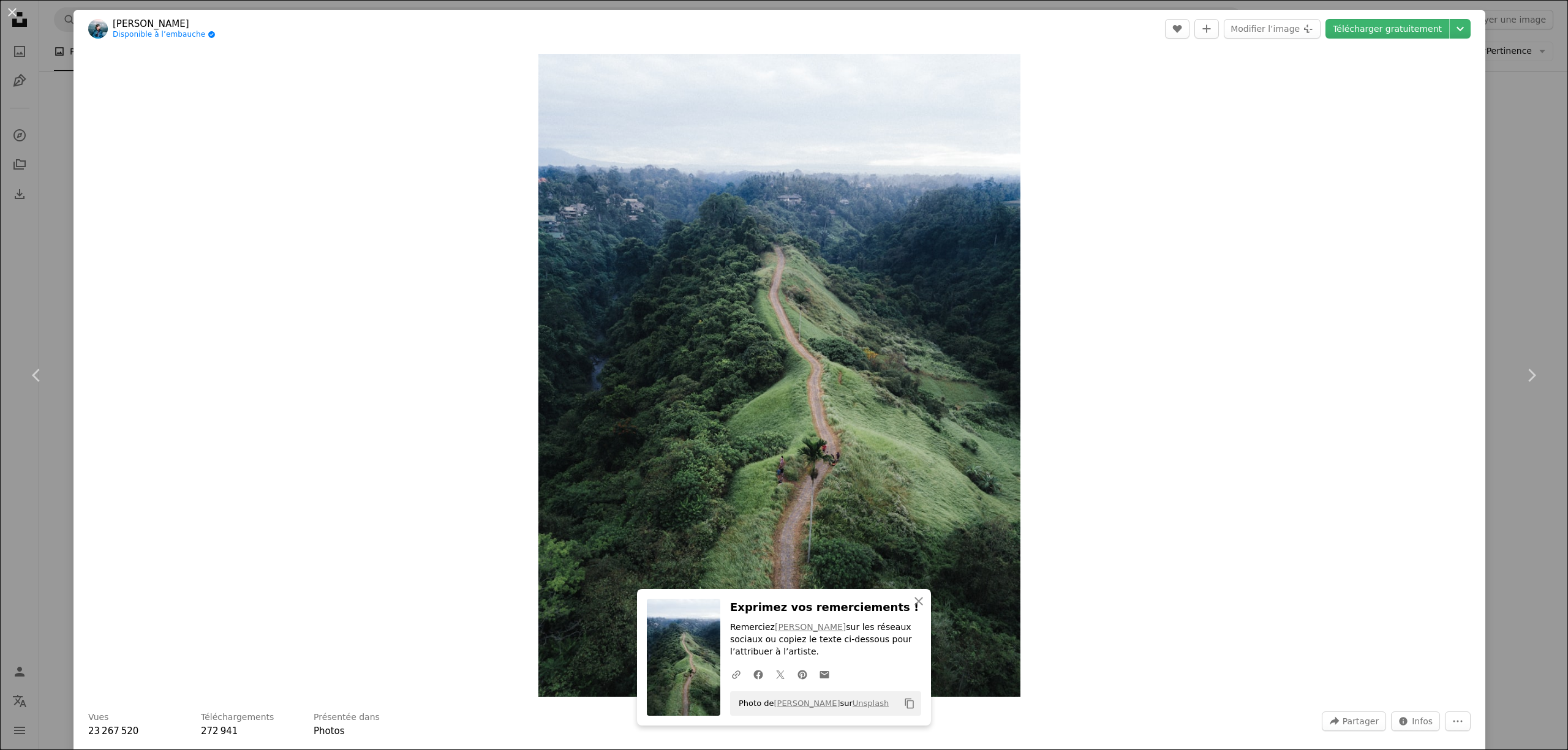
click at [1535, 201] on div "An X shape Chevron left Chevron right An X shape Fermer Exprimez vos remercieme…" at bounding box center [784, 375] width 1568 height 750
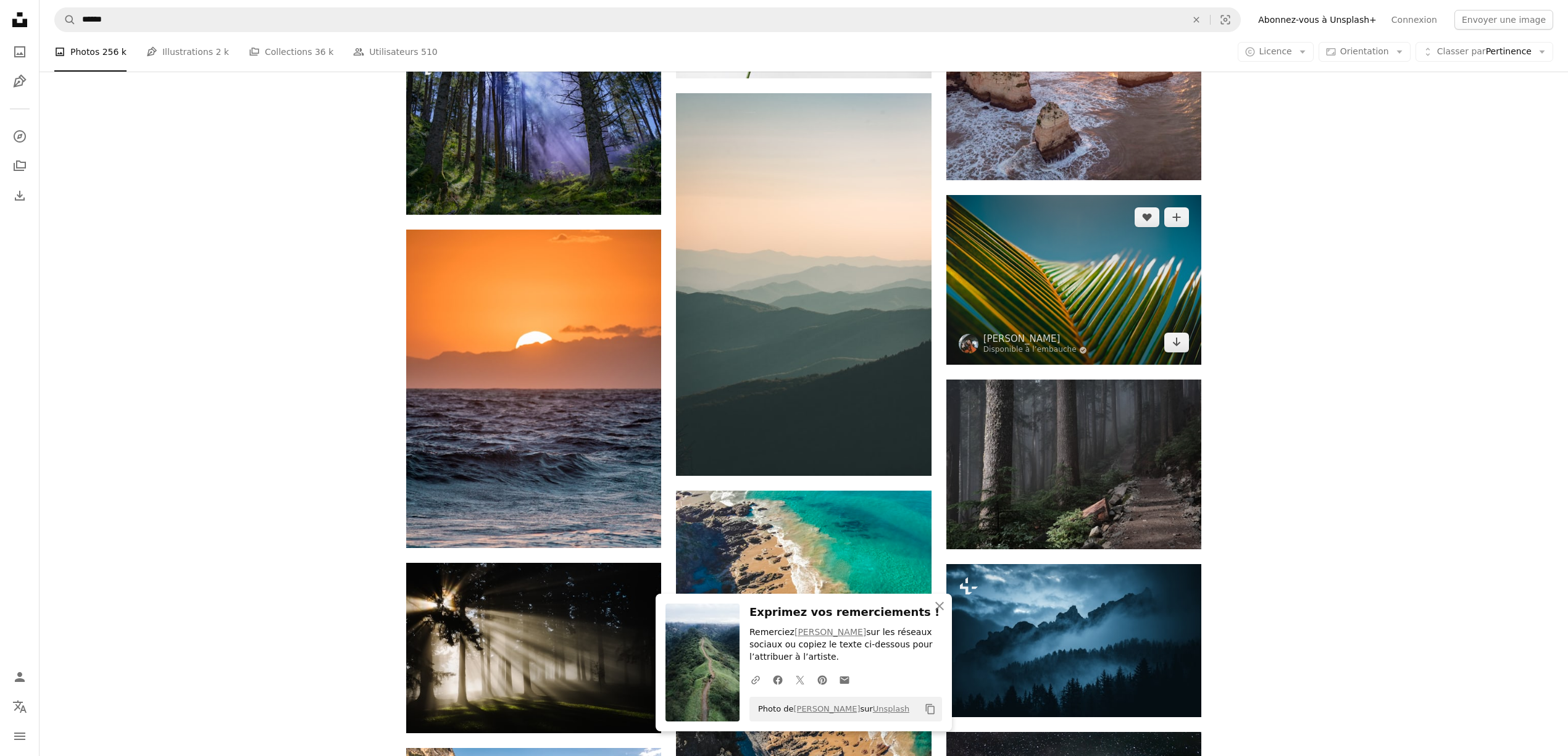
scroll to position [28152, 0]
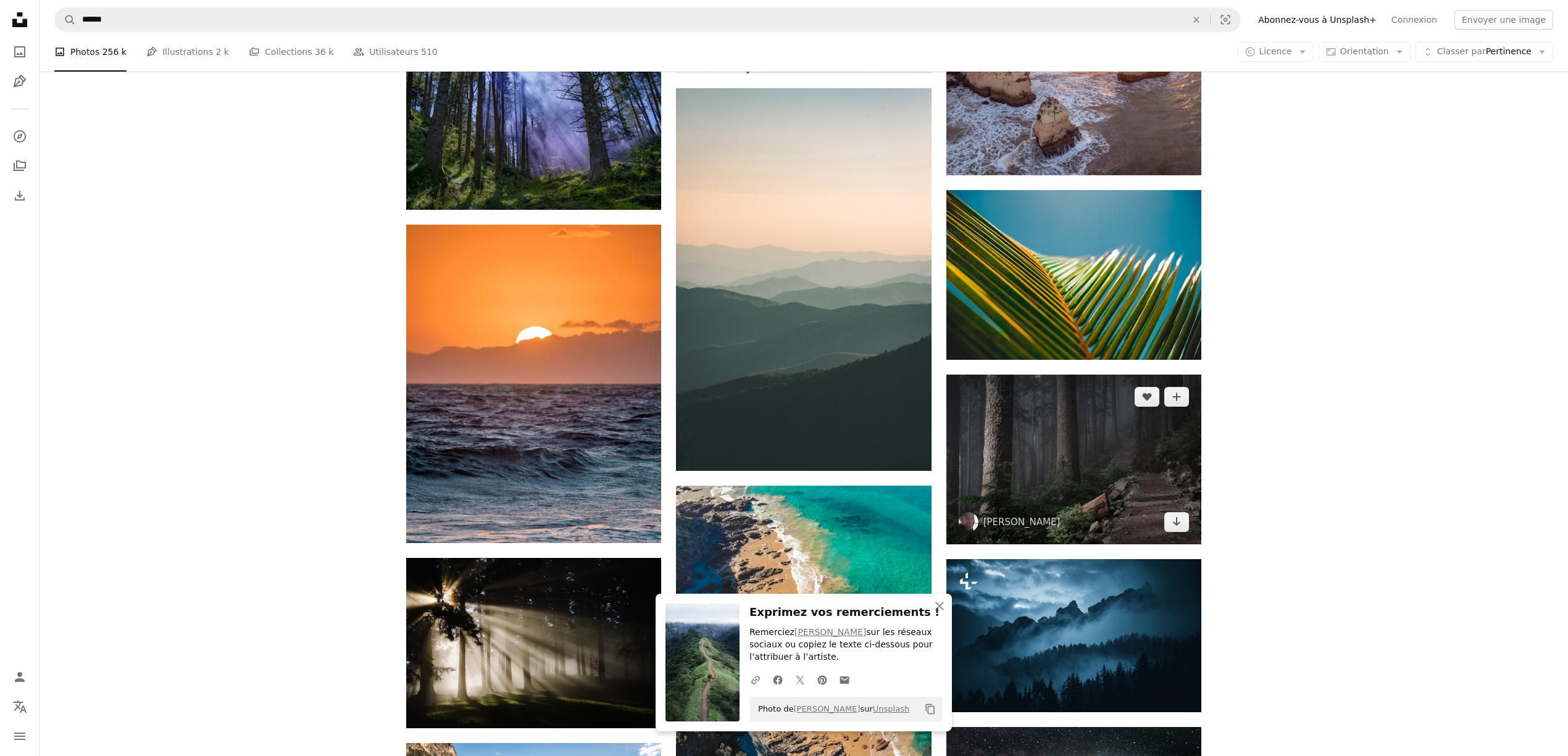
click at [1112, 375] on img at bounding box center [1074, 460] width 255 height 170
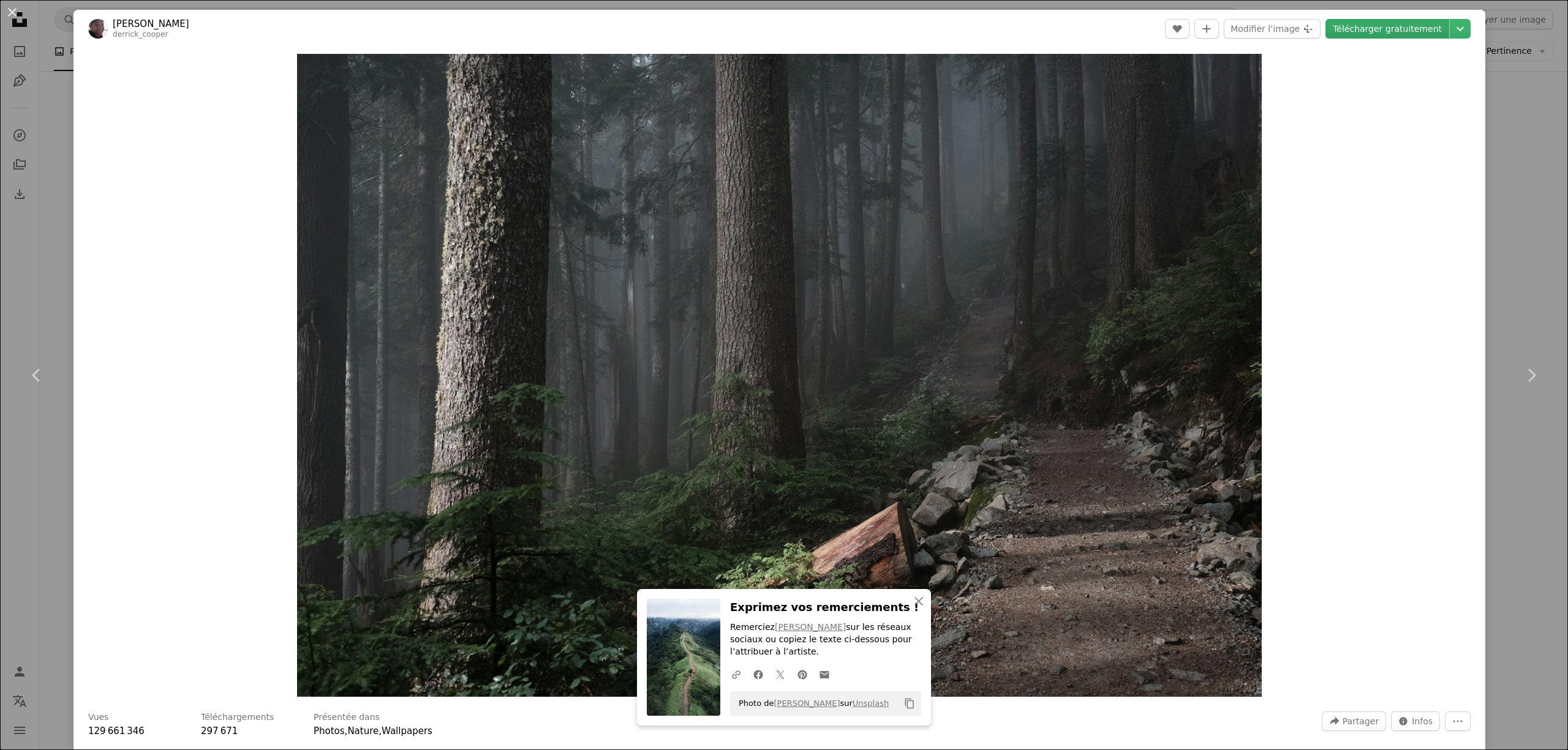
click at [1386, 25] on link "Télécharger gratuitement" at bounding box center [1387, 29] width 123 height 20
click at [1490, 228] on div "An X shape Chevron left Chevron right An X shape Fermer Exprimez vos remercieme…" at bounding box center [784, 375] width 1568 height 750
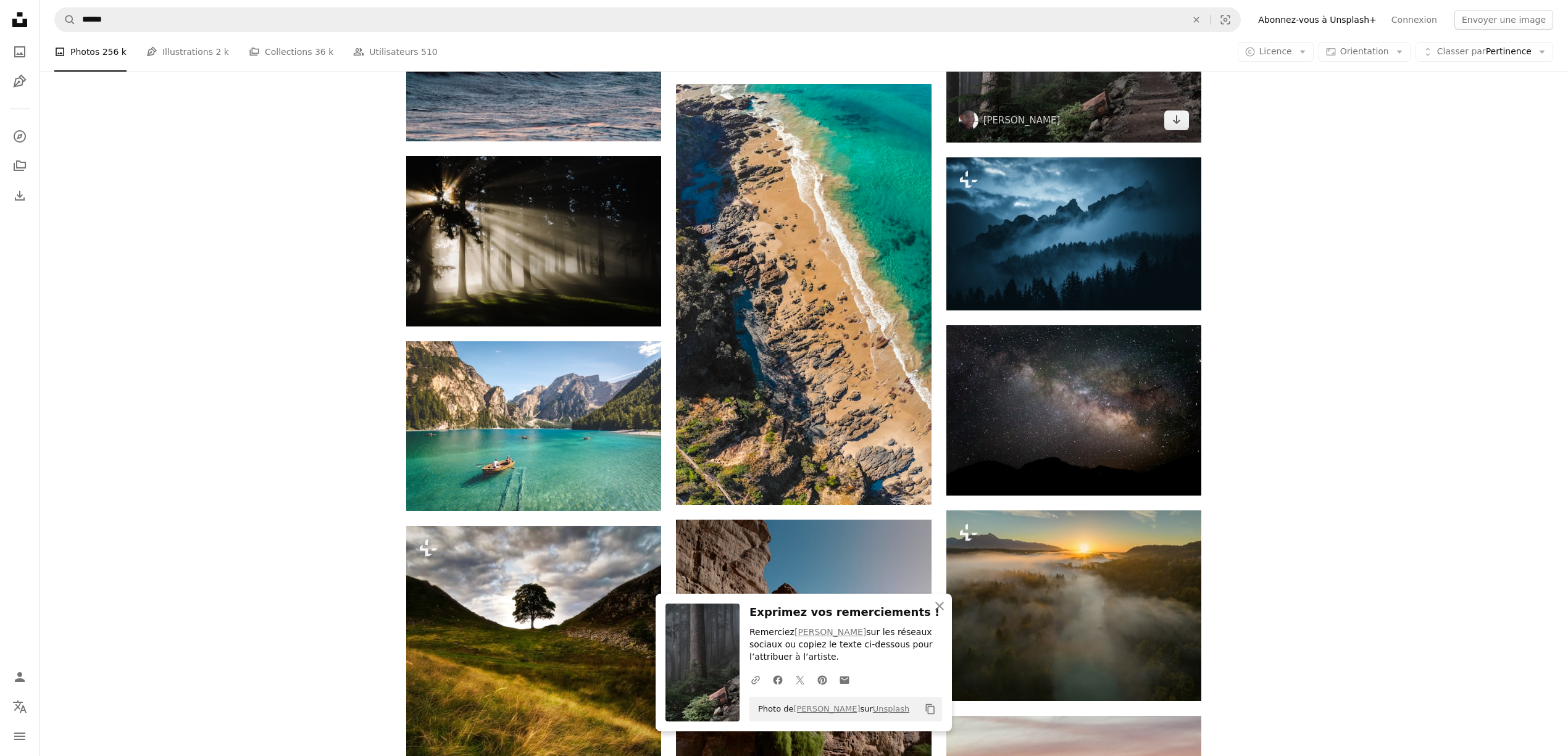
scroll to position [28646, 0]
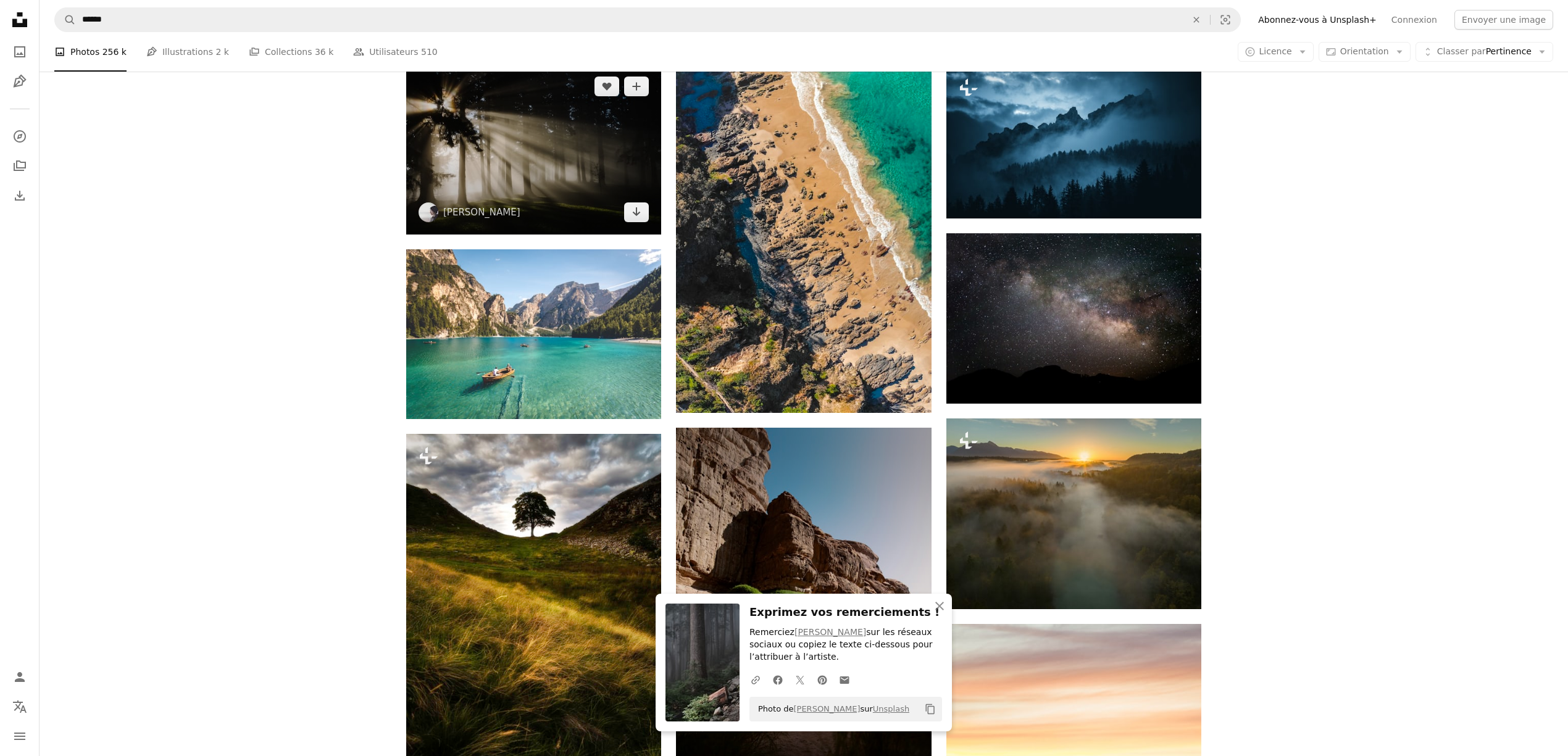
click at [595, 203] on img at bounding box center [534, 149] width 255 height 170
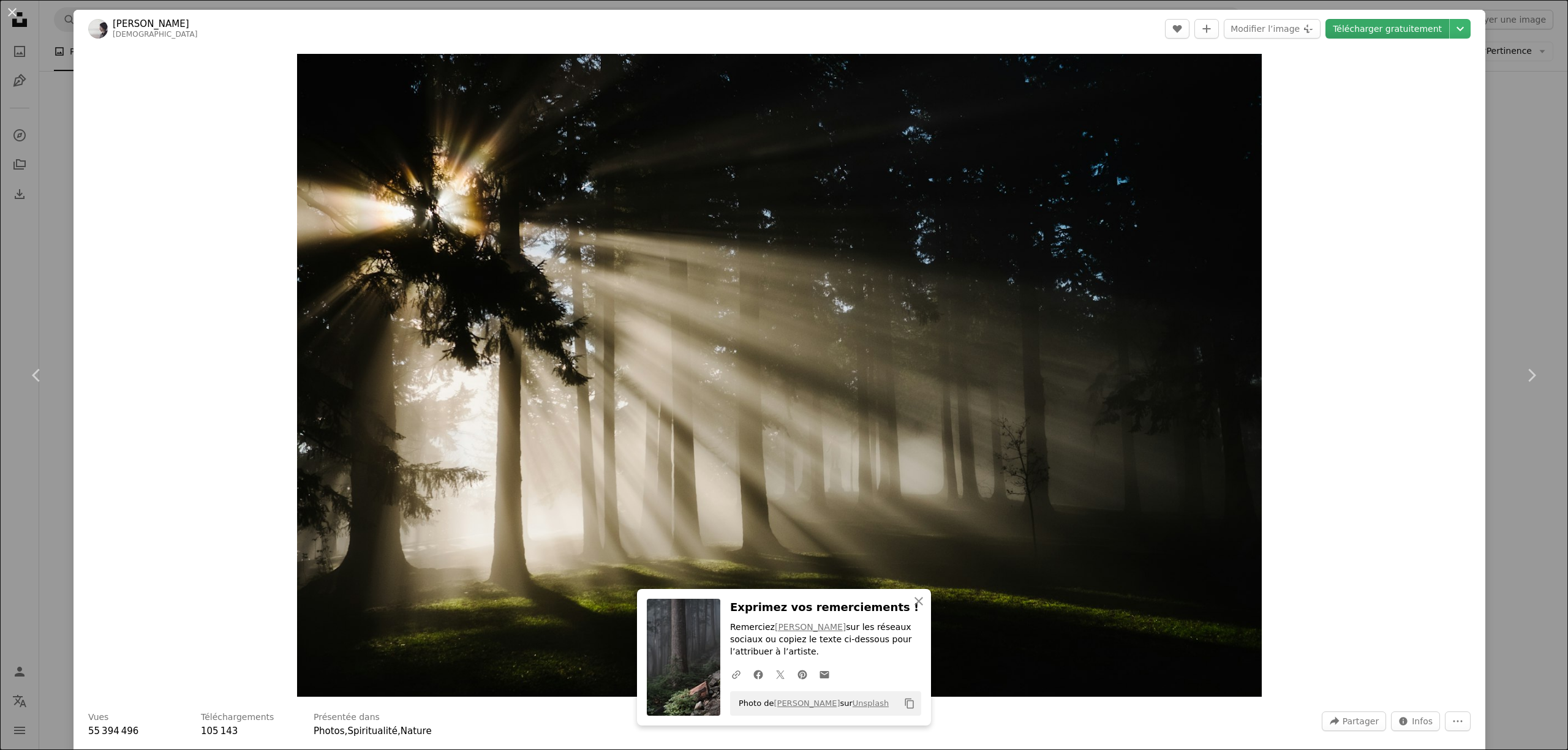
click at [1387, 28] on link "Télécharger gratuitement" at bounding box center [1387, 29] width 123 height 20
click at [1490, 209] on div "An X shape Chevron left Chevron right An X shape Fermer Exprimez vos remercieme…" at bounding box center [784, 375] width 1568 height 750
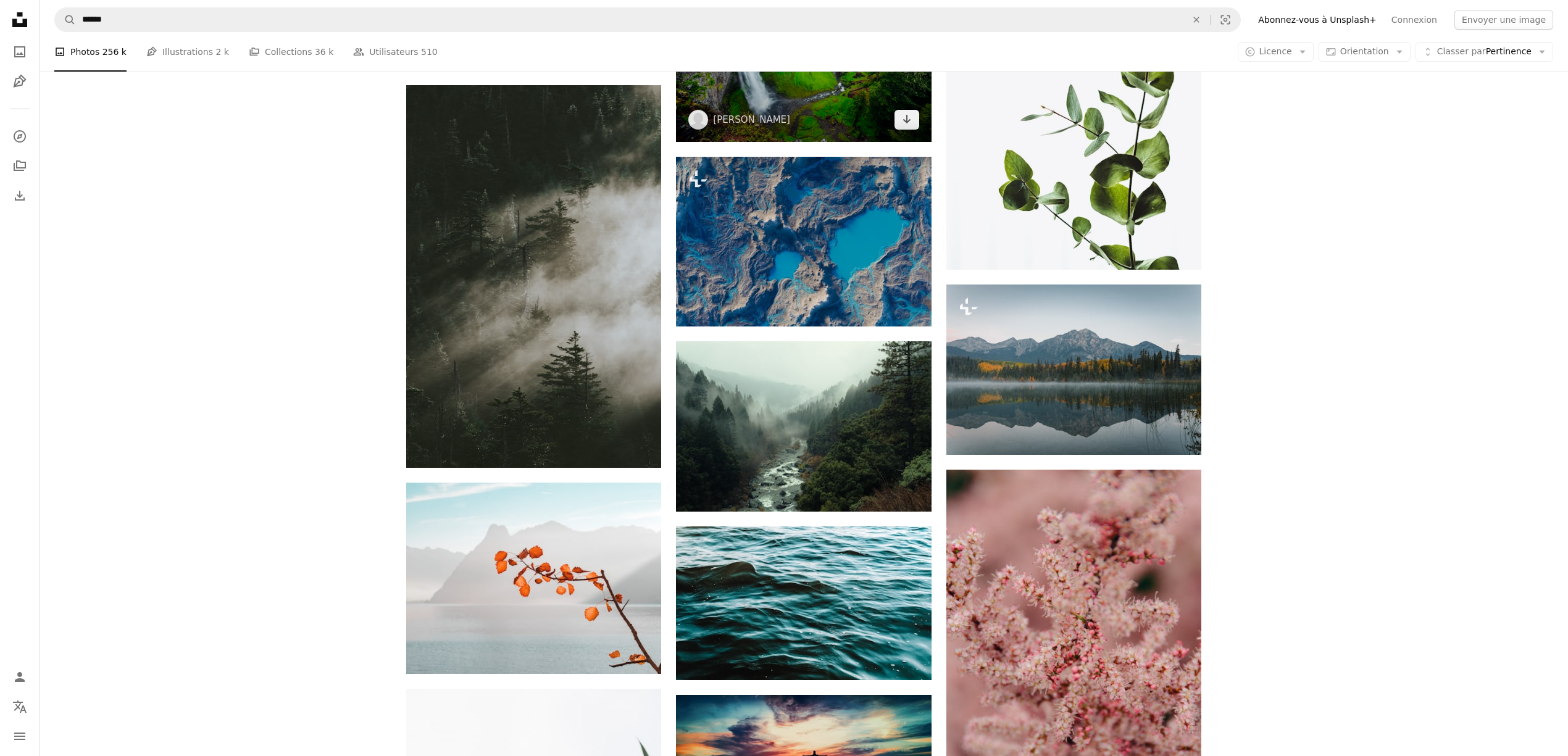
scroll to position [31693, 0]
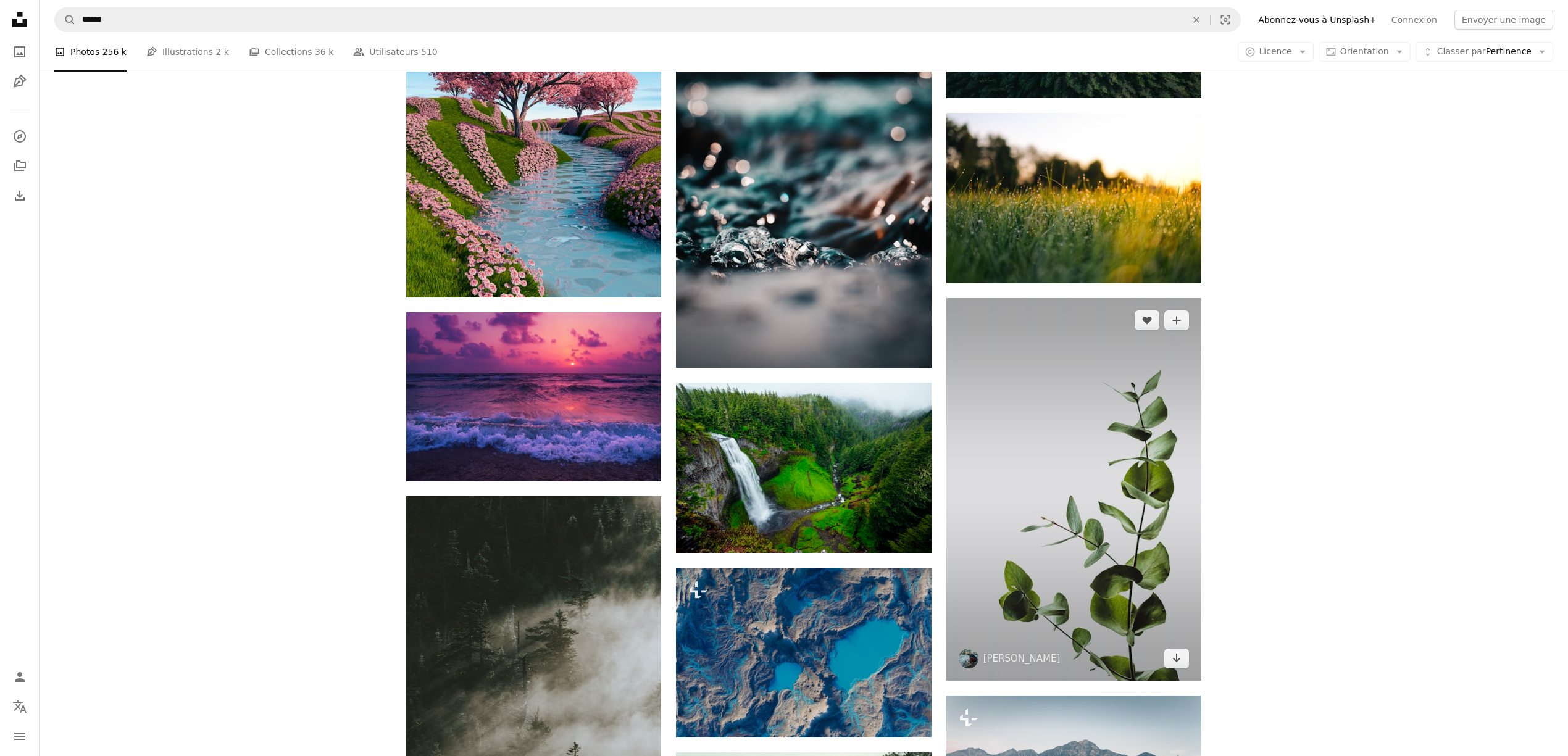
click at [1071, 298] on img at bounding box center [1074, 489] width 255 height 383
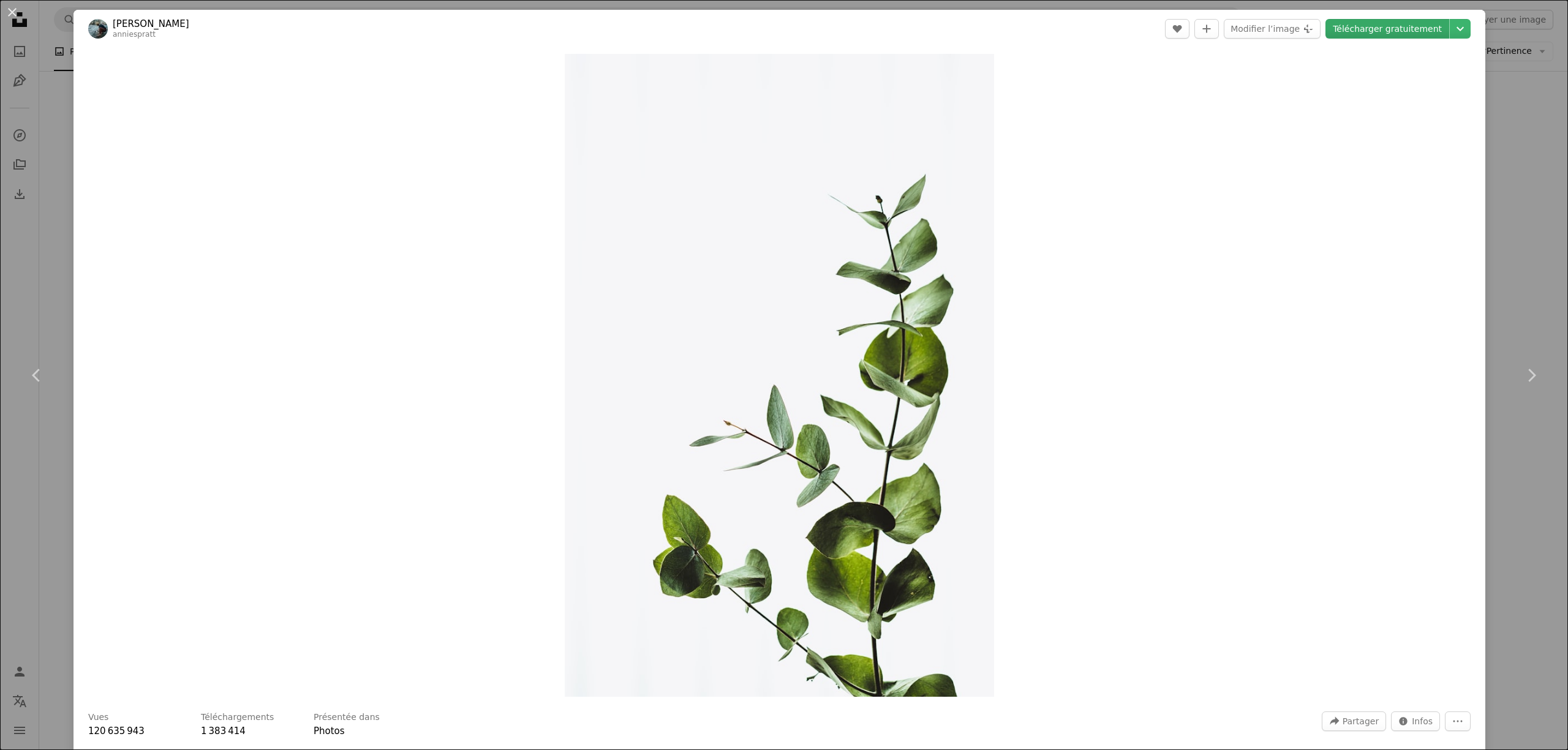
click at [1380, 30] on link "Télécharger gratuitement" at bounding box center [1387, 29] width 123 height 20
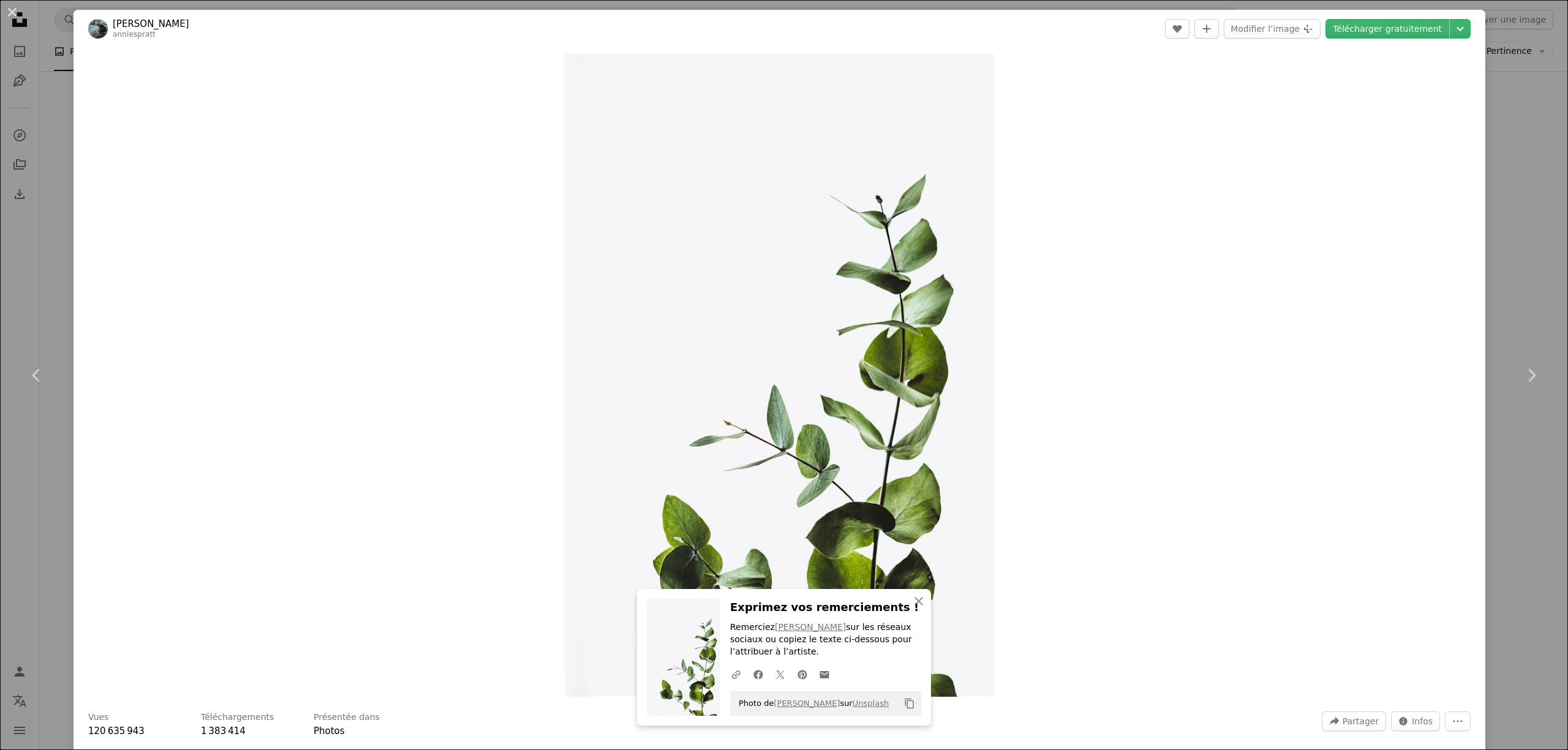
click at [1522, 138] on div "An X shape Chevron left Chevron right An X shape Fermer Exprimez vos remercieme…" at bounding box center [784, 375] width 1568 height 750
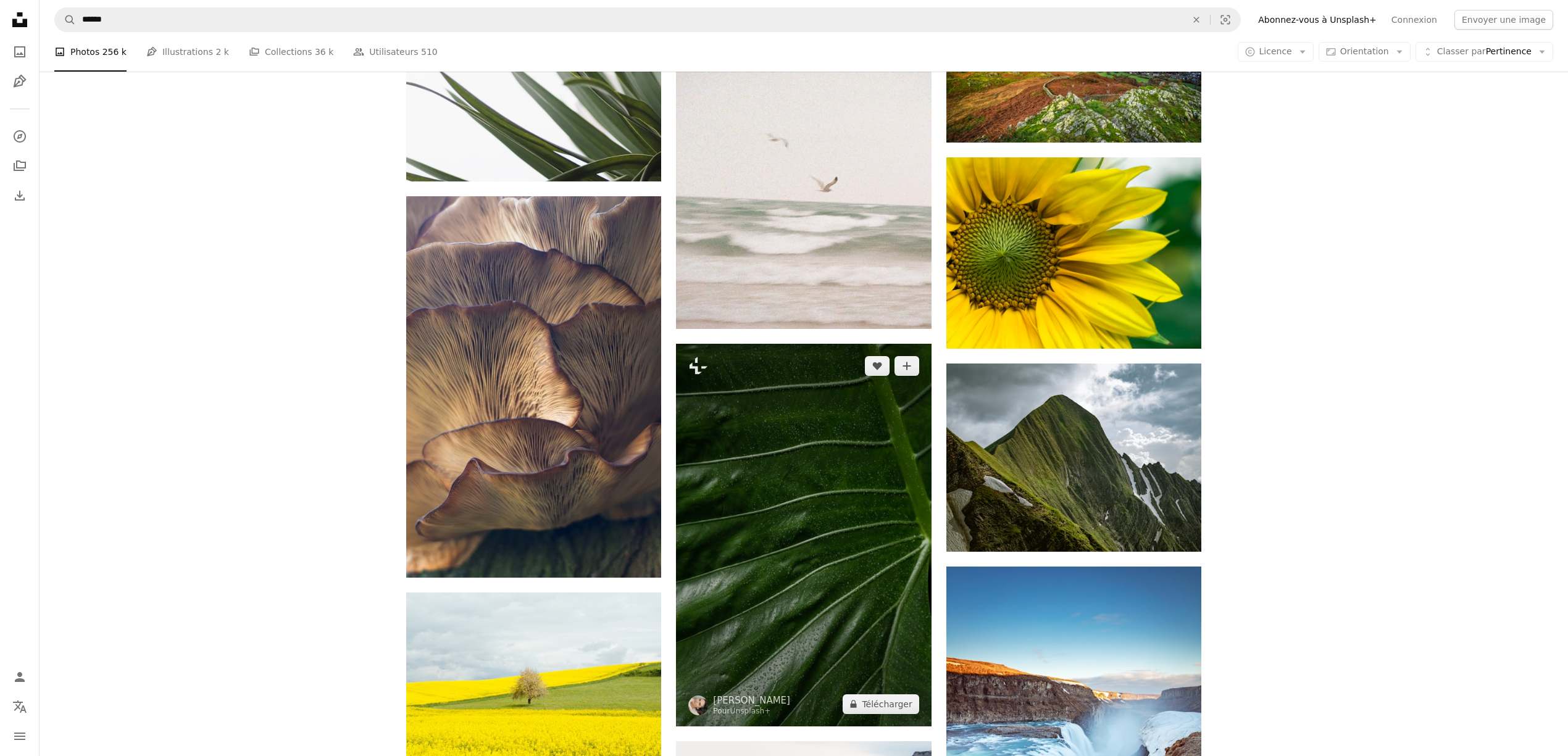
scroll to position [33257, 0]
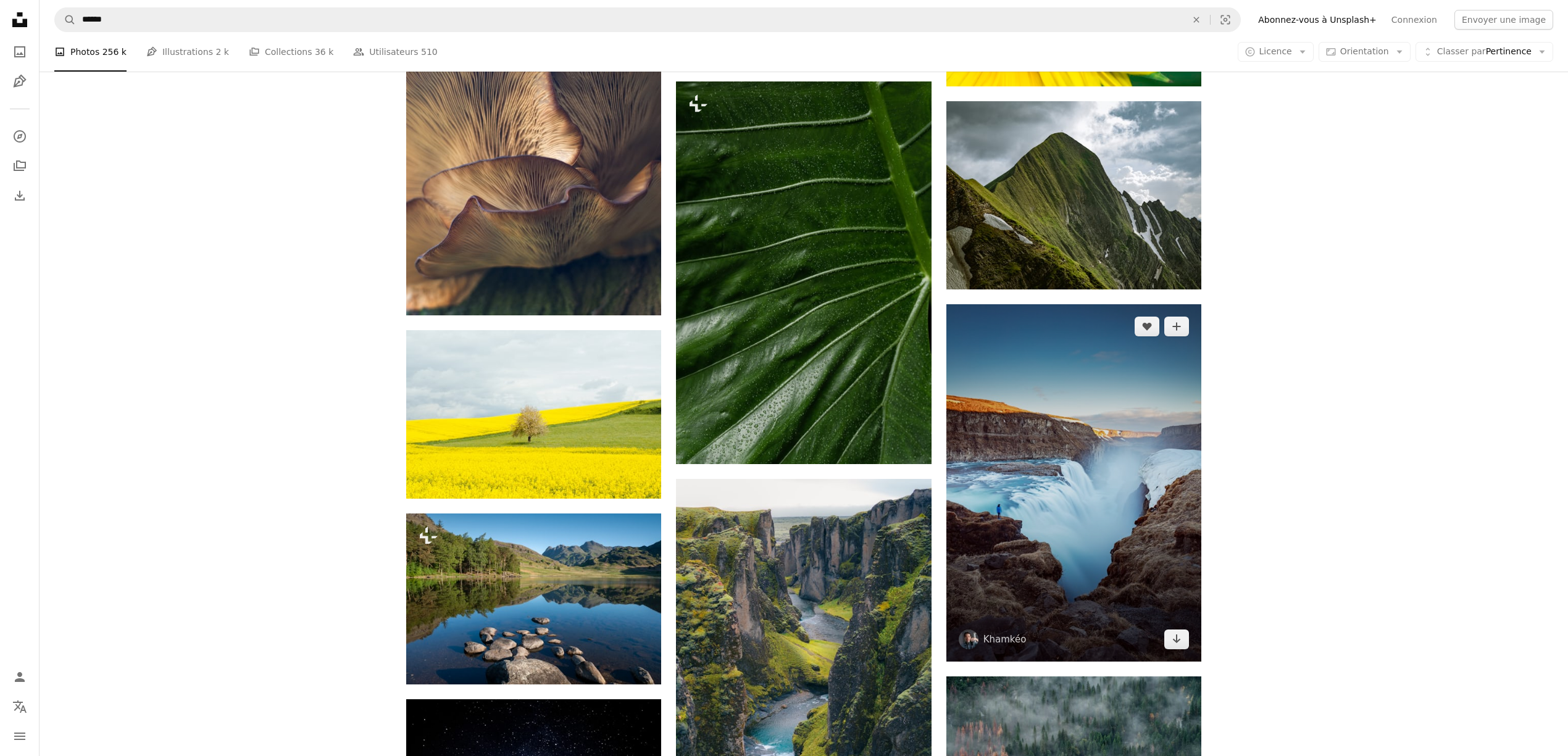
click at [1150, 364] on img at bounding box center [1074, 483] width 255 height 357
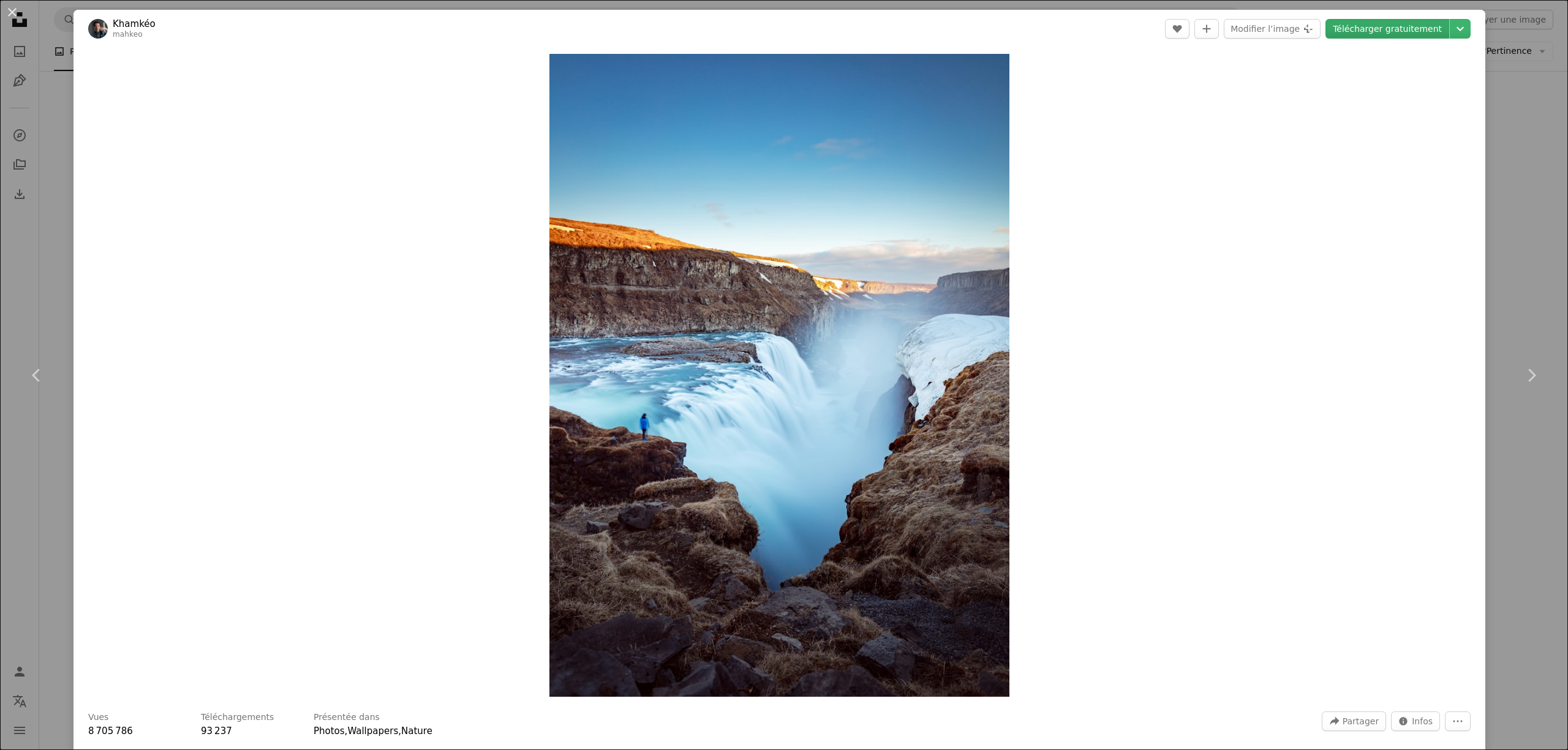
click at [1394, 33] on link "Télécharger gratuitement" at bounding box center [1387, 29] width 123 height 20
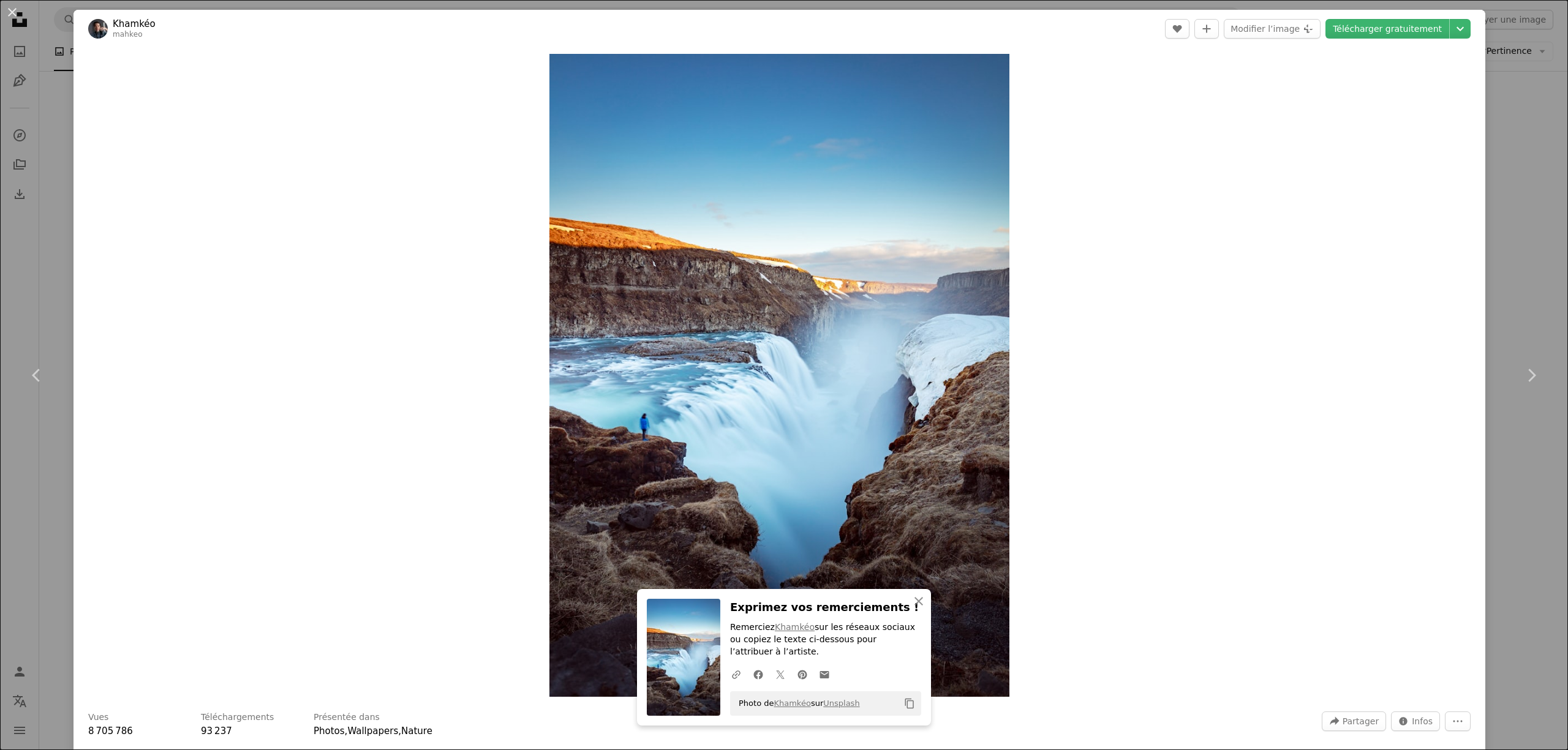
click at [1497, 211] on div "An X shape Chevron left Chevron right An X shape Fermer Exprimez vos remercieme…" at bounding box center [784, 375] width 1568 height 750
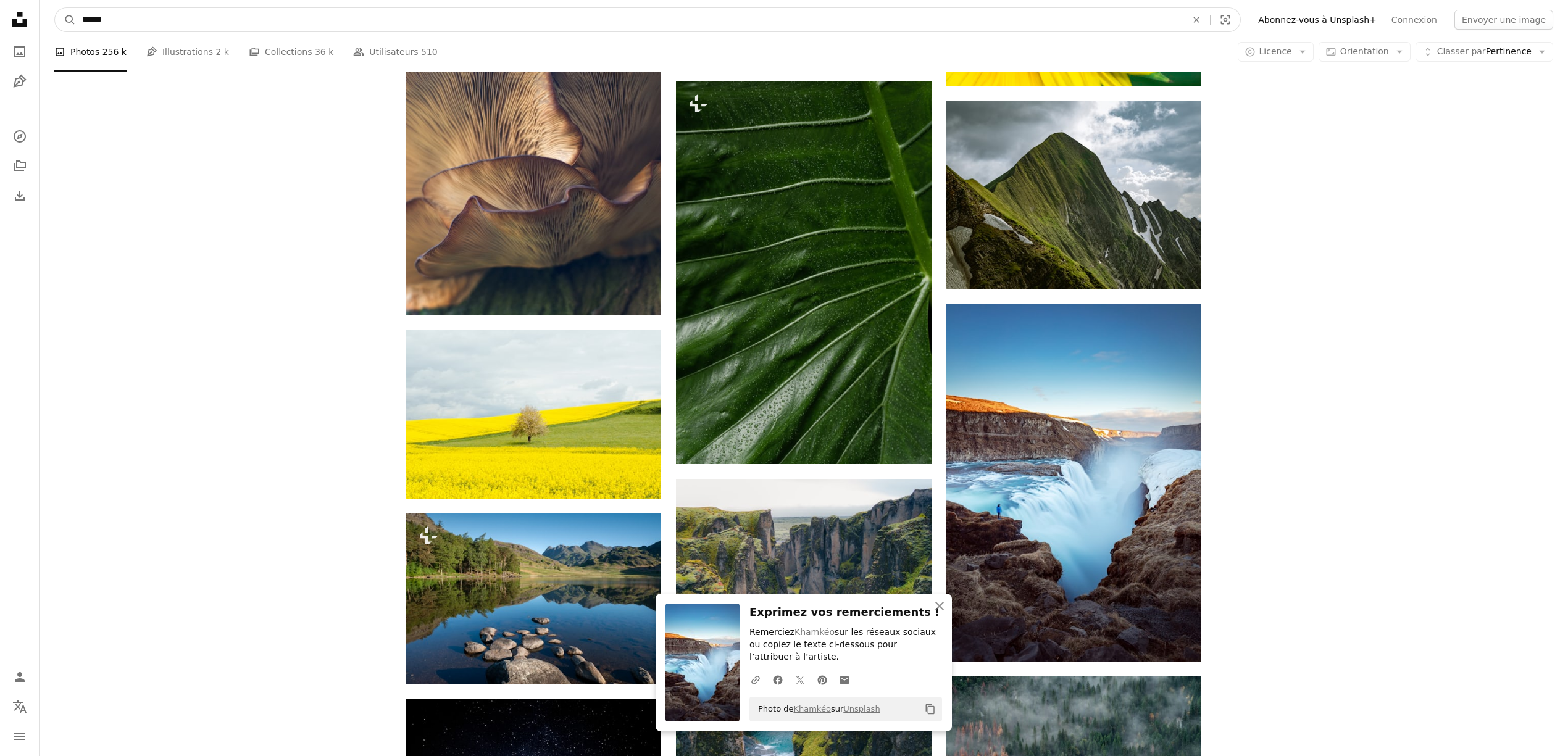
click at [257, 16] on input "******" at bounding box center [629, 20] width 1107 height 23
type input "********"
click button "A magnifying glass" at bounding box center [65, 20] width 21 height 23
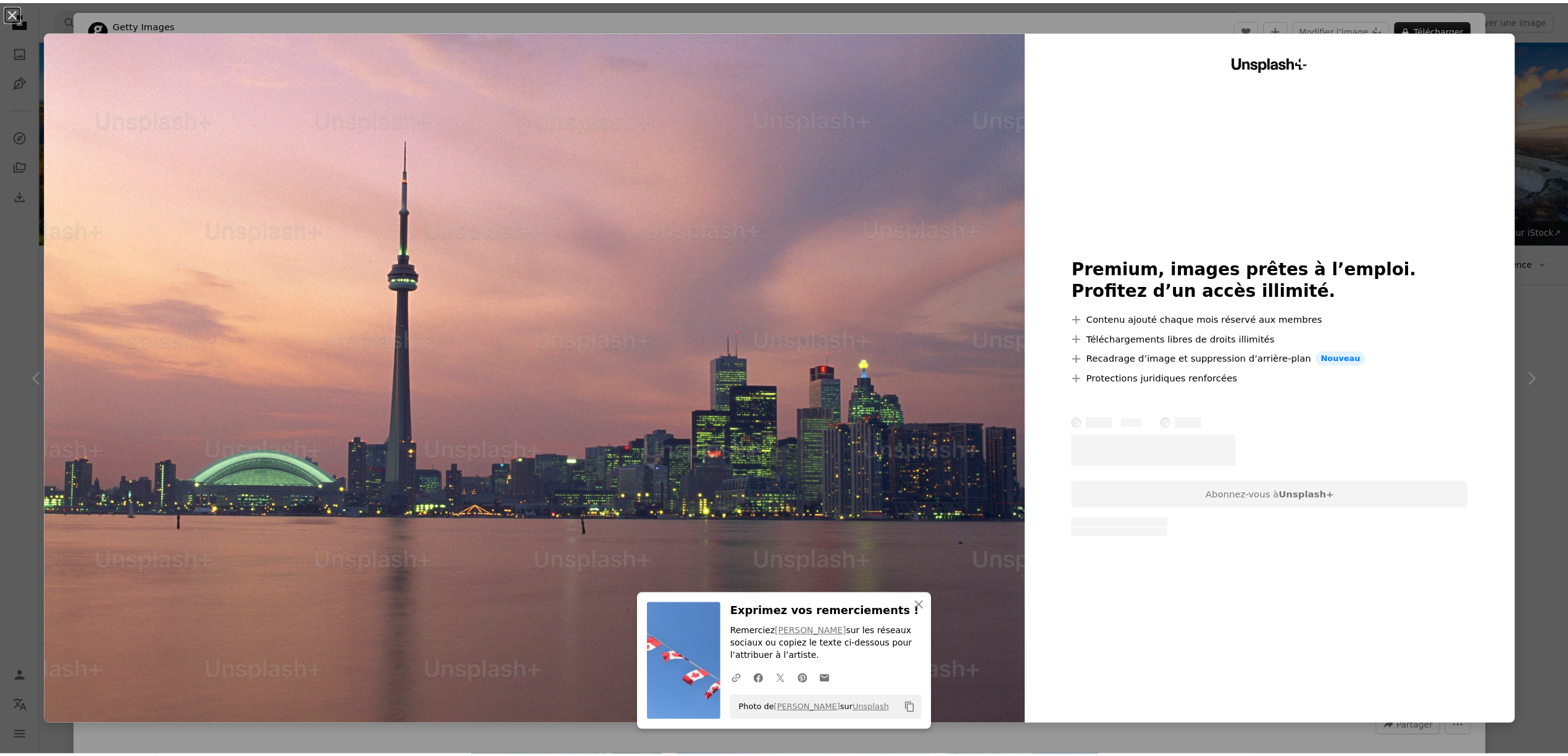
scroll to position [7147, 0]
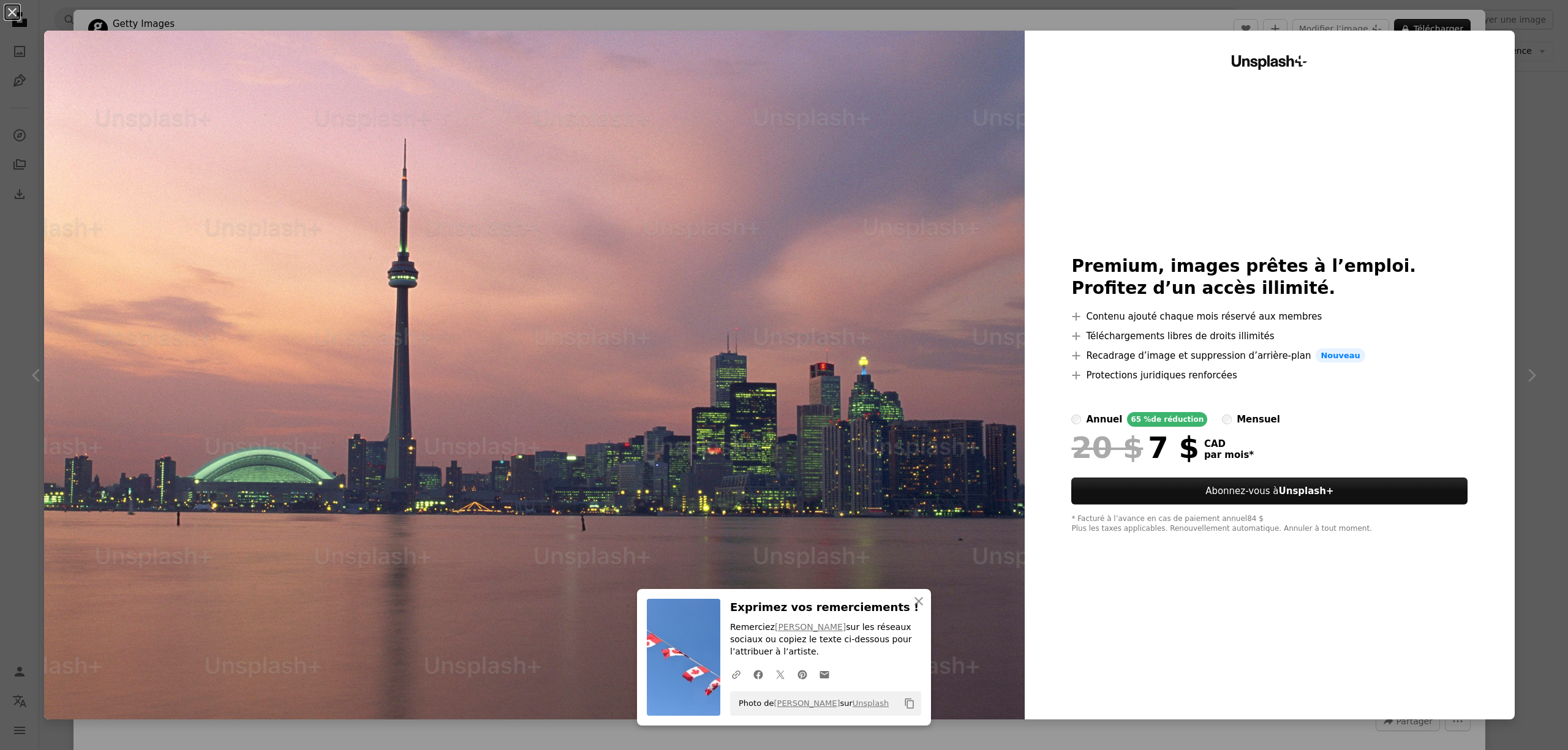
click at [1515, 131] on div "An X shape An X shape Fermer Exprimez vos remerciements ! Remerciez Antonia sur…" at bounding box center [784, 375] width 1568 height 750
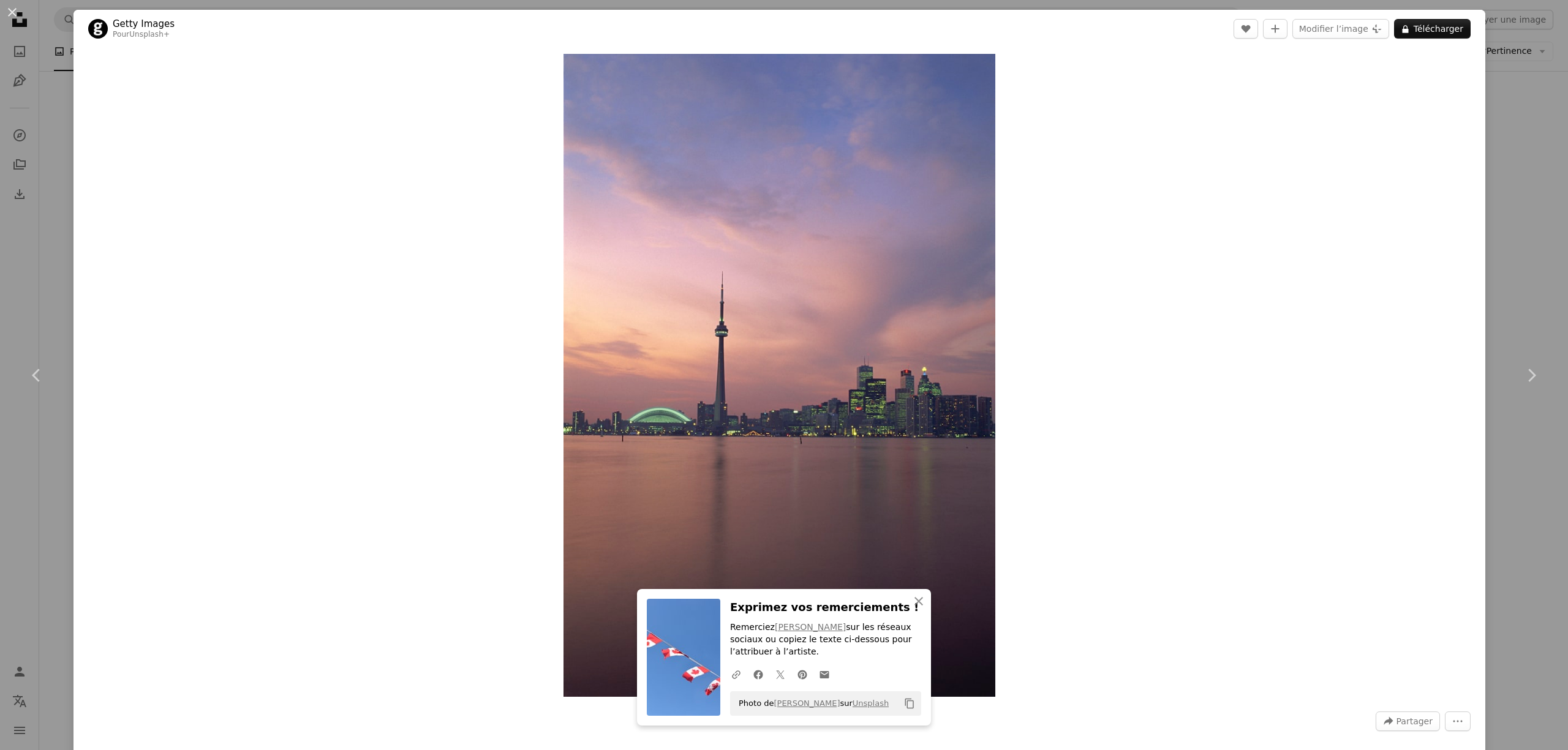
click at [1515, 131] on div "An X shape Chevron left Chevron right An X shape Fermer Exprimez vos remercieme…" at bounding box center [784, 375] width 1568 height 750
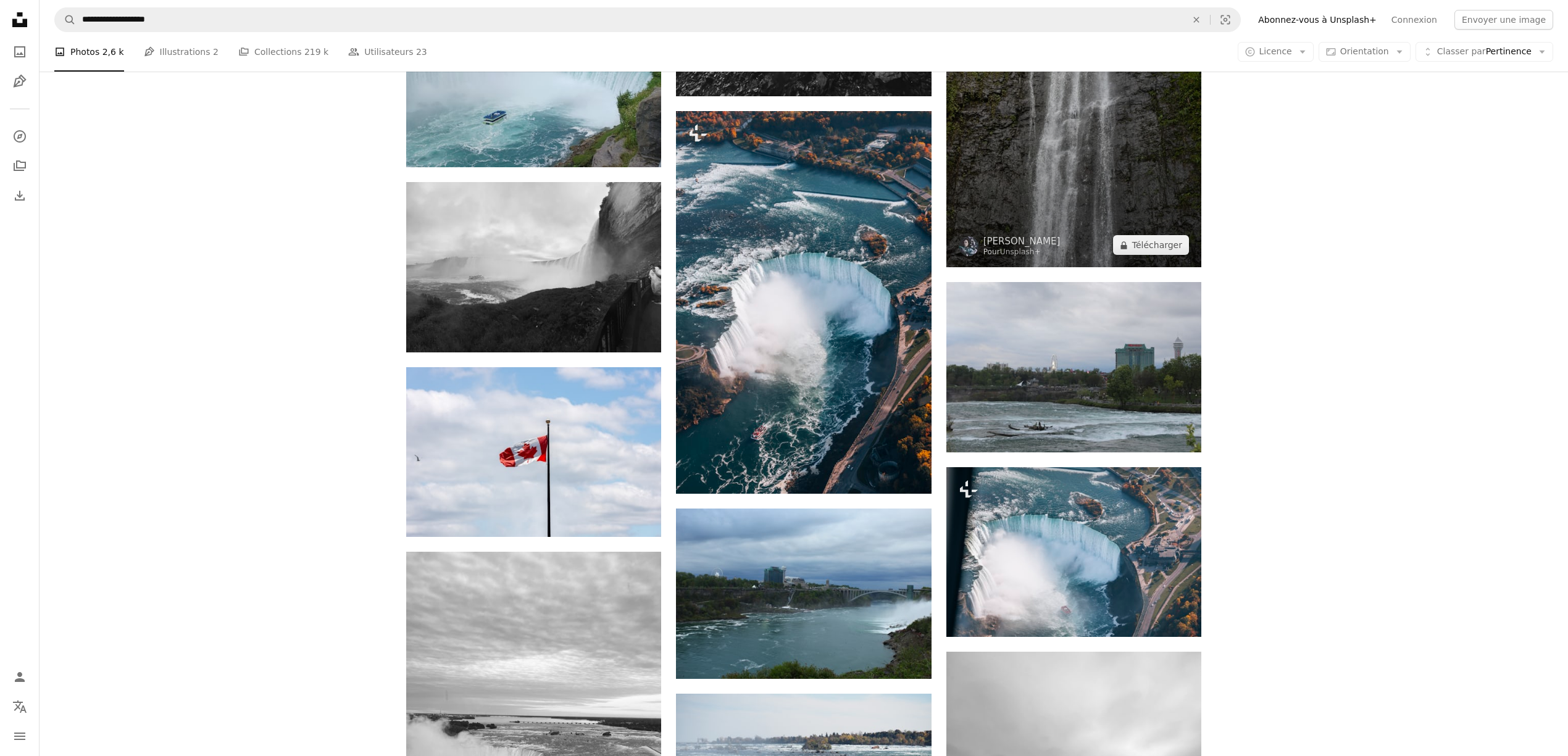
scroll to position [8792, 0]
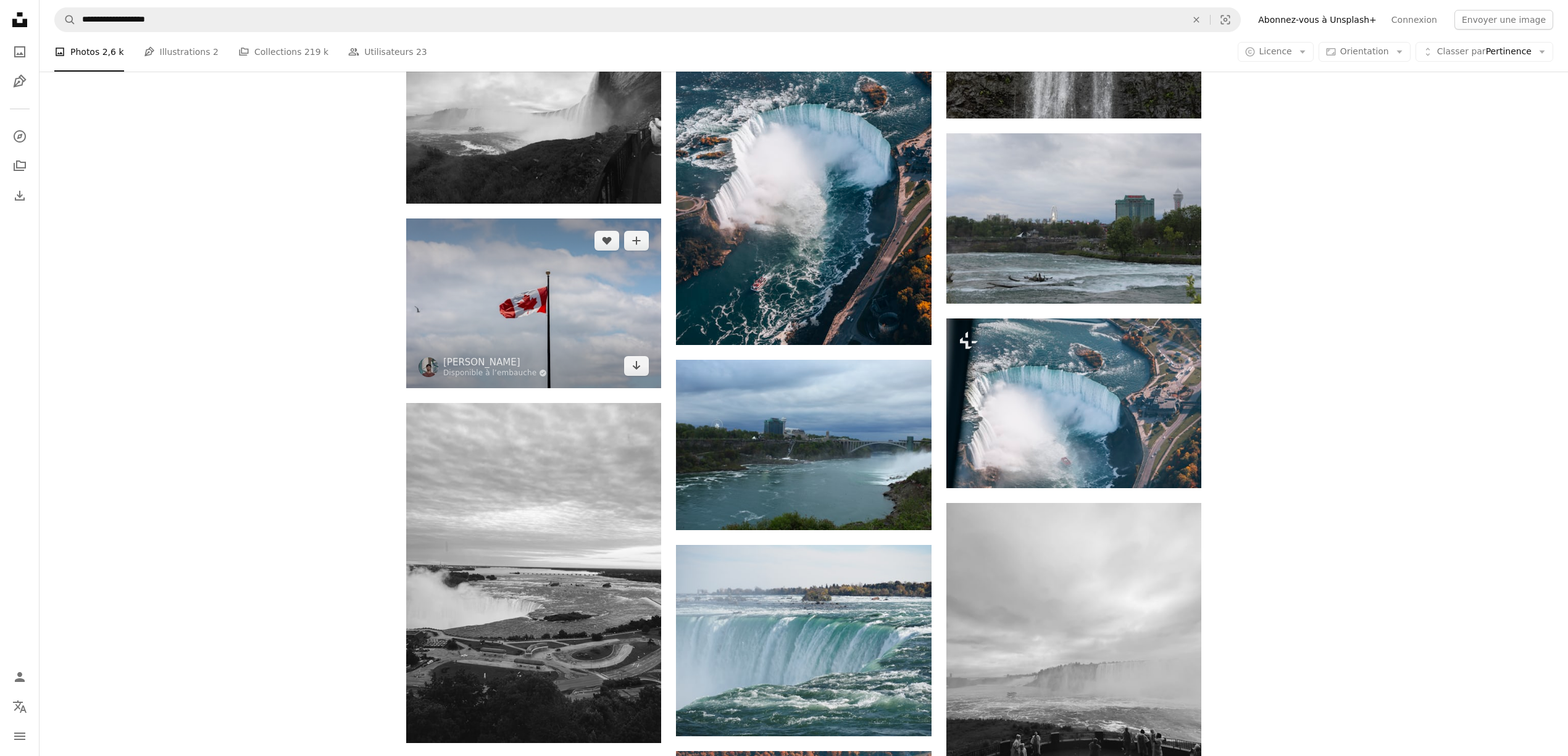
click at [551, 260] on img at bounding box center [534, 303] width 255 height 170
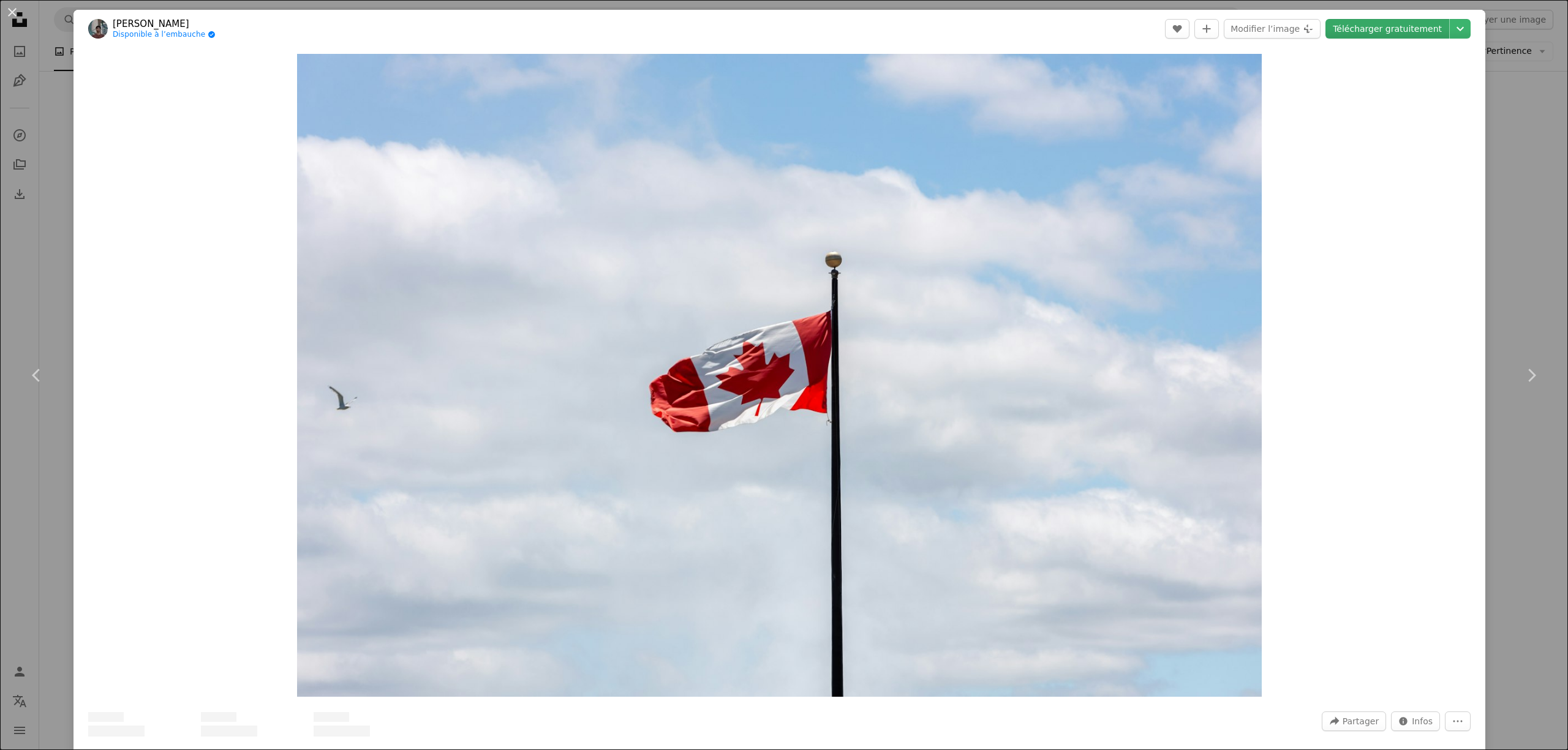
click at [1407, 35] on link "Télécharger gratuitement" at bounding box center [1387, 29] width 123 height 20
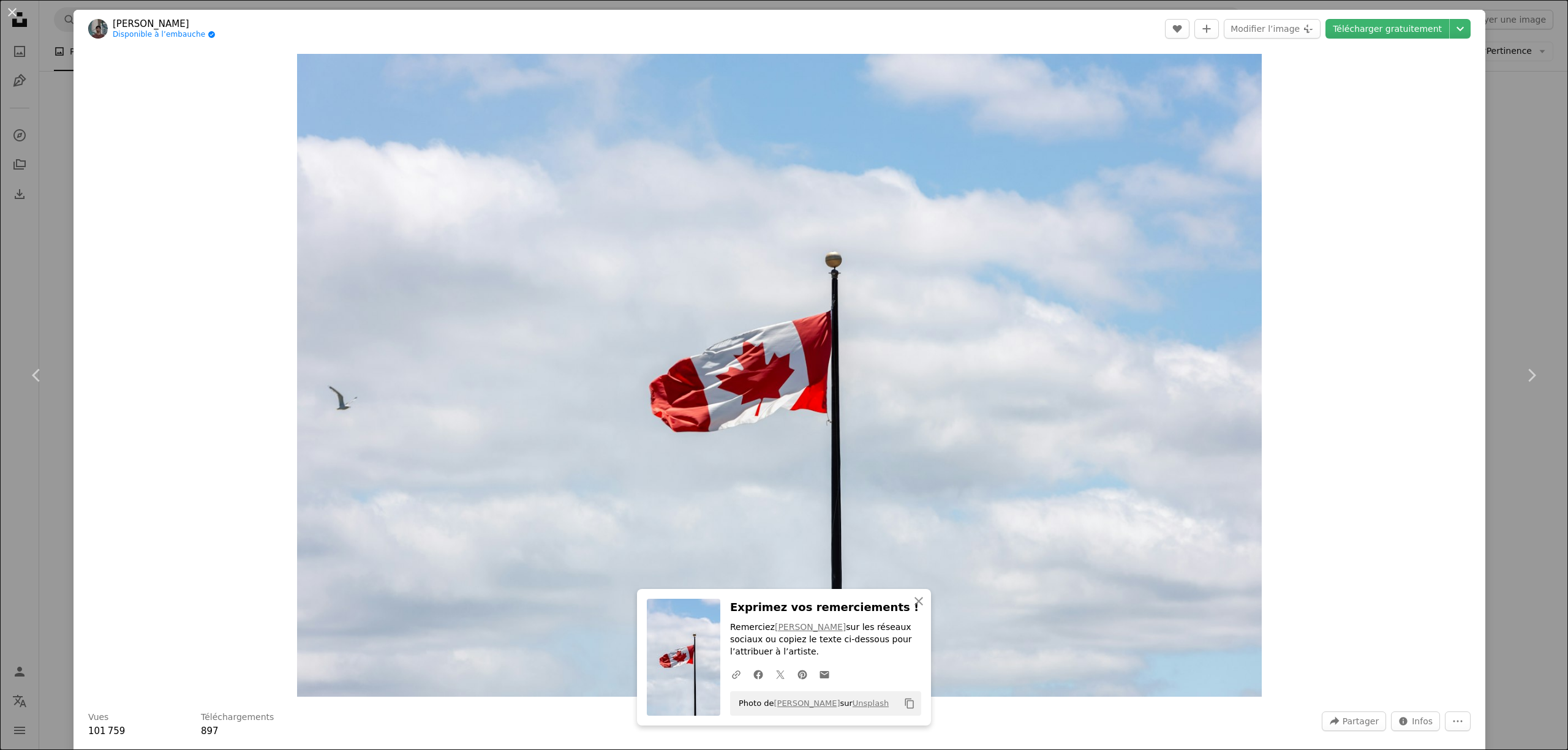
click at [1507, 216] on div "An X shape Chevron left Chevron right An X shape Fermer Exprimez vos remercieme…" at bounding box center [784, 375] width 1568 height 750
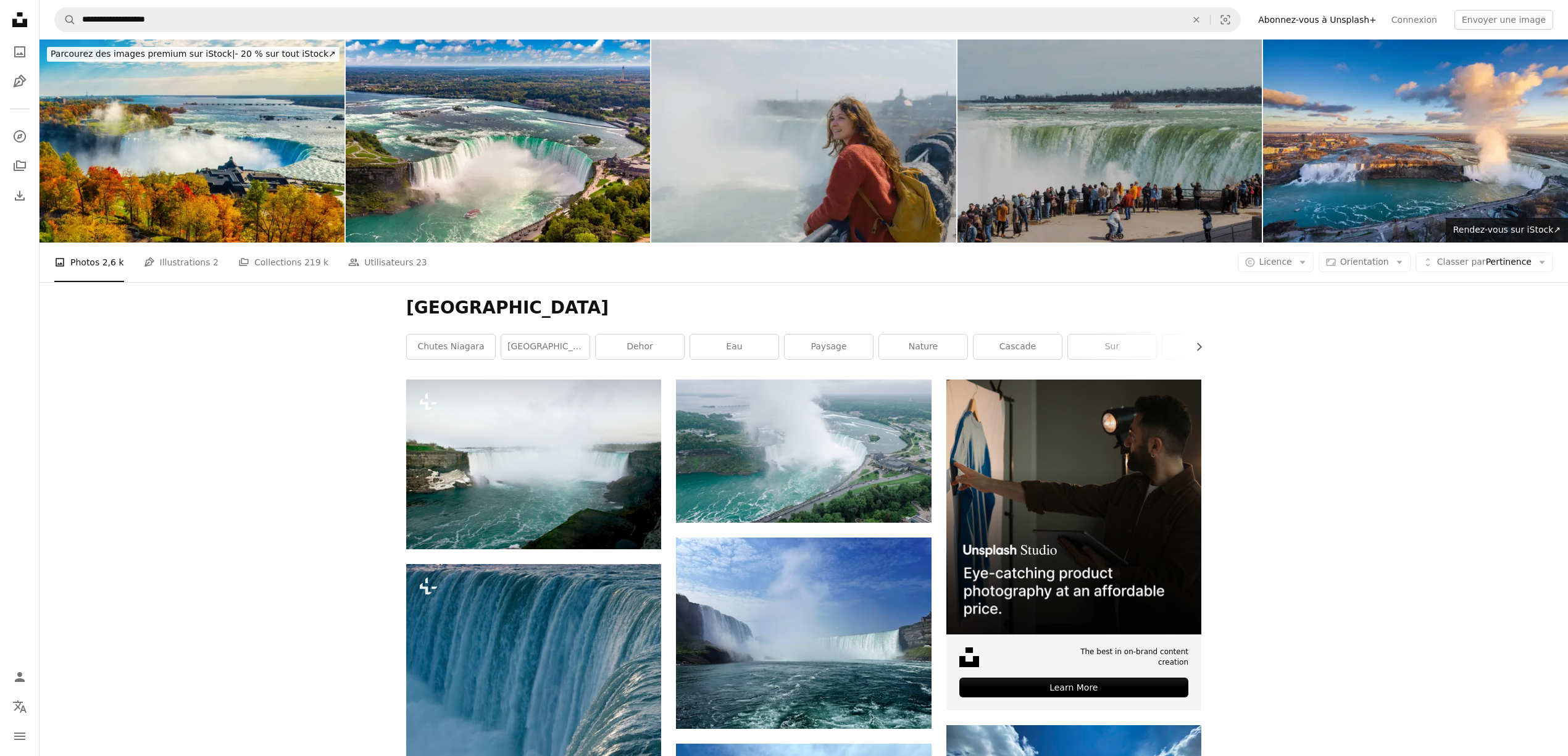
click at [1143, 171] on img at bounding box center [1110, 141] width 305 height 203
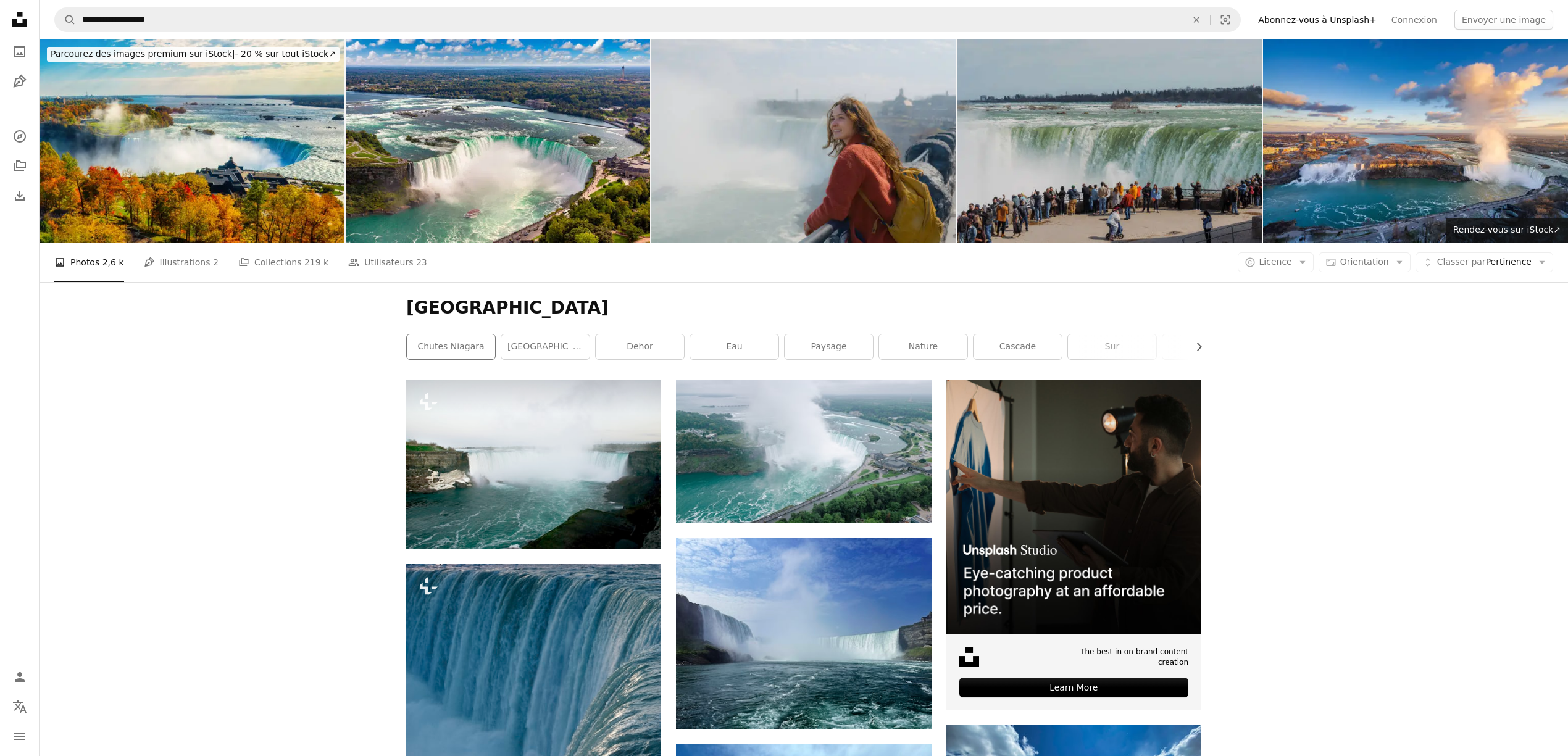
click at [465, 359] on div "Chutes Niagara" at bounding box center [450, 347] width 90 height 26
click at [469, 339] on link "Chutes Niagara" at bounding box center [450, 347] width 88 height 25
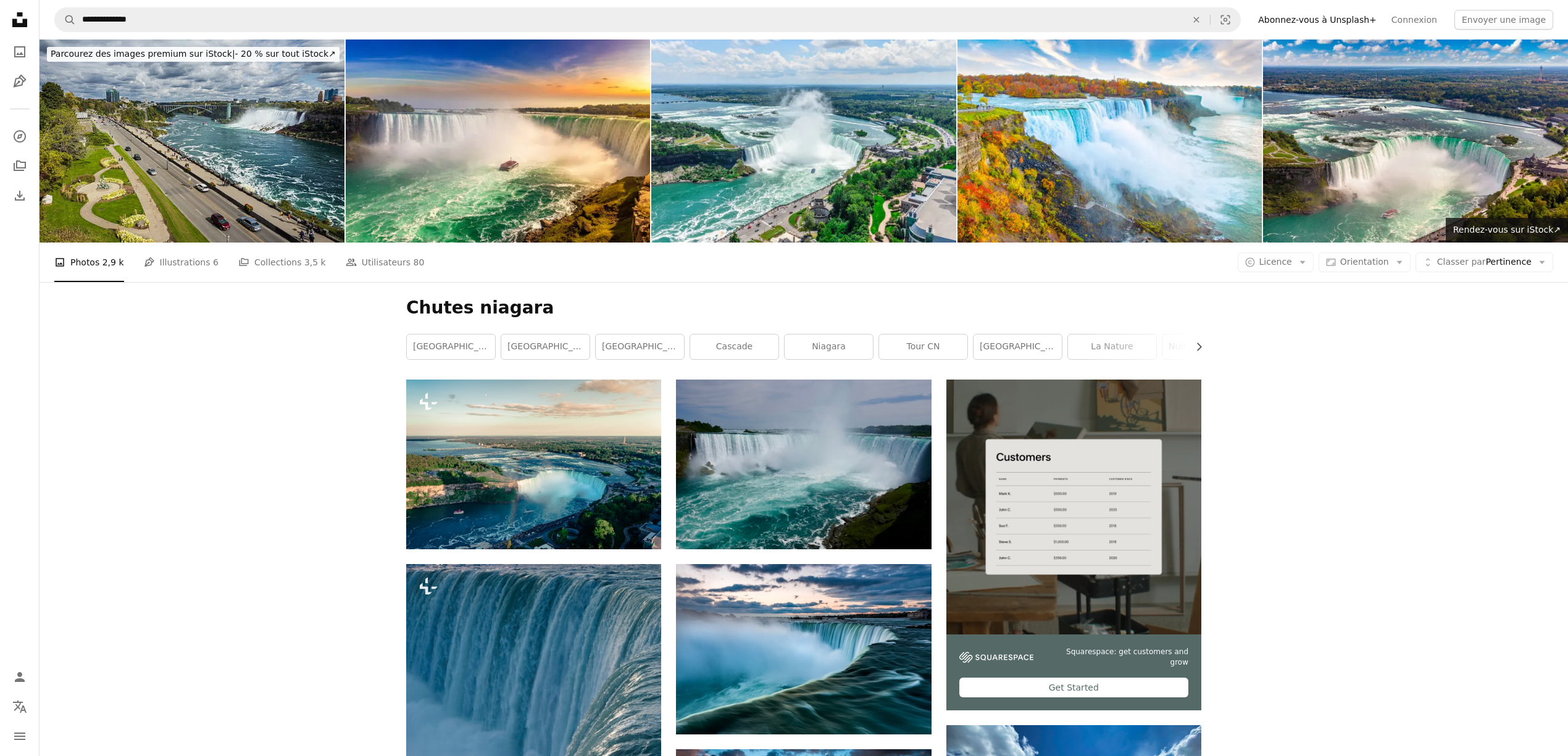
click at [216, 179] on img at bounding box center [192, 141] width 305 height 203
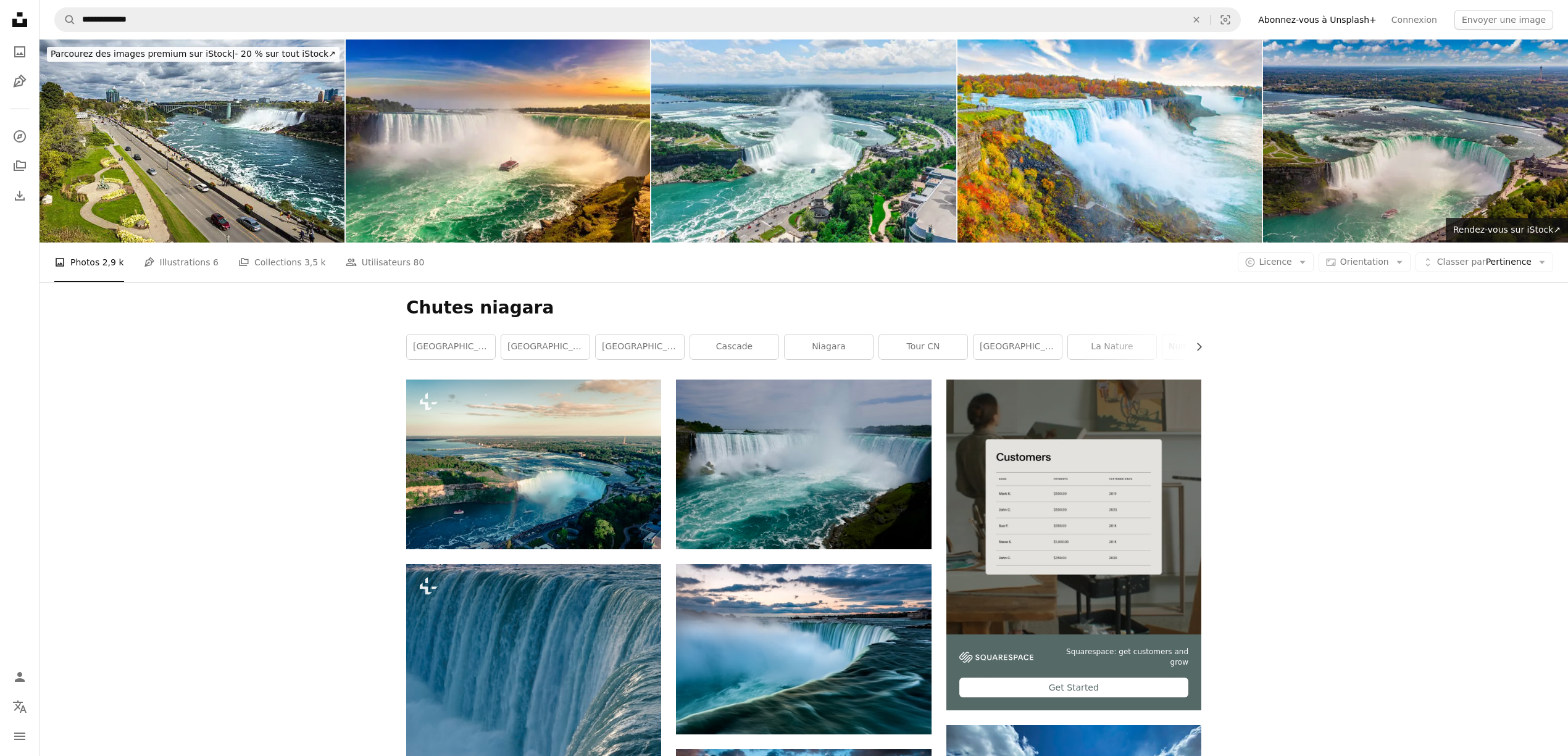
click at [1328, 159] on img at bounding box center [1416, 141] width 305 height 203
